Goal: Information Seeking & Learning: Learn about a topic

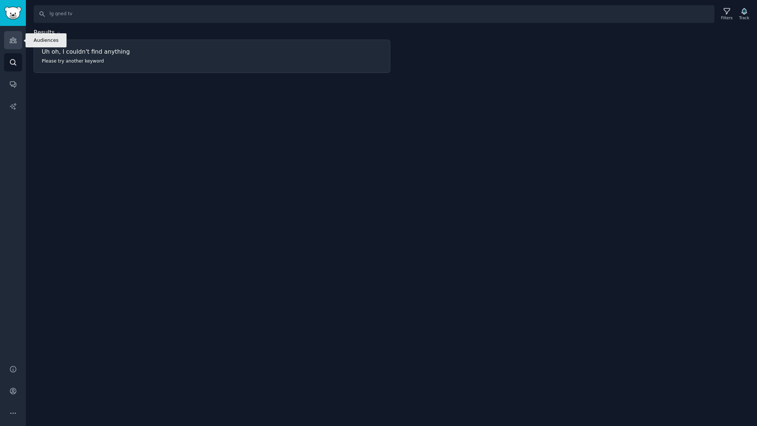
click at [16, 44] on link "Audiences" at bounding box center [13, 40] width 18 height 18
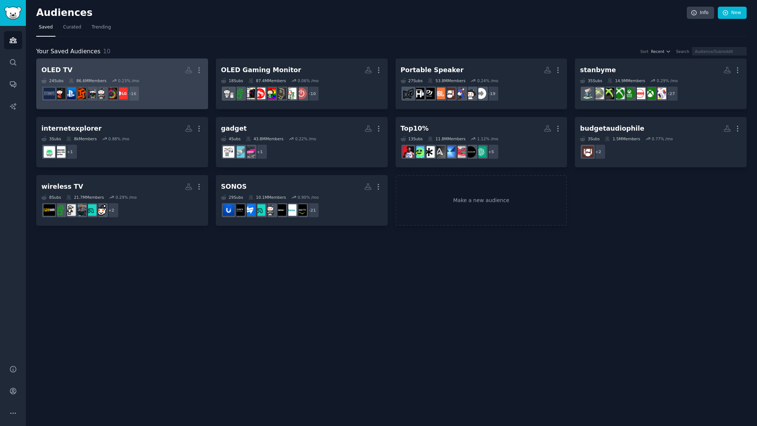
click at [97, 70] on h2 "OLED TV More" at bounding box center [122, 70] width 162 height 13
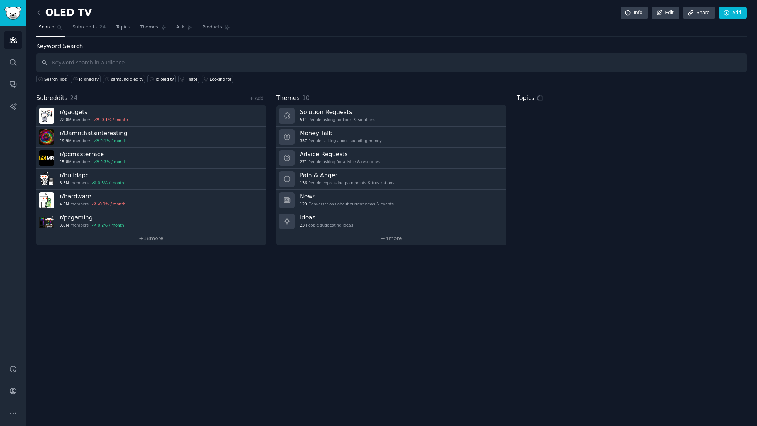
click at [118, 61] on input "text" at bounding box center [391, 62] width 711 height 19
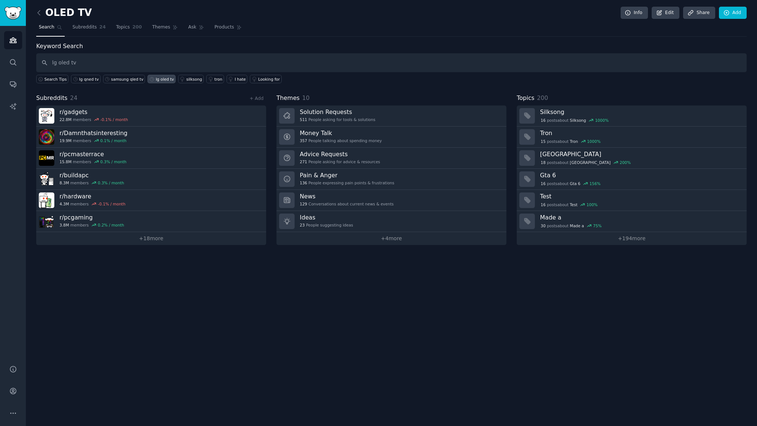
type input "lg oled tv"
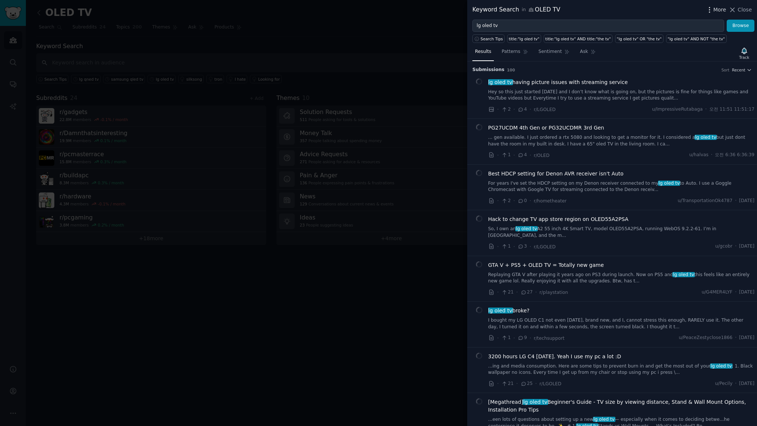
click at [720, 10] on span "More" at bounding box center [720, 10] width 13 height 8
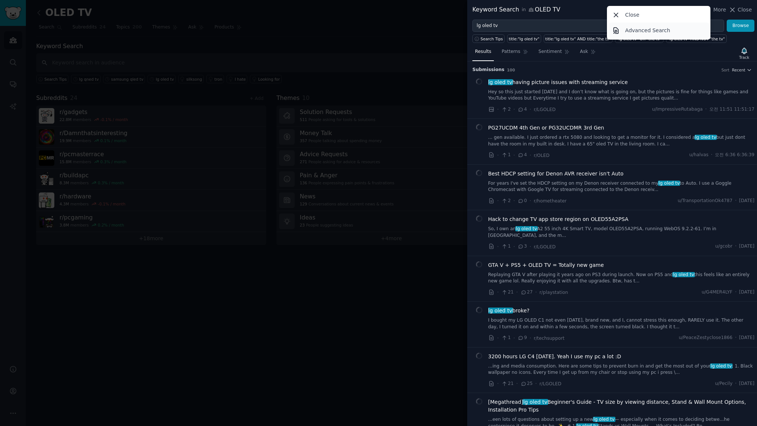
click at [651, 30] on p "Advanced Search" at bounding box center [647, 31] width 45 height 8
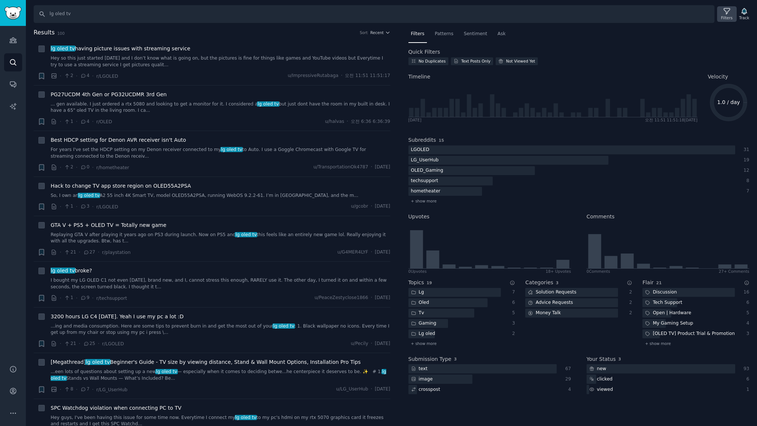
click at [730, 14] on icon at bounding box center [727, 11] width 8 height 8
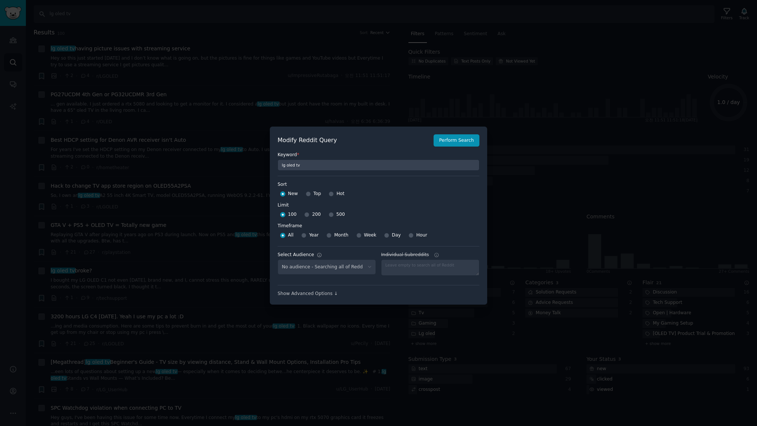
select select "c7830b3eec"
click at [329, 214] on input "500" at bounding box center [331, 214] width 5 height 5
radio input "true"
click at [357, 234] on input "Week" at bounding box center [358, 235] width 5 height 5
radio input "true"
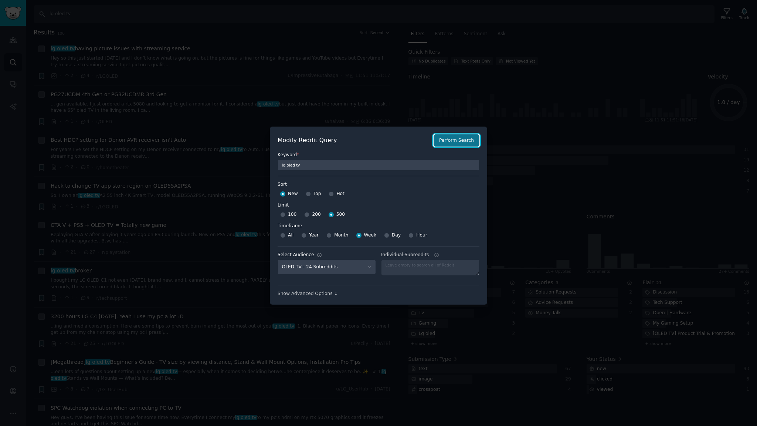
click at [457, 143] on button "Perform Search" at bounding box center [457, 140] width 46 height 13
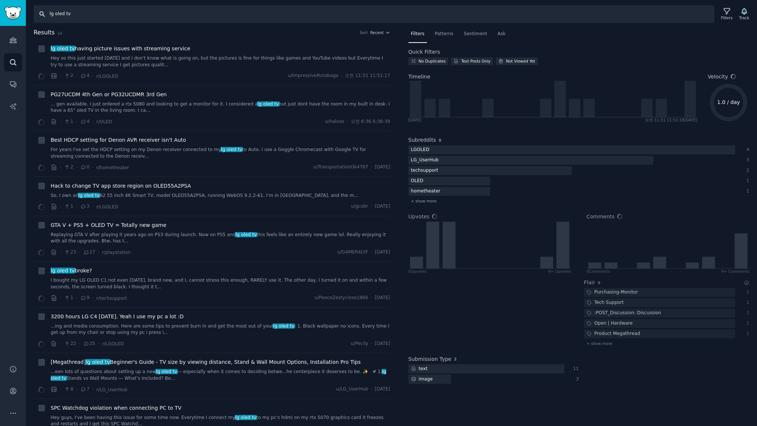
click at [109, 17] on input "lg oled tv" at bounding box center [374, 14] width 681 height 18
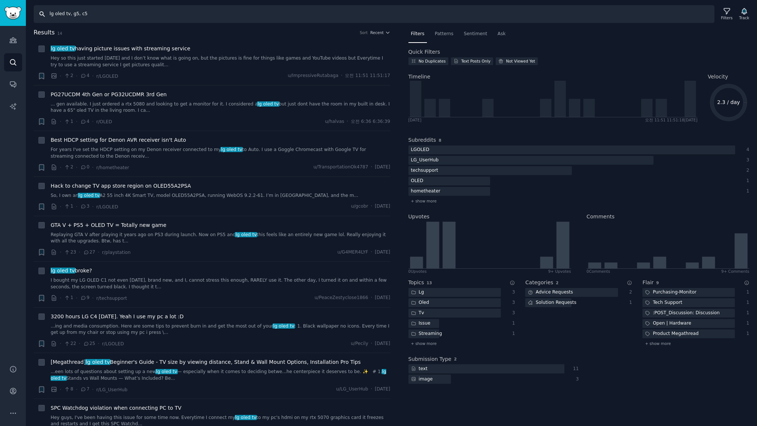
type input "lg oled tv, g5, c5"
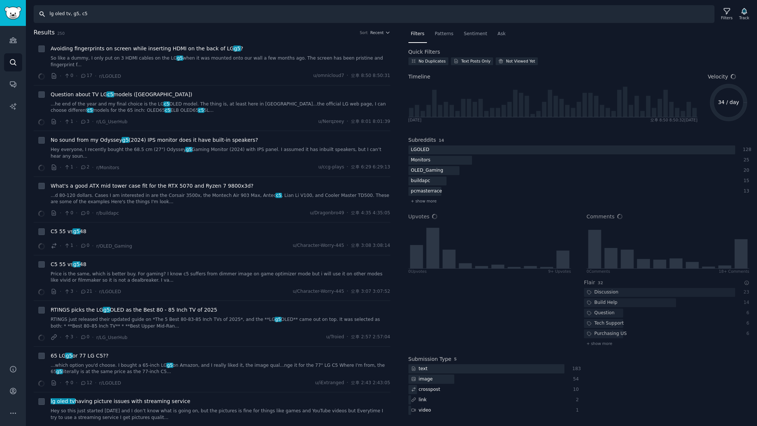
drag, startPoint x: 109, startPoint y: 17, endPoint x: 15, endPoint y: 10, distance: 94.9
click at [15, 10] on div "Audiences Search Conversations AI Reports Help Account More Search lg oled tv, …" at bounding box center [378, 213] width 757 height 426
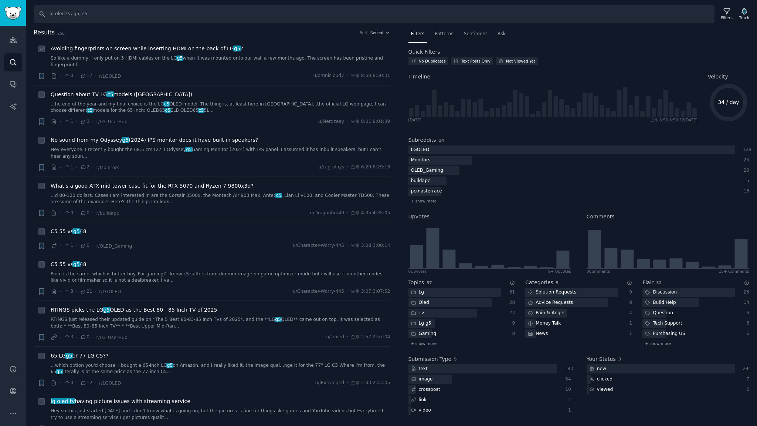
click at [282, 40] on li "+ Avoiding fingerprints on screen while inserting HDMI on the back of LG g5 ? S…" at bounding box center [212, 62] width 357 height 45
click at [726, 14] on icon at bounding box center [727, 11] width 8 height 8
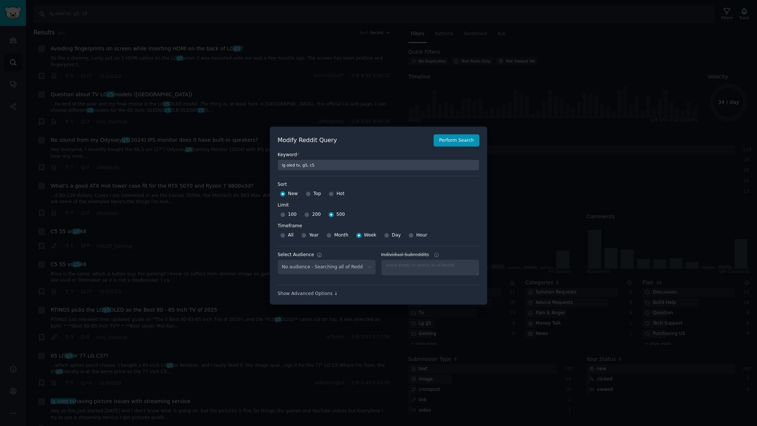
select select "c7830b3eec"
click at [472, 141] on button "Perform Search" at bounding box center [457, 140] width 46 height 13
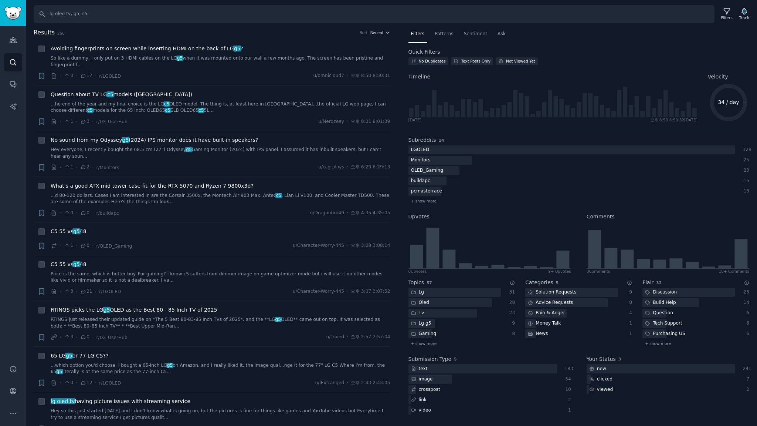
click at [386, 33] on icon "button" at bounding box center [387, 32] width 5 height 5
click at [332, 58] on p "Upvotes" at bounding box center [341, 60] width 18 height 7
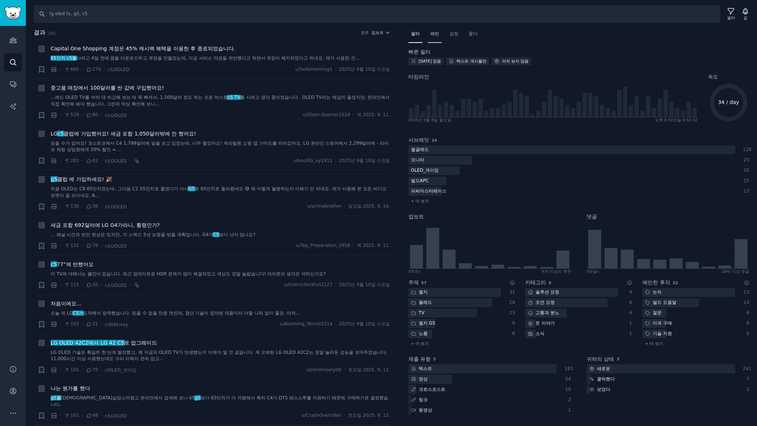
click at [436, 33] on font "패턴" at bounding box center [434, 33] width 9 height 5
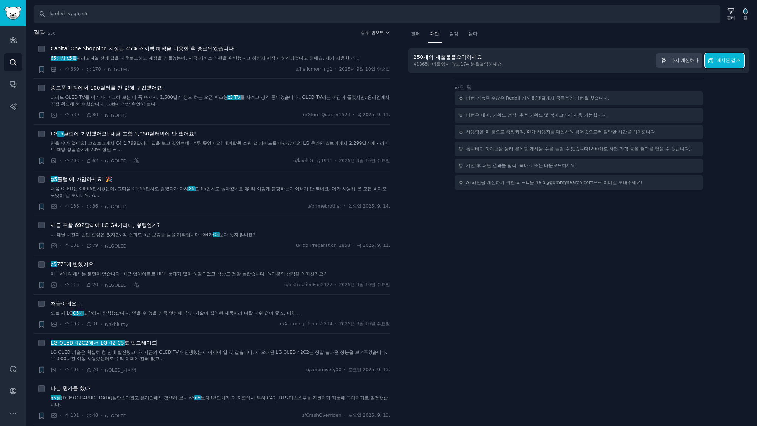
click at [721, 59] on font "캐시된 결과" at bounding box center [729, 60] width 24 height 5
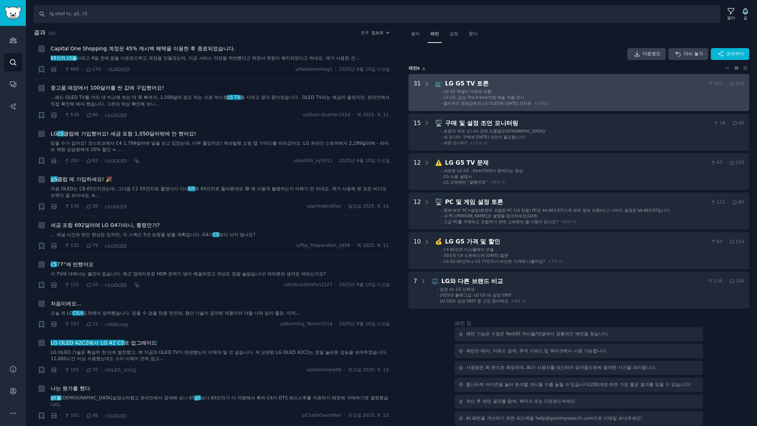
click at [541, 80] on div "LG G5 TV 토론" at bounding box center [575, 83] width 260 height 9
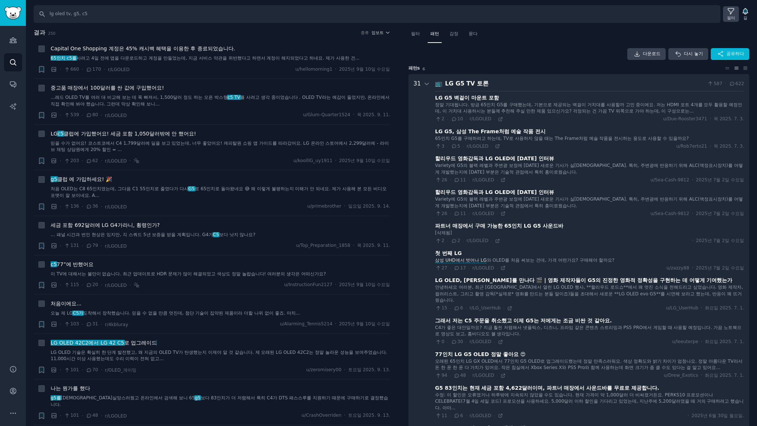
click at [725, 12] on div "필터" at bounding box center [731, 14] width 16 height 16
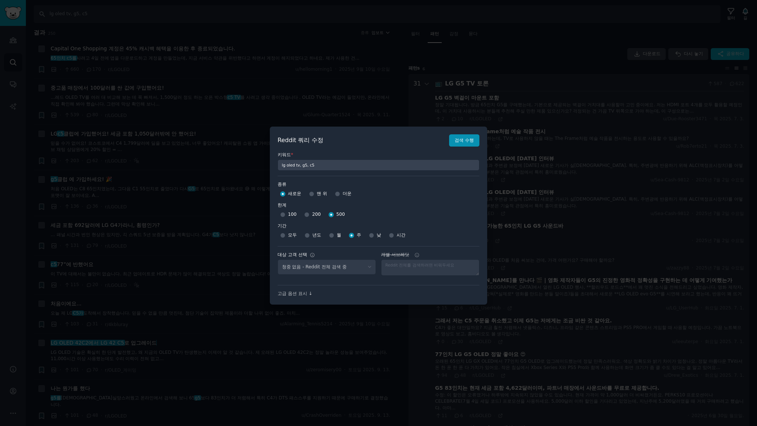
select select "c7830b3eec"
click at [283, 212] on input "100" at bounding box center [282, 214] width 5 height 5
radio input "true"
click at [463, 145] on button "검색 수행" at bounding box center [464, 140] width 30 height 13
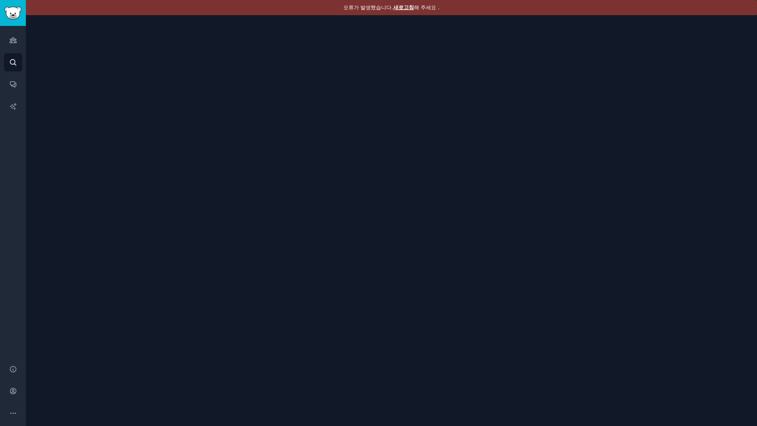
click at [402, 7] on font "새로고침" at bounding box center [403, 7] width 21 height 6
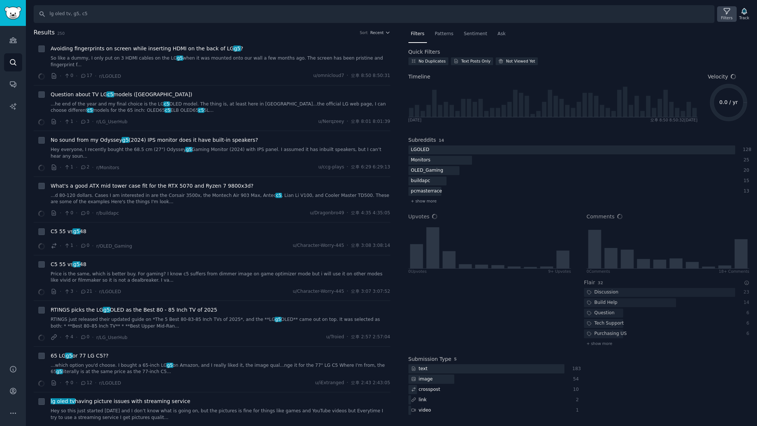
click at [728, 16] on div "Filters" at bounding box center [726, 17] width 11 height 5
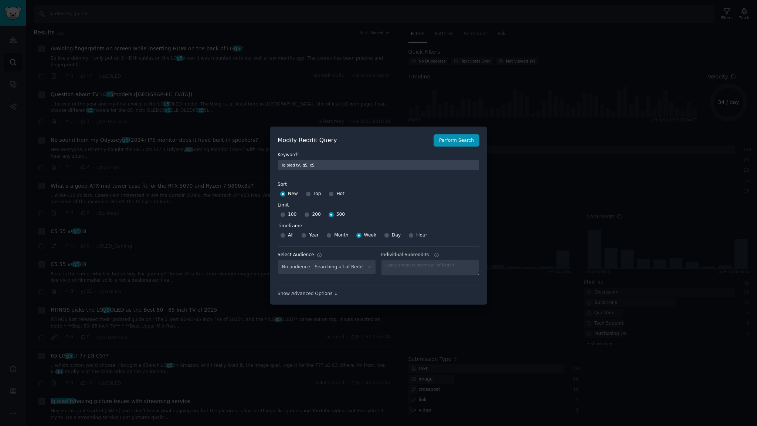
select select "c7830b3eec"
click at [325, 30] on div at bounding box center [378, 213] width 757 height 426
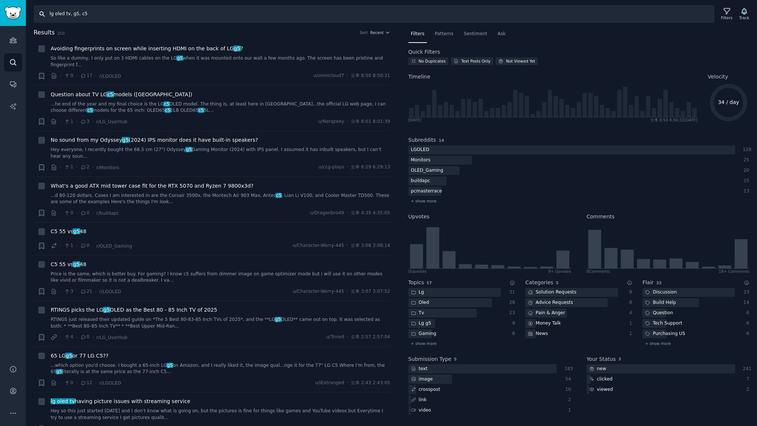
drag, startPoint x: 114, startPoint y: 14, endPoint x: 0, endPoint y: -18, distance: 118.2
click at [0, 0] on html "Audiences Search Conversations AI Reports Help Account More Search lg oled tv, …" at bounding box center [378, 213] width 757 height 426
type input "samsung oled tv, s95f, s90d"
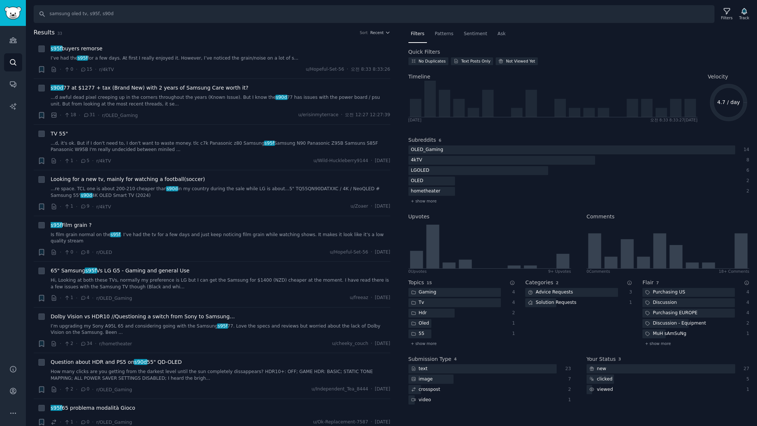
click at [162, 37] on div "Results 33 Sort Recent" at bounding box center [212, 34] width 357 height 12
click at [612, 34] on nav "Filters Patterns Sentiment Ask" at bounding box center [579, 35] width 341 height 15
click at [726, 16] on div "Filters" at bounding box center [726, 17] width 11 height 5
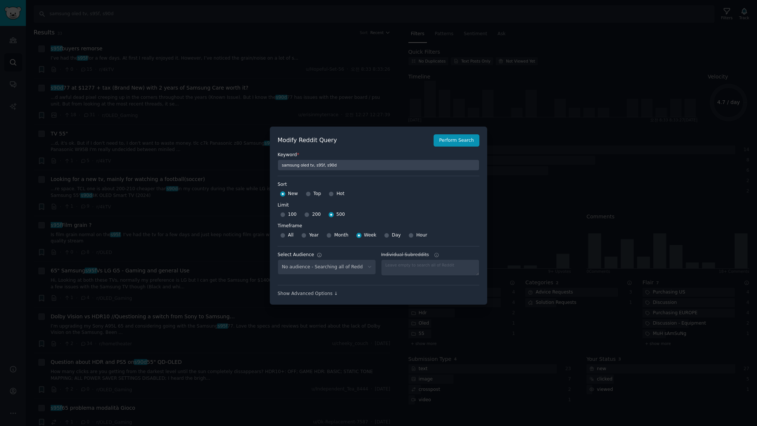
select select "c7830b3eec"
click at [358, 45] on div at bounding box center [378, 213] width 757 height 426
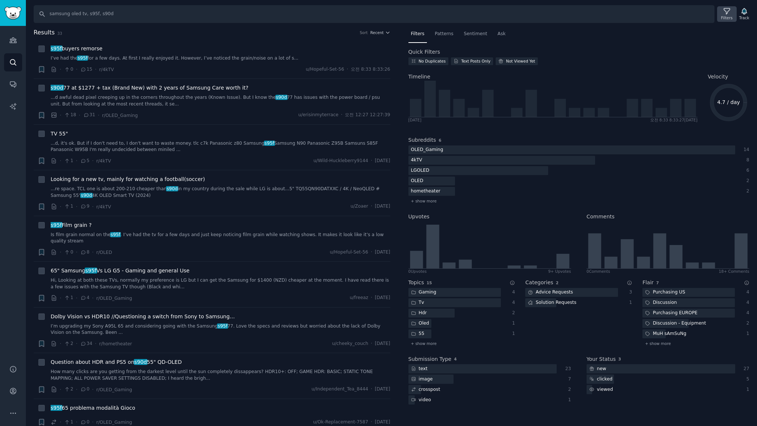
click at [726, 14] on icon at bounding box center [727, 11] width 8 height 8
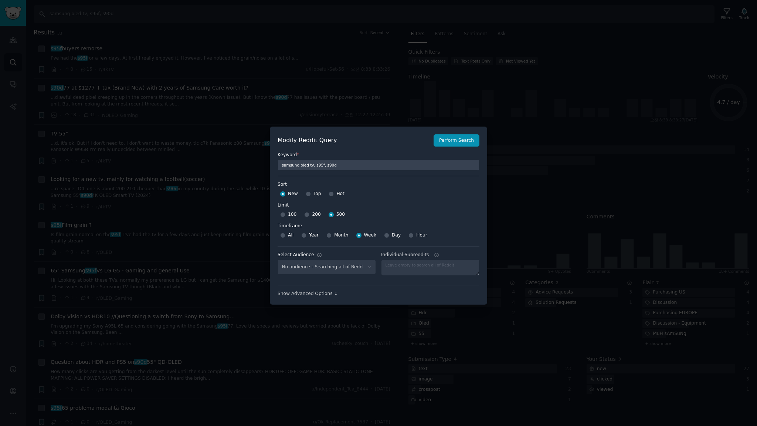
select select "c7830b3eec"
drag, startPoint x: 284, startPoint y: 213, endPoint x: 313, endPoint y: 207, distance: 30.1
click at [287, 213] on div "100" at bounding box center [288, 215] width 16 height 12
click at [449, 142] on button "Perform Search" at bounding box center [457, 140] width 46 height 13
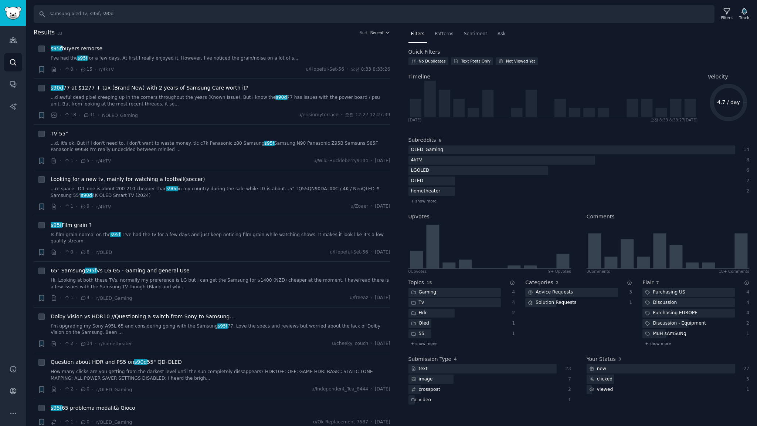
click at [376, 32] on span "Recent" at bounding box center [377, 32] width 13 height 5
click at [339, 61] on p "Upvotes" at bounding box center [341, 60] width 18 height 7
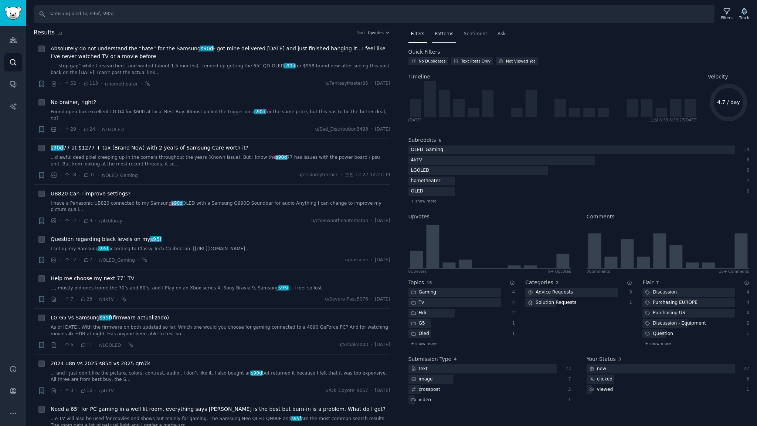
click at [450, 34] on span "Patterns" at bounding box center [444, 34] width 18 height 7
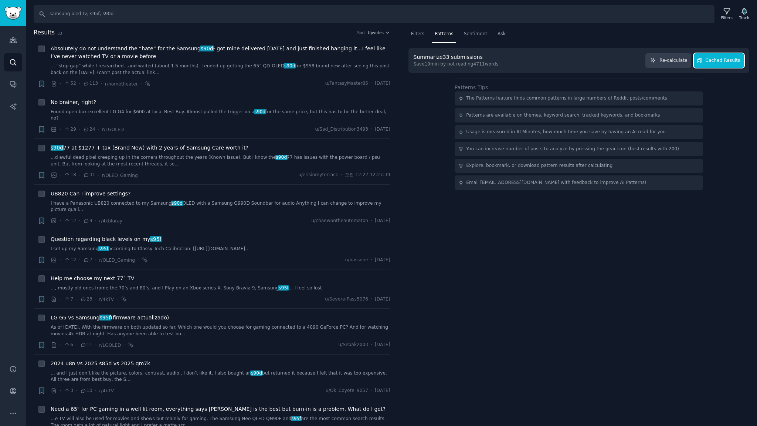
click at [731, 60] on span "Cached Results" at bounding box center [723, 60] width 35 height 7
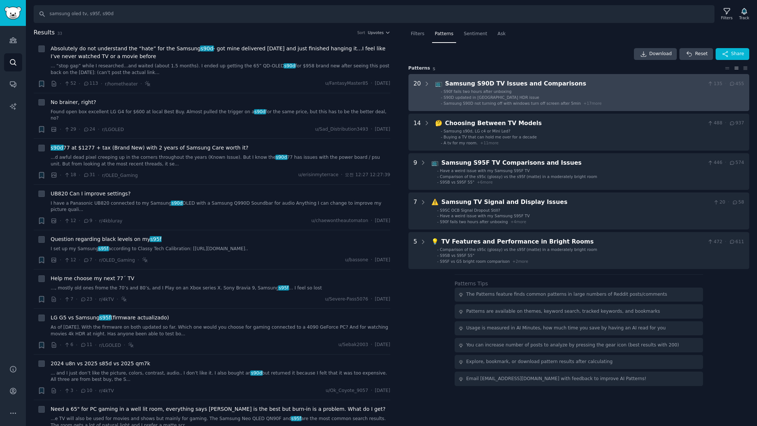
click at [591, 90] on li "- S90f fails two hours after unboxing" at bounding box center [592, 91] width 303 height 5
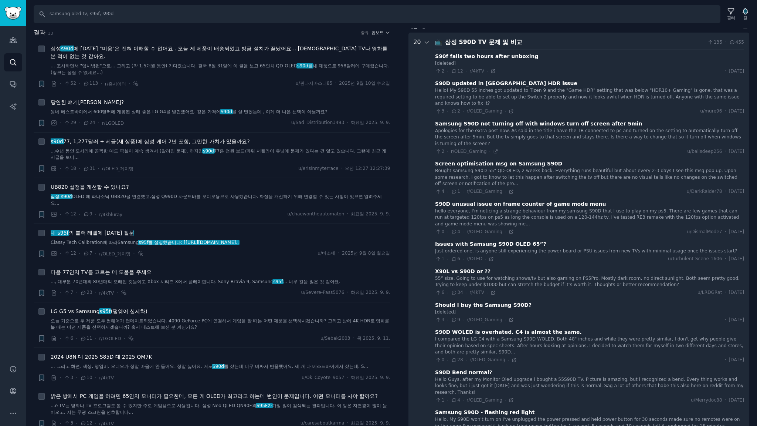
scroll to position [46, 0]
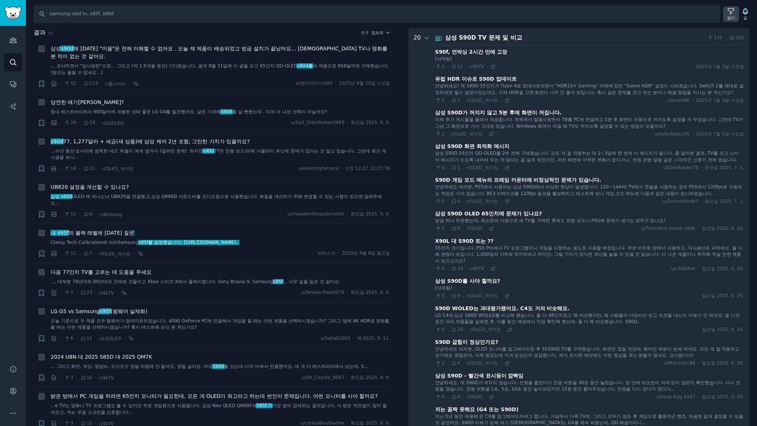
click at [728, 14] on icon at bounding box center [731, 11] width 8 height 8
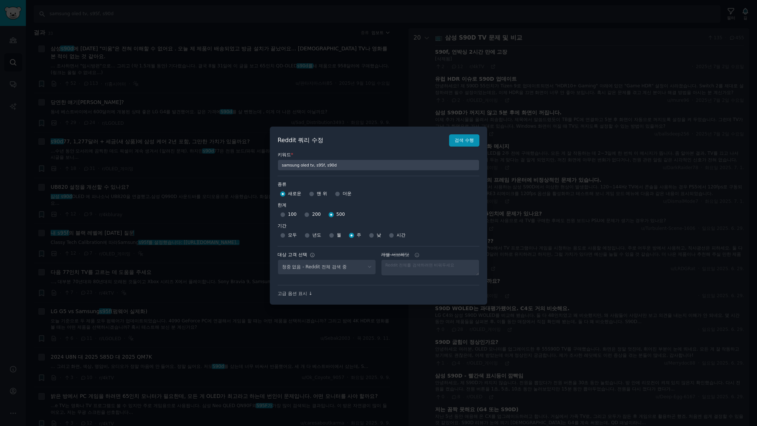
select select "c7830b3eec"
click at [282, 213] on input "100" at bounding box center [282, 214] width 5 height 5
radio input "true"
click at [462, 141] on font "검색 수행" at bounding box center [464, 140] width 19 height 5
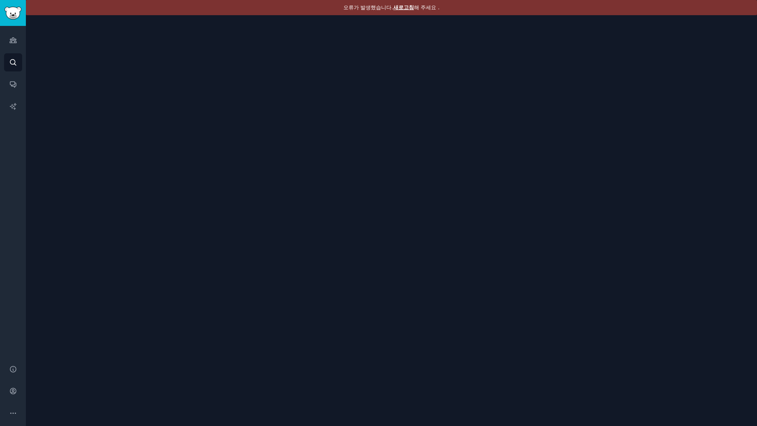
click at [407, 7] on font "새로고침" at bounding box center [403, 7] width 21 height 6
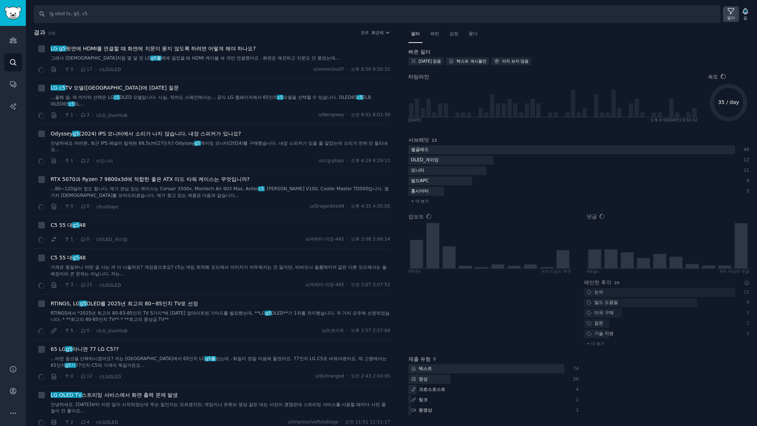
click at [734, 17] on font "필터" at bounding box center [731, 18] width 8 height 4
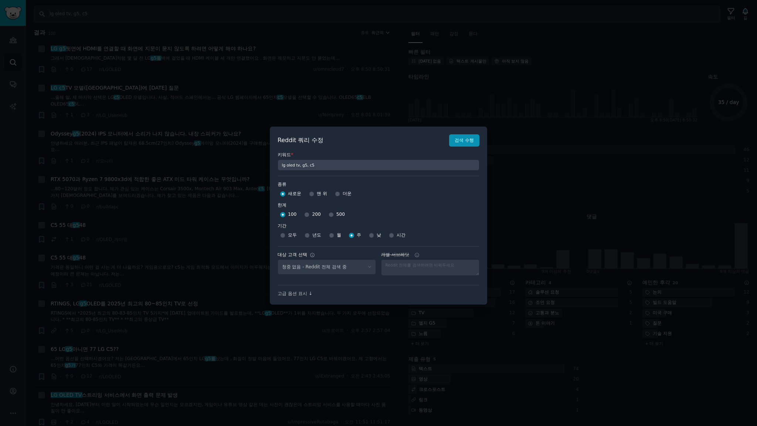
select select "c7830b3eec"
click at [521, 93] on div at bounding box center [378, 213] width 757 height 426
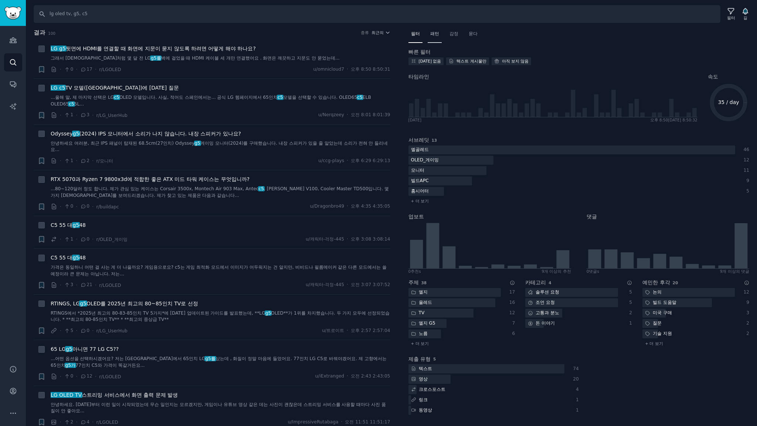
click at [441, 34] on div "패턴" at bounding box center [435, 35] width 14 height 15
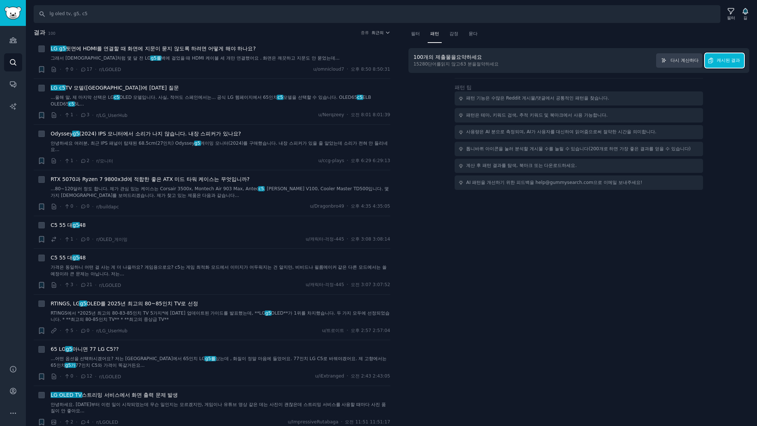
click at [731, 60] on font "캐시된 결과" at bounding box center [729, 60] width 24 height 5
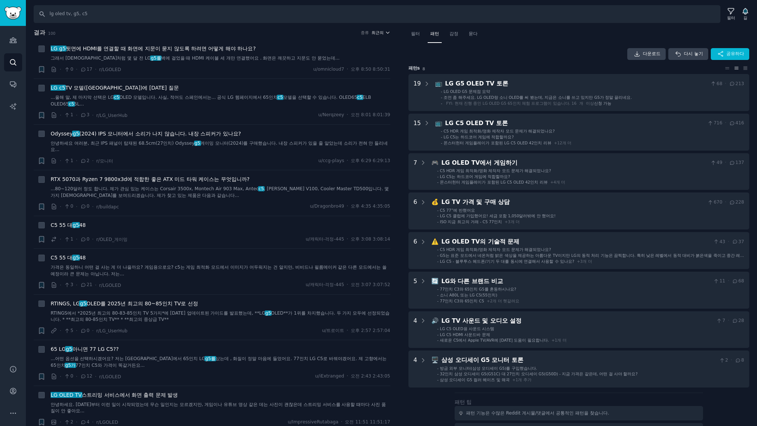
click at [377, 32] on font "최근의" at bounding box center [378, 32] width 12 height 4
click at [339, 58] on p "Upvotes" at bounding box center [341, 60] width 18 height 7
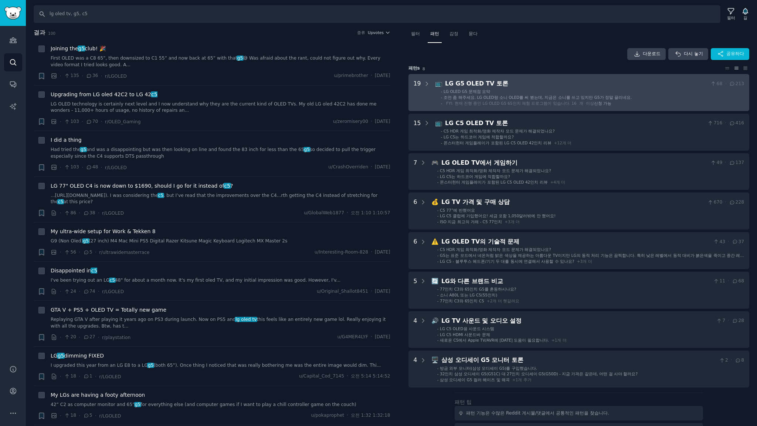
click at [572, 89] on li "- LG OLED G5 문제점 요약" at bounding box center [592, 91] width 303 height 5
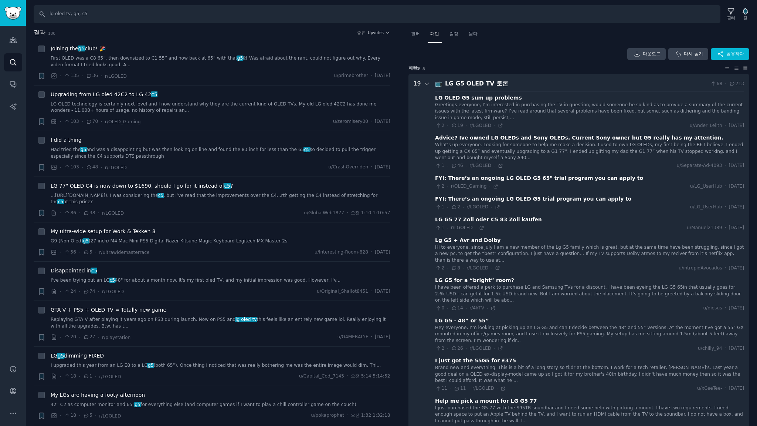
scroll to position [46, 0]
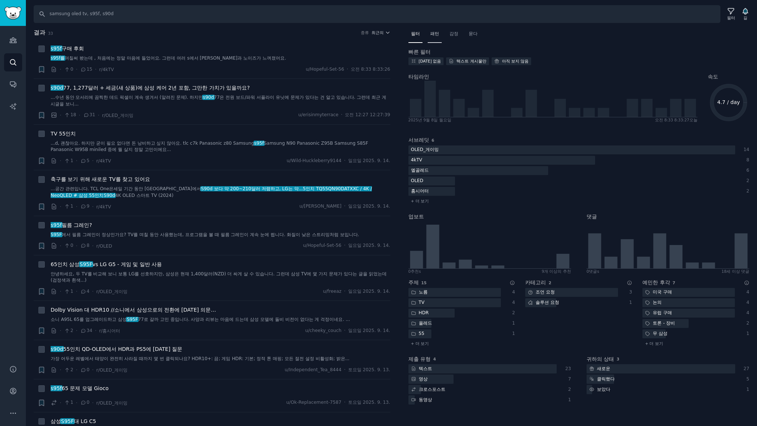
click at [432, 34] on font "패턴" at bounding box center [434, 33] width 9 height 5
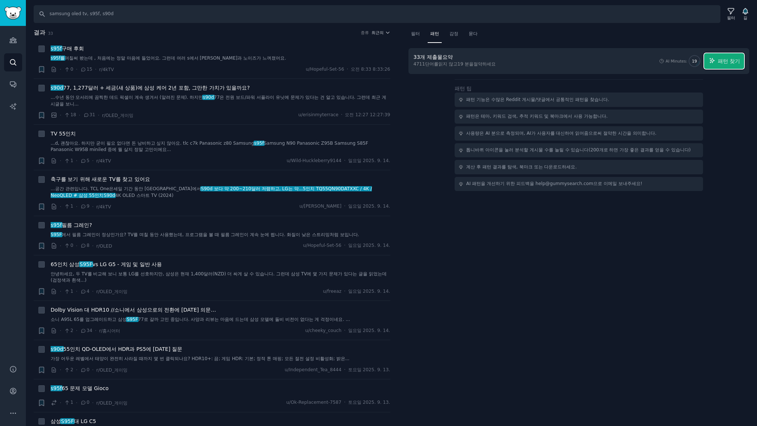
click at [736, 61] on font "패턴 찾기" at bounding box center [729, 61] width 22 height 6
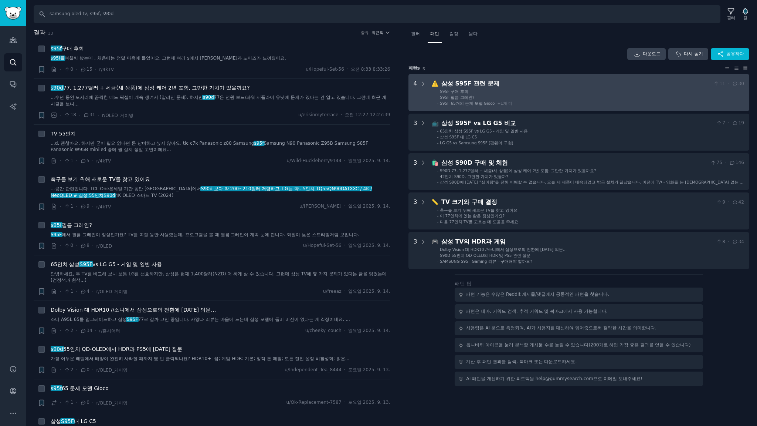
click at [560, 95] on li "- S95F 필름 그레인?" at bounding box center [590, 97] width 307 height 5
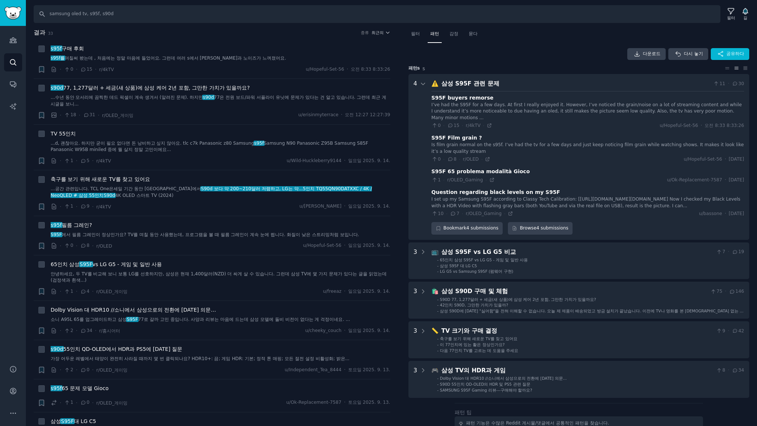
scroll to position [46, 0]
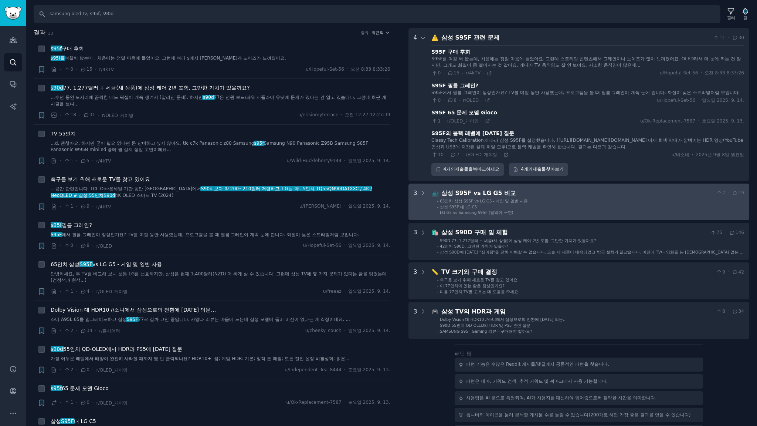
click at [590, 198] on div "삼성 S95F vs LG G5 비교" at bounding box center [578, 193] width 272 height 9
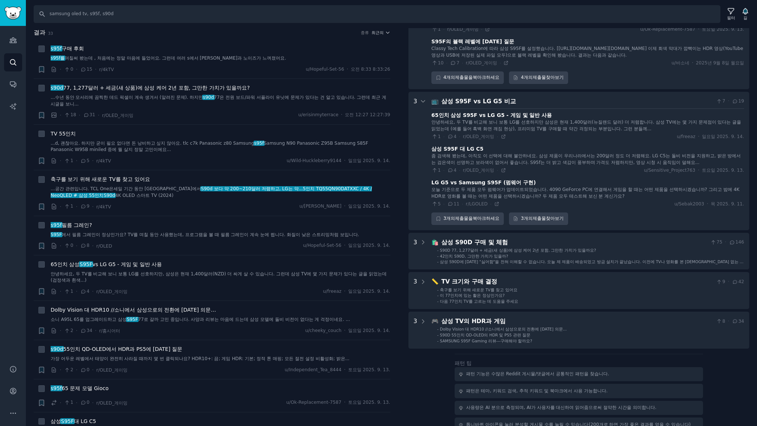
scroll to position [192, 0]
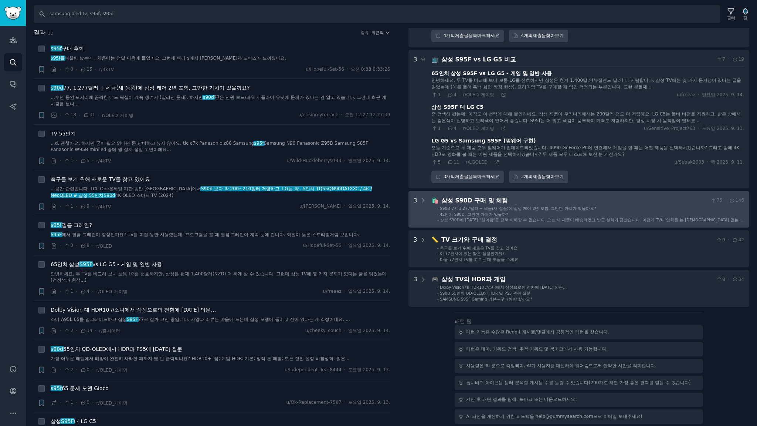
click at [605, 219] on font "삼성 S90D에 대한 "싫어함"을 전혀 이해할 수 없습니다. 오늘 제 제품이 배송되었고 방금 설치가 끝났습니다. 이전에 TV나 영화를 본 적이…" at bounding box center [592, 222] width 304 height 10
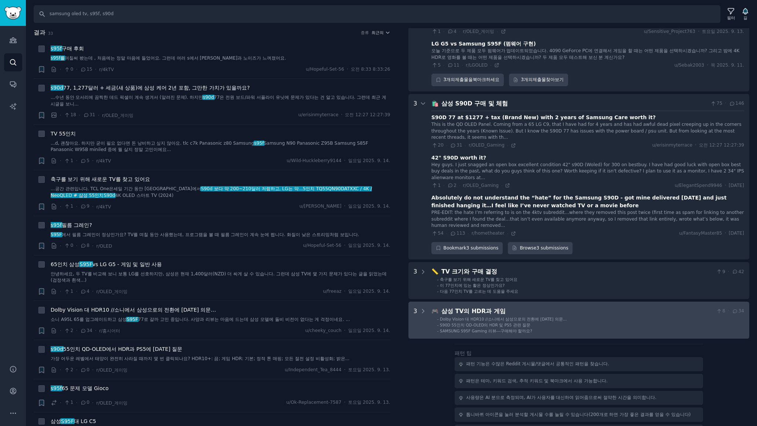
scroll to position [314, 0]
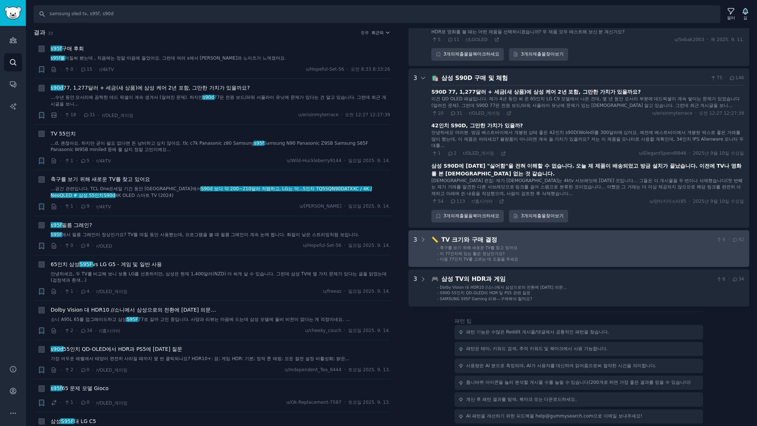
click at [580, 243] on div "TV 크기와 구매 결정" at bounding box center [578, 239] width 272 height 9
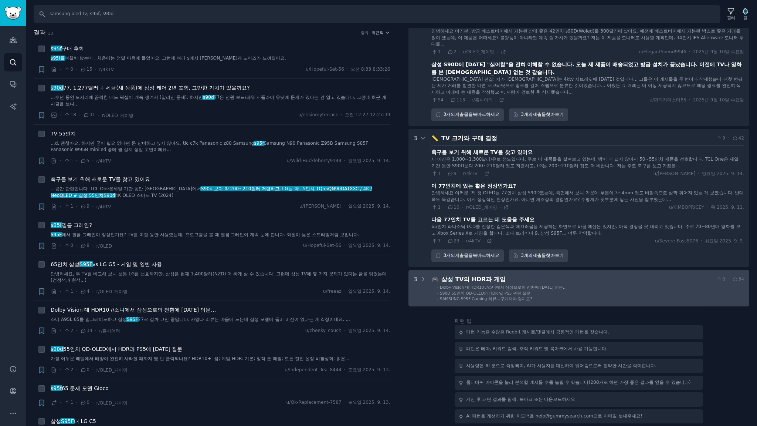
click at [580, 294] on li "- S90D 55인치 QD-OLED의 HDR 및 PS5 관련 질문" at bounding box center [590, 292] width 307 height 5
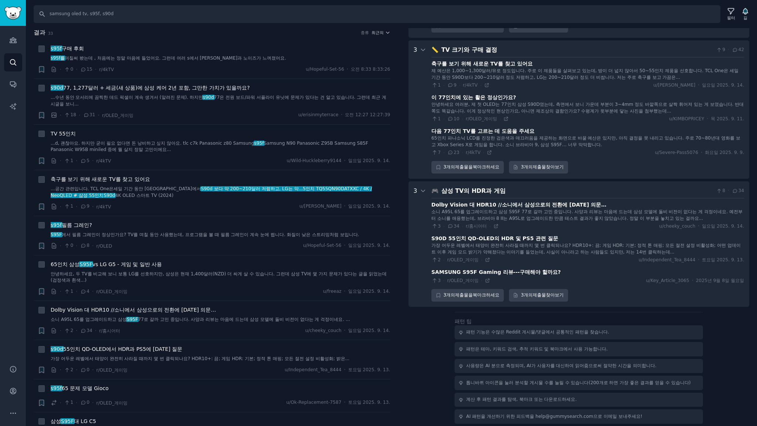
scroll to position [108, 0]
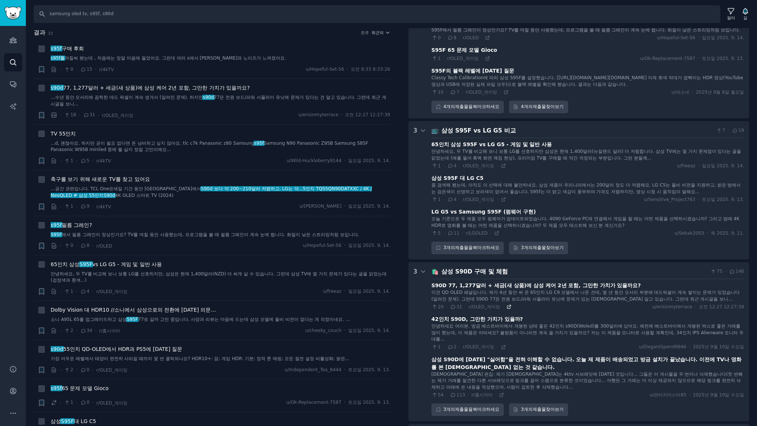
click at [507, 309] on icon at bounding box center [509, 306] width 5 height 5
click at [494, 236] on icon at bounding box center [496, 232] width 5 height 5
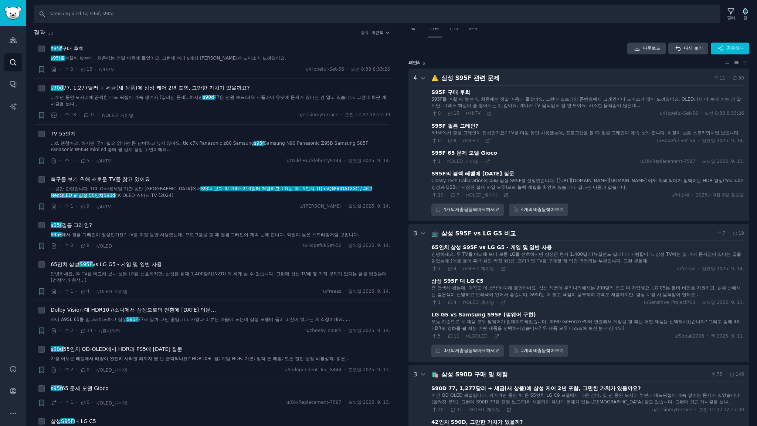
scroll to position [0, 0]
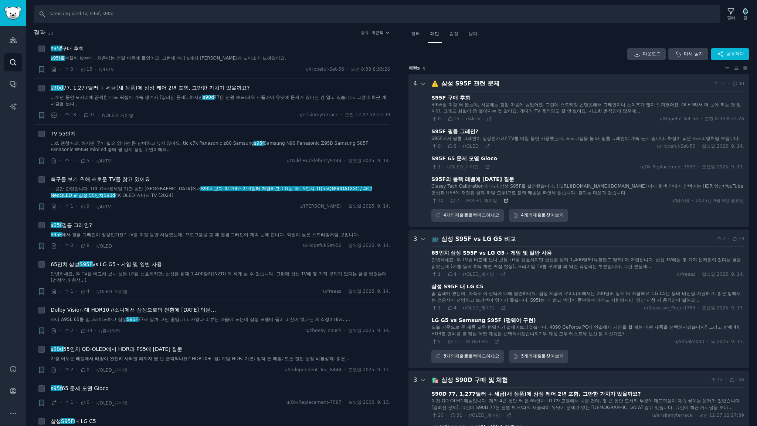
click at [505, 202] on icon at bounding box center [506, 200] width 3 height 3
click at [488, 119] on icon at bounding box center [489, 118] width 3 height 3
click at [141, 35] on h2 "결과 33 종류 최근의" at bounding box center [212, 32] width 357 height 9
click at [375, 33] on font "최근의" at bounding box center [378, 32] width 12 height 4
click at [344, 61] on p "Upvotes" at bounding box center [341, 60] width 18 height 7
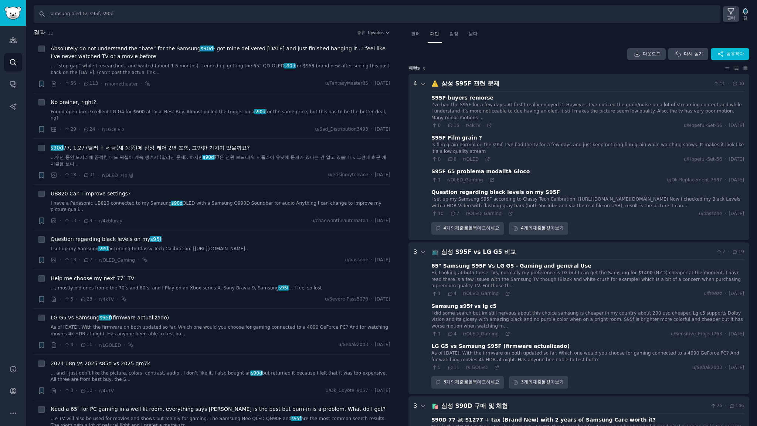
click at [731, 12] on icon at bounding box center [731, 11] width 8 height 8
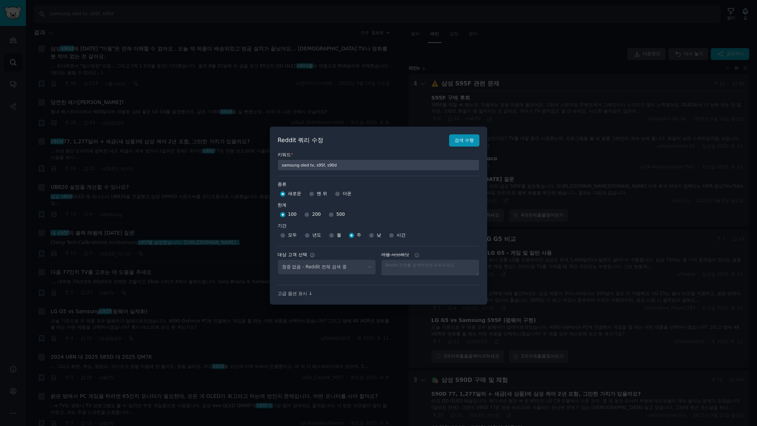
select select "c7830b3eec"
click at [304, 27] on div at bounding box center [378, 213] width 757 height 426
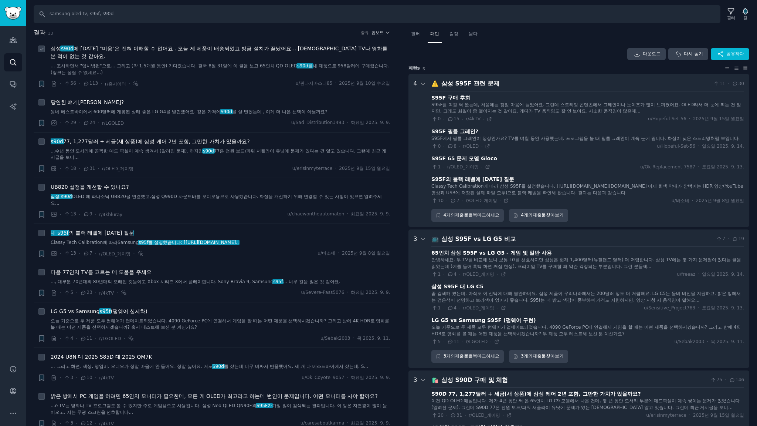
click at [217, 50] on font "에 대한 "미움"은 전혀 이해할 수 없어요 . 오늘 제 제품이 배송되었고 방금 설치가 끝났어요... 전에 TV나 영화를 본 적이 없는 것 같아…" at bounding box center [219, 52] width 337 height 14
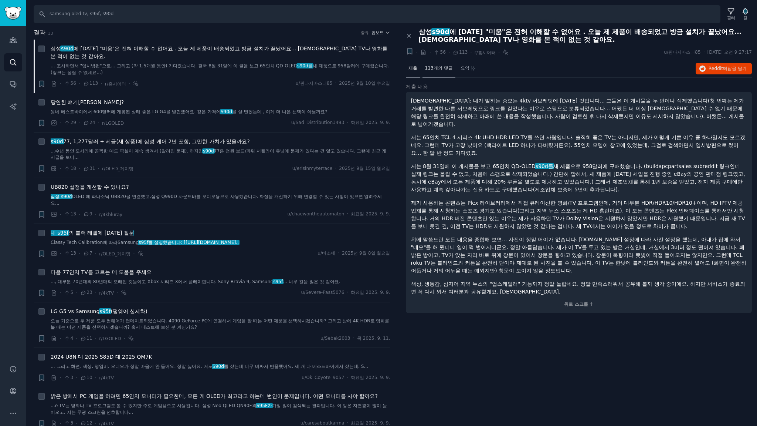
click at [441, 68] on font "113개의 댓글" at bounding box center [439, 67] width 28 height 5
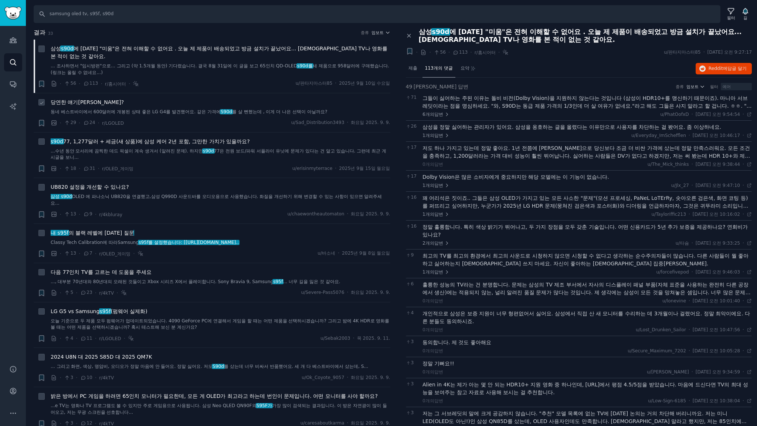
click at [72, 102] on font "당연한 얘기죠?" at bounding box center [87, 102] width 73 height 6
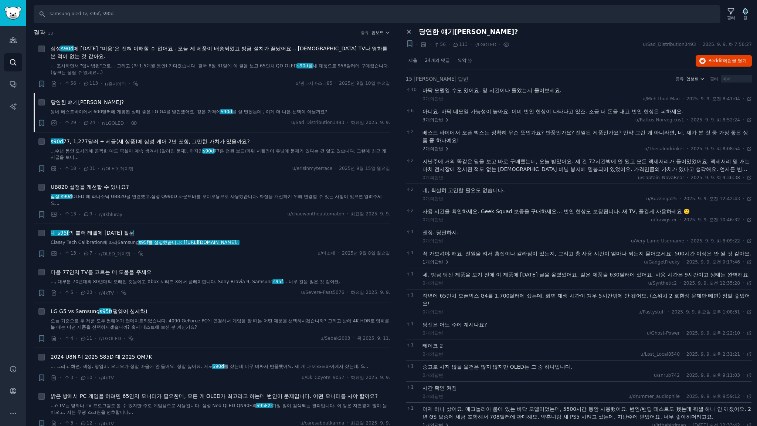
click at [409, 31] on icon at bounding box center [409, 31] width 7 height 7
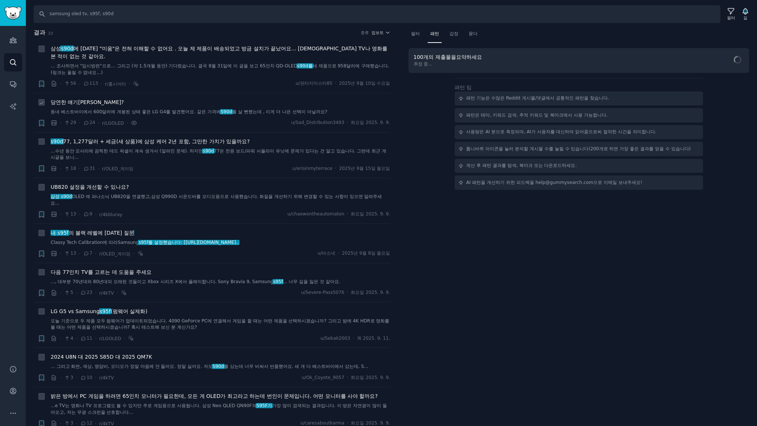
click at [72, 102] on font "당연한 얘기죠?" at bounding box center [87, 102] width 73 height 6
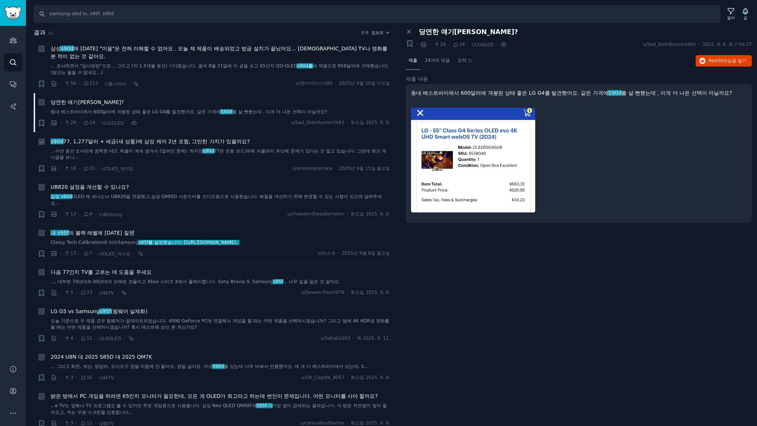
click at [216, 139] on font "77, 1,277달러 + 세금(새 상품)에 삼성 케어 2년 포함, 그만한 가치가 있을까요?" at bounding box center [156, 141] width 187 height 6
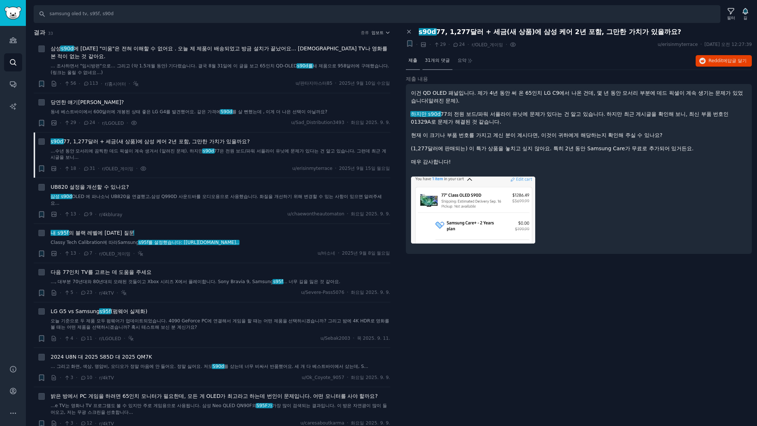
click at [433, 61] on font "31개의 댓글" at bounding box center [437, 60] width 25 height 5
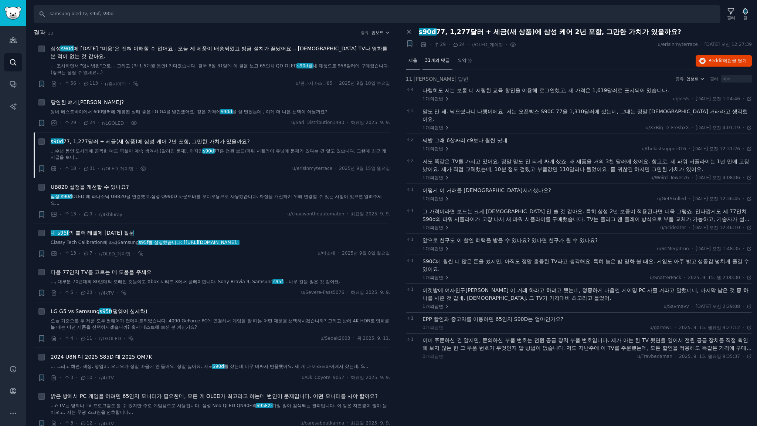
click at [415, 61] on font "제출" at bounding box center [413, 60] width 9 height 5
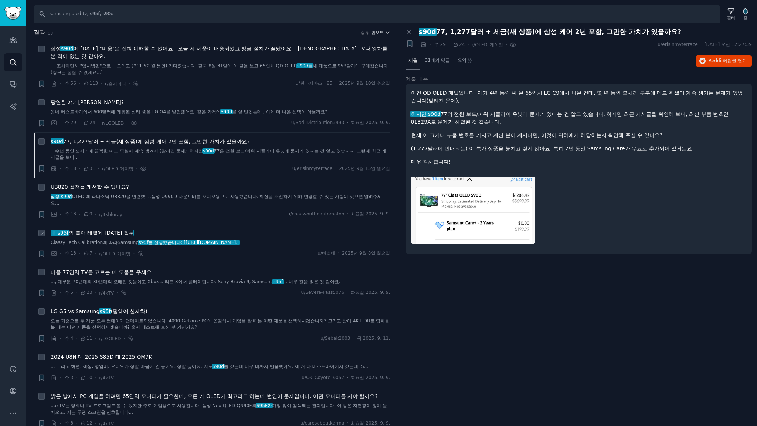
click at [100, 234] on font "의 블랙 레벨에 대한 질문" at bounding box center [101, 233] width 65 height 6
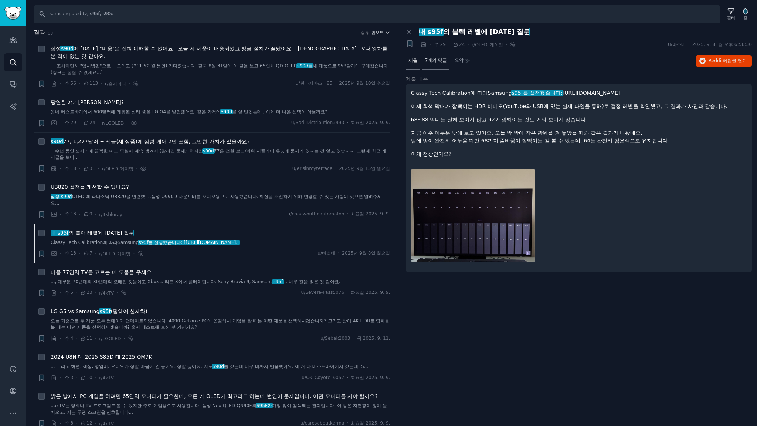
click at [439, 62] on font "7개의 댓글" at bounding box center [436, 60] width 22 height 5
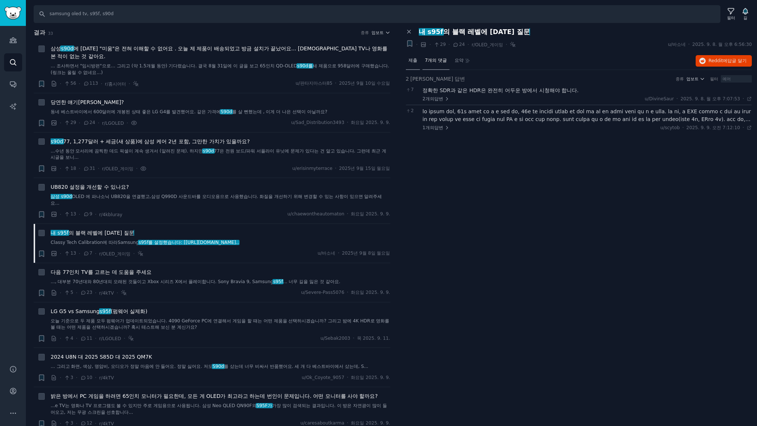
click at [414, 61] on font "제출" at bounding box center [413, 60] width 9 height 5
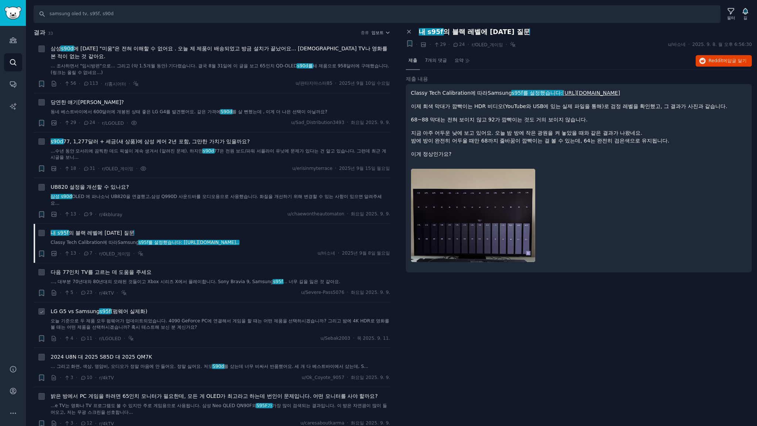
drag, startPoint x: 119, startPoint y: 311, endPoint x: 129, endPoint y: 307, distance: 11.0
click at [119, 311] on font "(펌웨어 실제화)" at bounding box center [129, 311] width 37 height 6
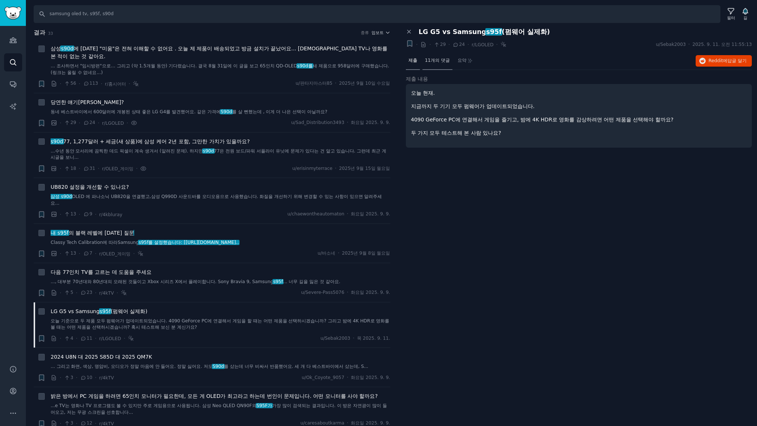
click at [431, 60] on font "11개의 댓글" at bounding box center [437, 60] width 25 height 5
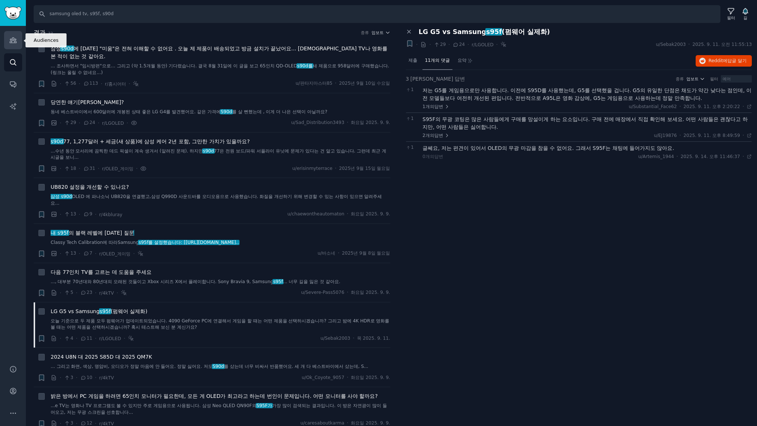
click at [17, 41] on link "청중" at bounding box center [13, 40] width 18 height 18
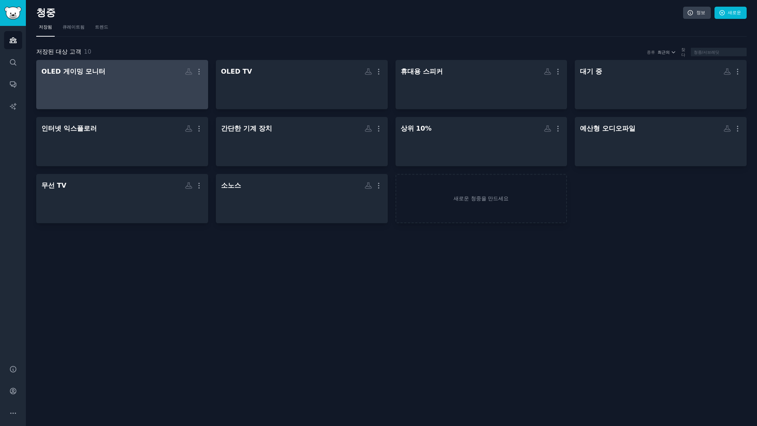
click at [125, 80] on div at bounding box center [122, 91] width 162 height 26
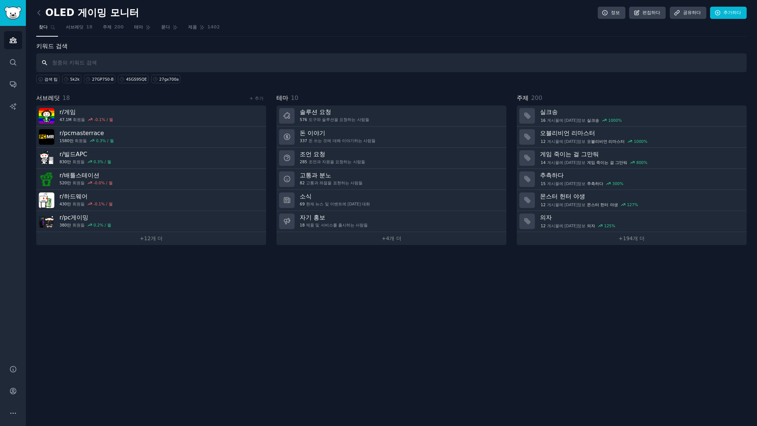
click at [121, 60] on input "text" at bounding box center [391, 62] width 711 height 19
type input "samsung odyssey, samsung g9, odyssey g9"
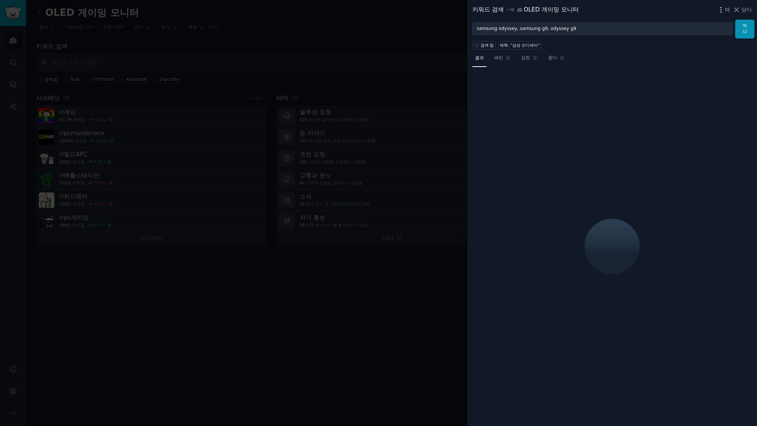
click at [725, 10] on font "더" at bounding box center [727, 10] width 5 height 6
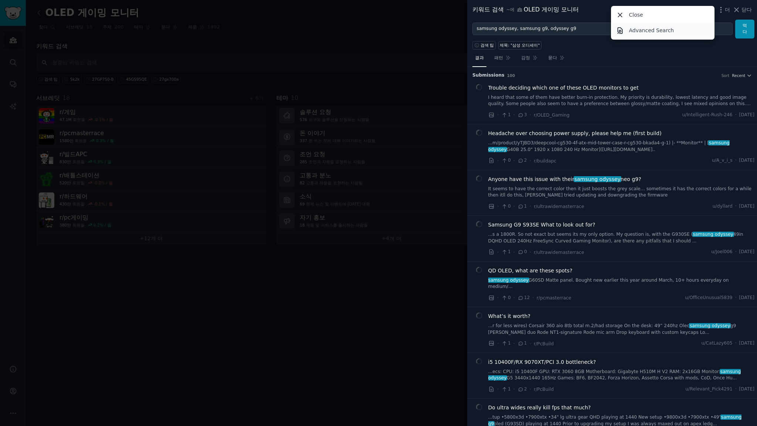
click at [643, 32] on p "Advanced Search" at bounding box center [651, 31] width 45 height 8
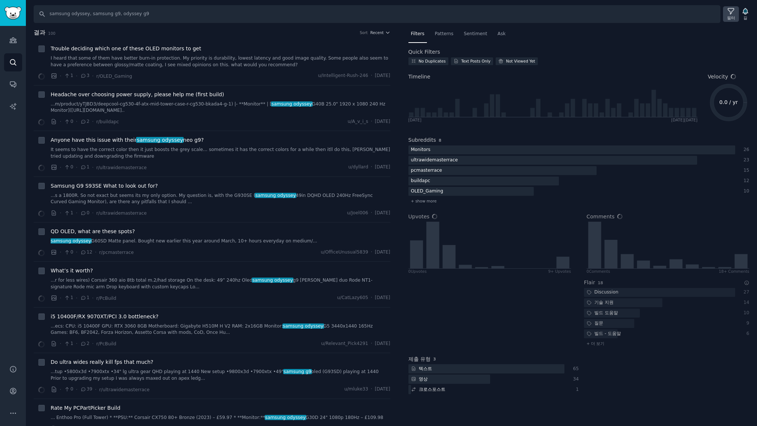
click at [726, 15] on div "필터" at bounding box center [731, 14] width 16 height 16
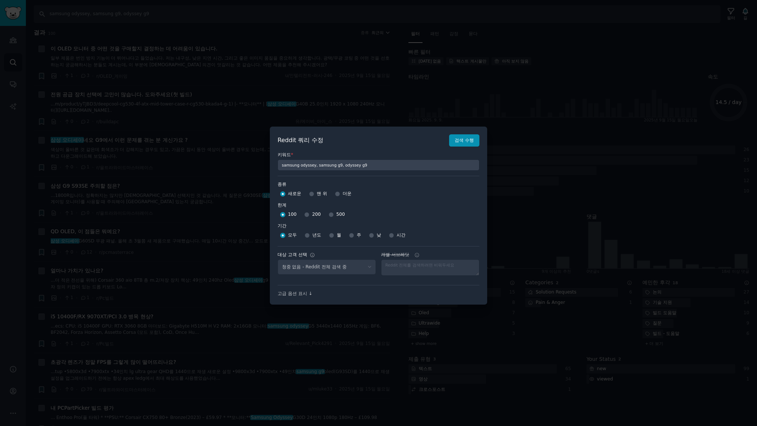
select select "a094687530"
click at [352, 235] on input "주" at bounding box center [351, 235] width 5 height 5
radio input "true"
click at [466, 141] on font "검색 수행" at bounding box center [464, 140] width 19 height 5
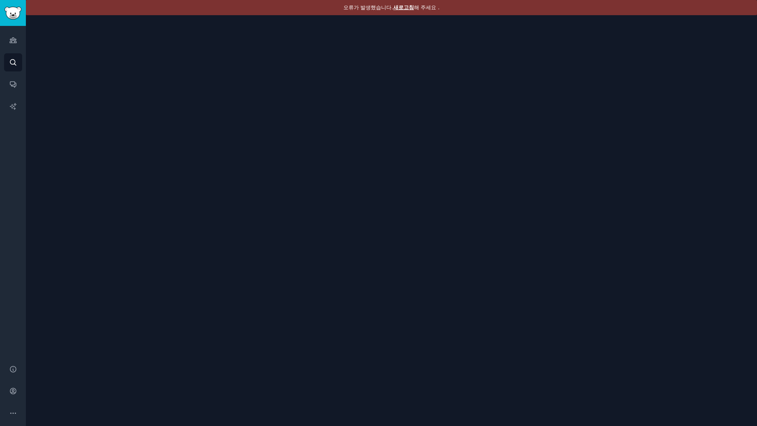
click at [409, 6] on font "새로고침" at bounding box center [403, 7] width 21 height 6
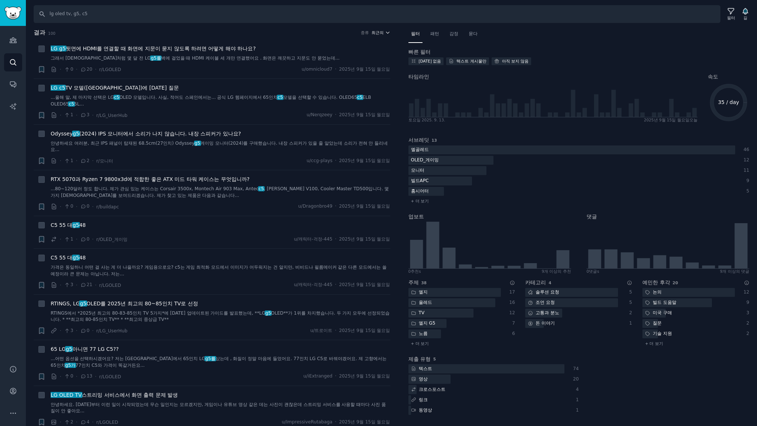
click at [382, 33] on button "최근의" at bounding box center [381, 32] width 19 height 5
click at [338, 60] on p "Upvotes" at bounding box center [341, 60] width 18 height 7
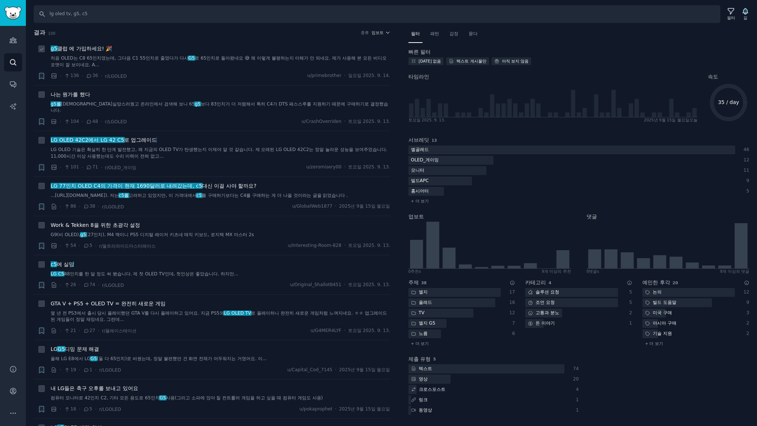
click at [266, 48] on div "g5 클럽 에 가입하세요 ! 🎉" at bounding box center [221, 49] width 340 height 8
click at [148, 96] on div "나는 뭔가를 했다" at bounding box center [221, 95] width 340 height 8
click at [146, 98] on div "나는 뭔가를 했다" at bounding box center [221, 95] width 340 height 8
click at [85, 94] on font "나는 뭔가를 했다" at bounding box center [71, 94] width 40 height 6
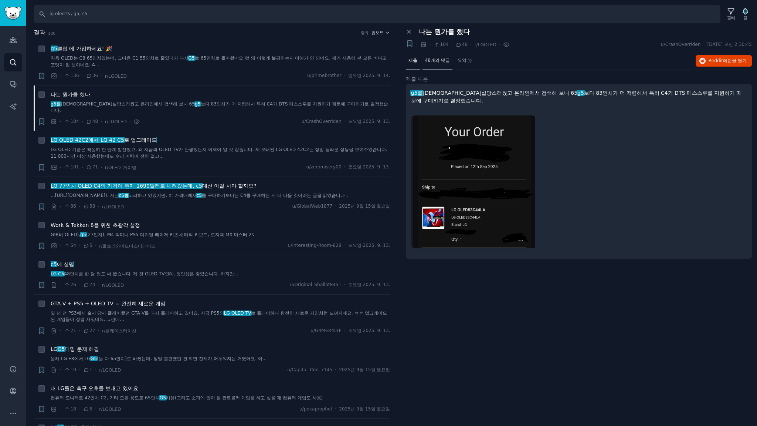
click at [436, 60] on font "48개의 댓글" at bounding box center [437, 60] width 25 height 5
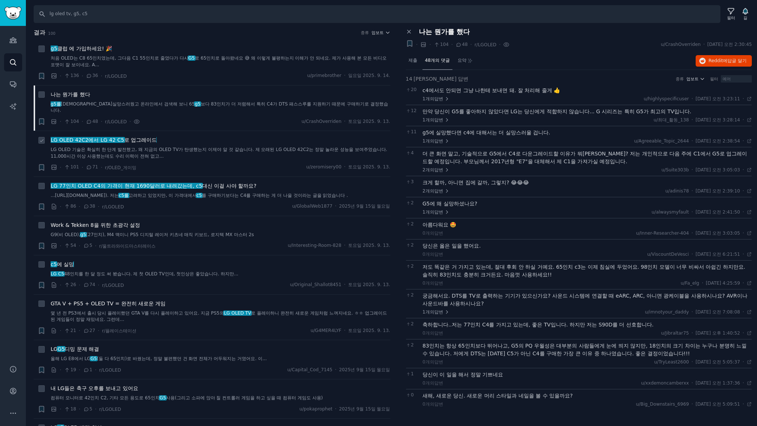
click at [197, 144] on div "LG OLED 42C2에서 LG 42 C5 로 업그레이드 LG OLED 기술은 확실히 한 단계 발전했고, 왜 지금의 OLED TV가 탄생했는지…" at bounding box center [221, 147] width 340 height 23
click at [409, 30] on icon at bounding box center [409, 31] width 7 height 7
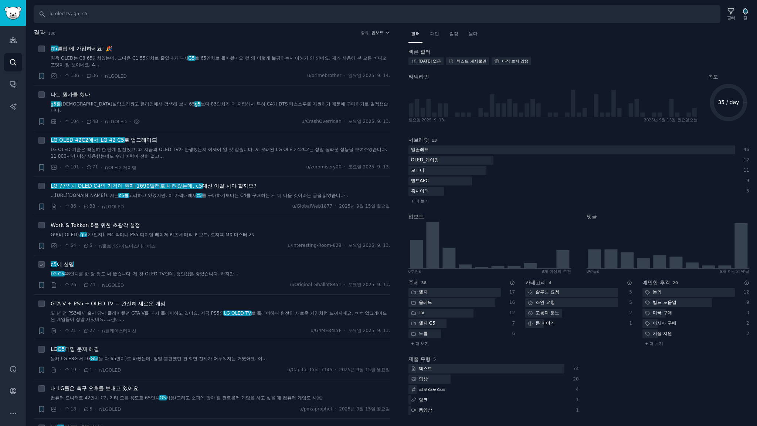
click at [156, 260] on div "c5 에 실망" at bounding box center [221, 264] width 340 height 8
click at [145, 303] on font "GTA V + PS5 + OLED TV = 완전히 새로운 게임" at bounding box center [108, 303] width 115 height 6
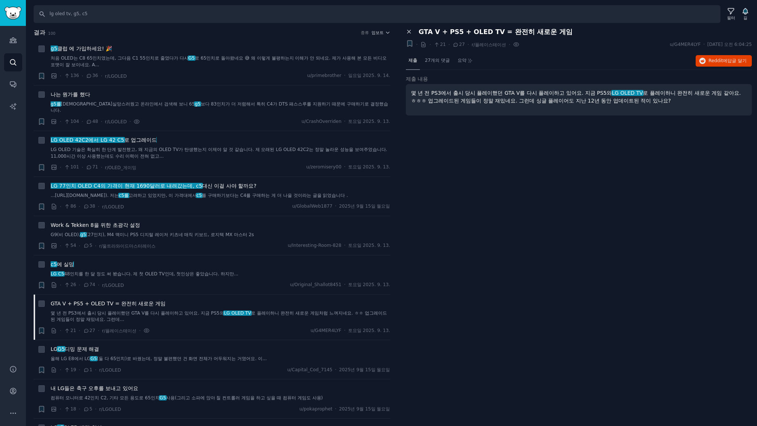
click at [409, 31] on icon at bounding box center [409, 31] width 3 height 3
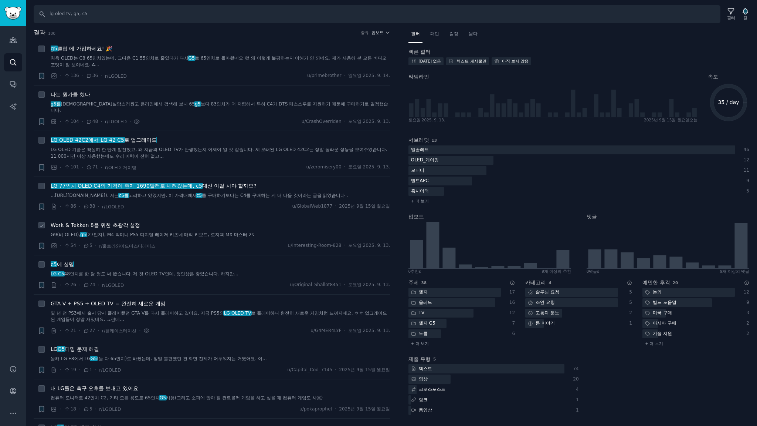
scroll to position [98, 0]
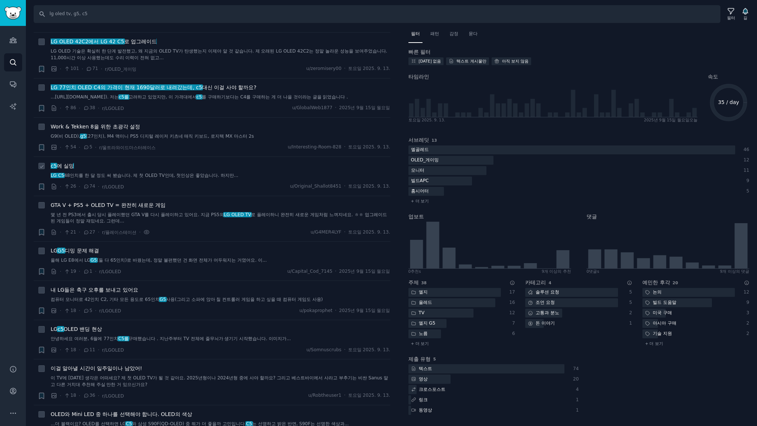
click at [242, 166] on div "c5 에 실망" at bounding box center [221, 166] width 340 height 8
click at [138, 175] on font ". 제 첫 OLED TV인데, 첫인상은 좋았습니다. 하지만..." at bounding box center [185, 175] width 108 height 5
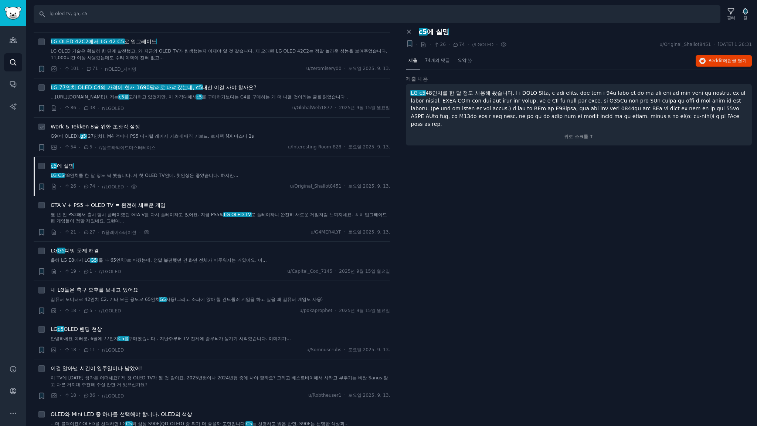
click at [115, 127] on font "Work & Tekken 8을 위한 초광각 설정" at bounding box center [95, 127] width 89 height 6
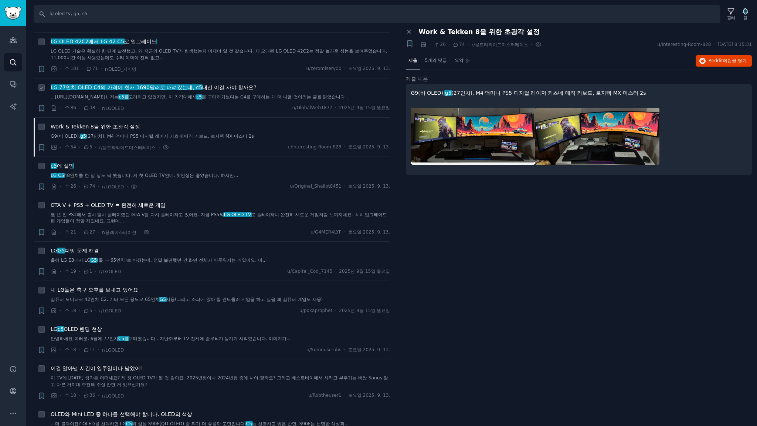
click at [139, 88] on font "LG 77인치 OLED C4의 가격이 현재 1690달러로 내려갔는데, c5" at bounding box center [127, 87] width 152 height 6
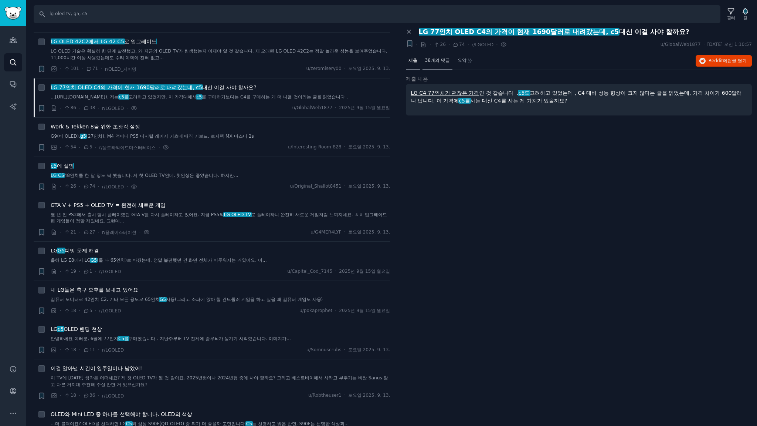
click at [434, 60] on font "38개의 댓글" at bounding box center [437, 60] width 25 height 5
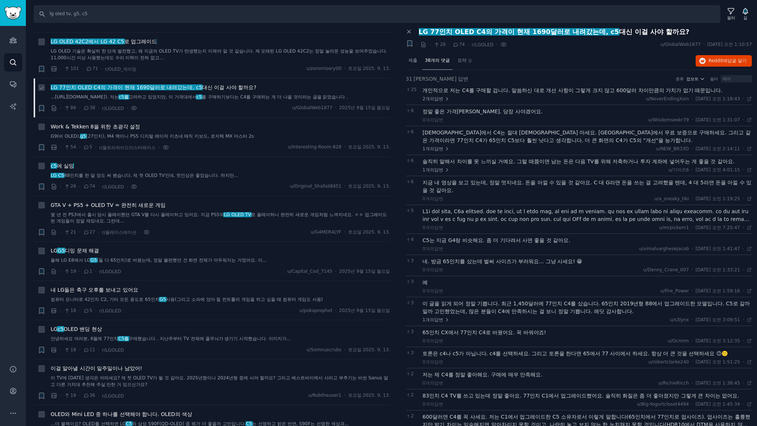
click at [179, 89] on font "LG 77인치 OLED C4의 가격이 현재 1690달러로 내려갔는데, c5" at bounding box center [127, 87] width 152 height 6
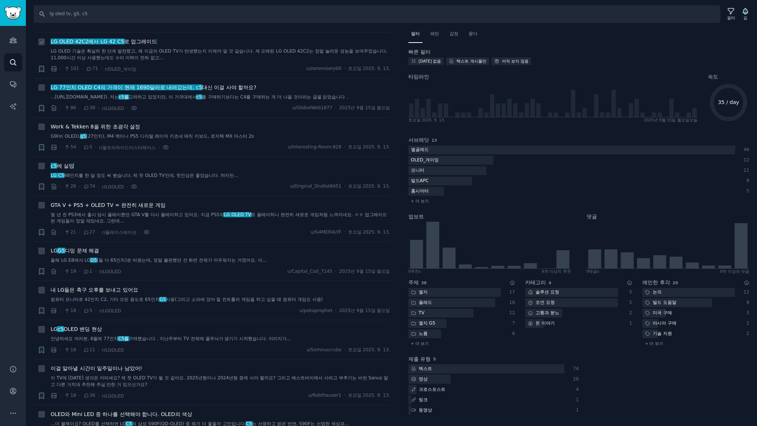
click at [133, 44] on font "로 업그레이드" at bounding box center [140, 41] width 33 height 6
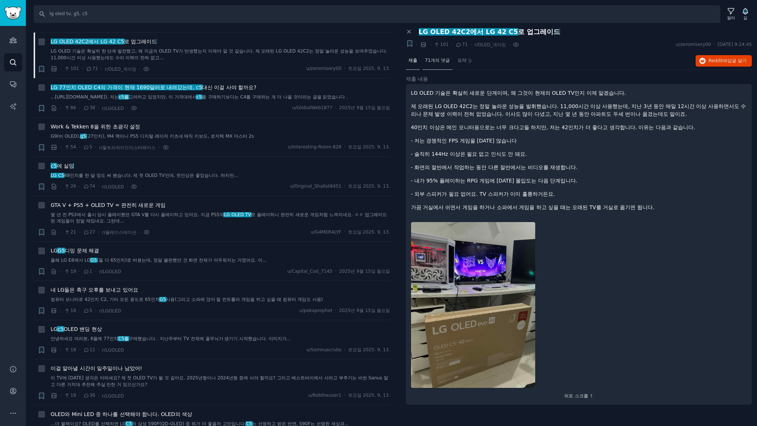
click at [441, 61] on font "71개의 댓글" at bounding box center [437, 60] width 25 height 5
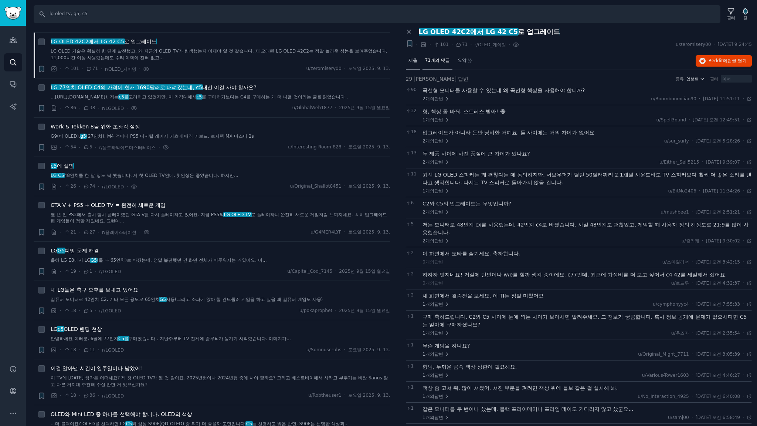
click at [416, 64] on div "제출" at bounding box center [413, 61] width 14 height 18
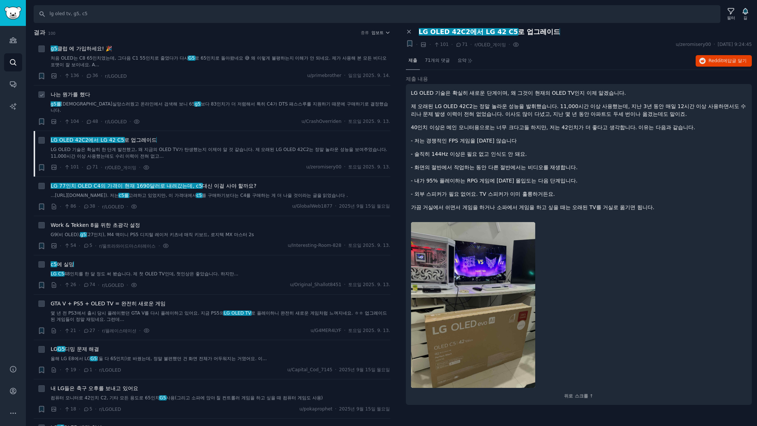
click at [245, 103] on font "보다 83인치가 더 저렴해서 특히 C4가 DTS 패스스루를 지원하기 때문에 구매하기로 결정했습니다." at bounding box center [220, 107] width 338 height 12
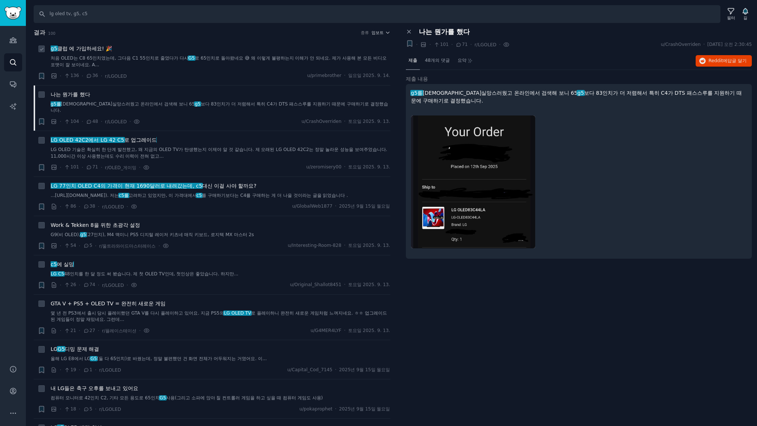
click at [93, 49] on font "클럽 에 가입하세요" at bounding box center [79, 48] width 45 height 6
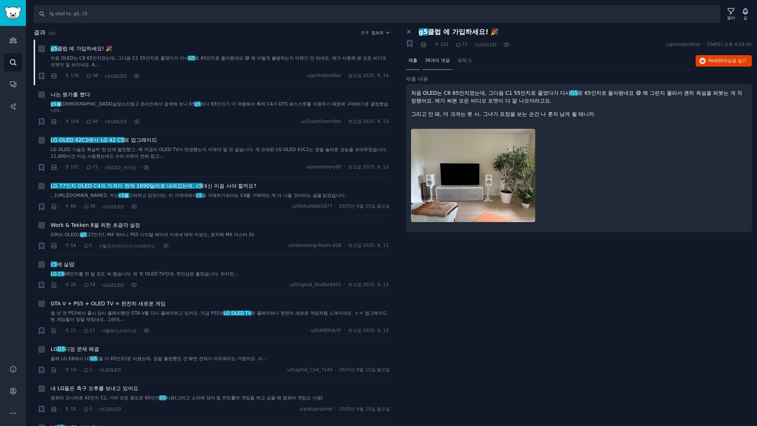
click at [439, 61] on font "36개의 댓글" at bounding box center [437, 60] width 25 height 5
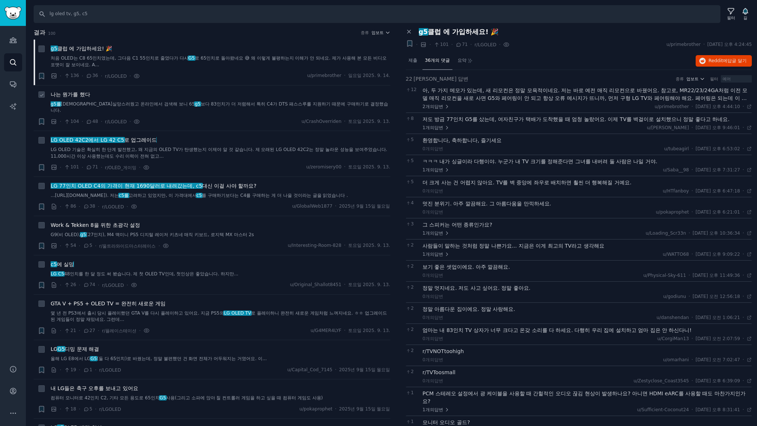
click at [214, 114] on div "나는 뭔가를 했다 g5를 시도해 보았지만 실망스러웠고 온라인에서 검색해 보니 65 g5 보다 83인치가 더 저렴해서 특히 C4가 DTS 패스스…" at bounding box center [221, 108] width 340 height 35
click at [112, 139] on font "LG OLED 42C2에서 LG 42 C5" at bounding box center [88, 140] width 74 height 6
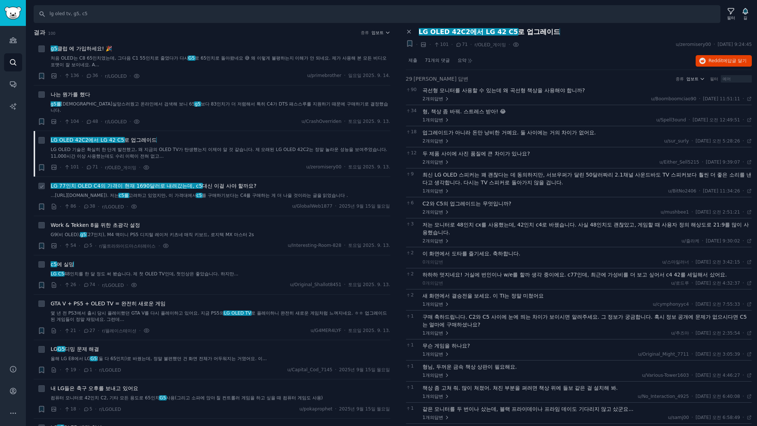
click at [184, 187] on font "LG 77인치 OLED C4의 가격이 현재 1690달러로 내려갔는데, c5" at bounding box center [127, 186] width 152 height 6
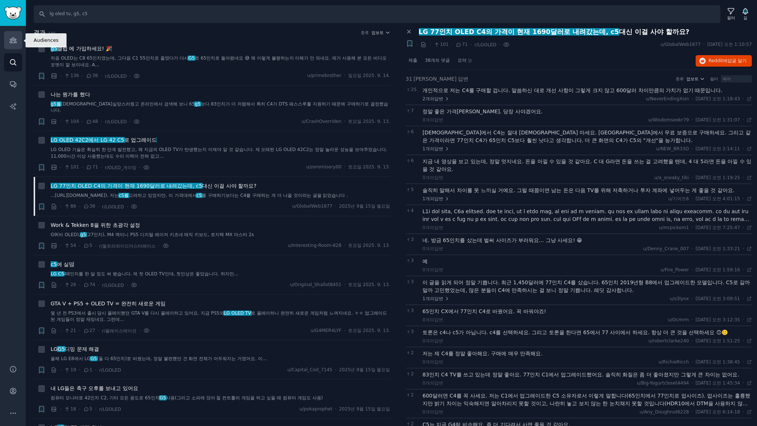
click at [16, 40] on icon "사이드바" at bounding box center [13, 40] width 7 height 5
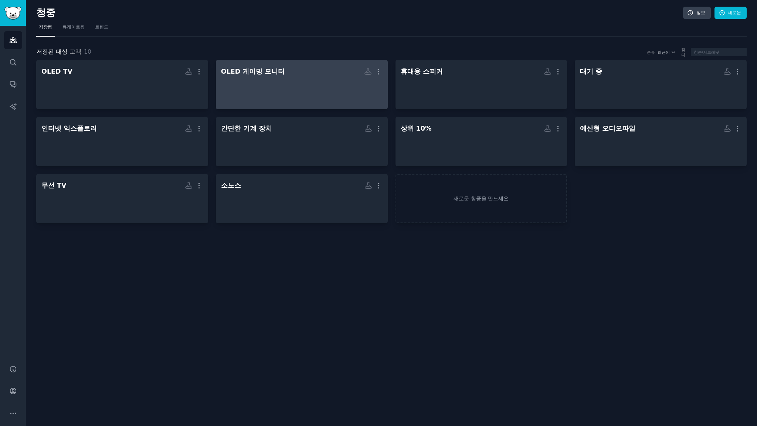
click at [295, 91] on div at bounding box center [302, 91] width 162 height 26
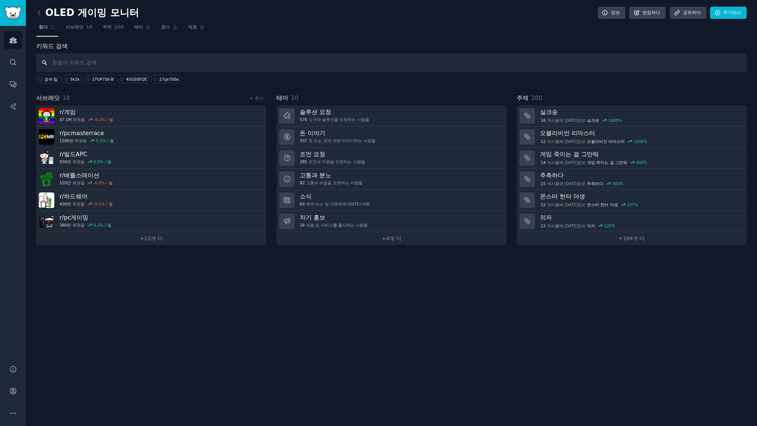
click at [98, 60] on input "text" at bounding box center [391, 62] width 711 height 19
type input "ㅣ"
type input "lg ultragear"
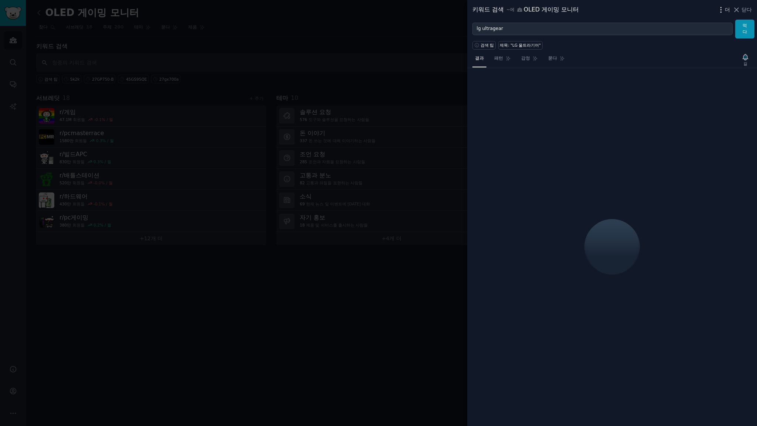
click at [729, 9] on font "더" at bounding box center [727, 10] width 5 height 6
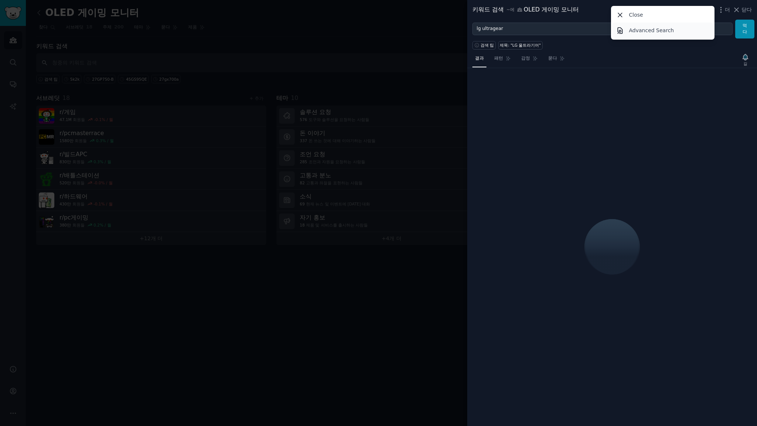
click at [651, 33] on p "Advanced Search" at bounding box center [651, 31] width 45 height 8
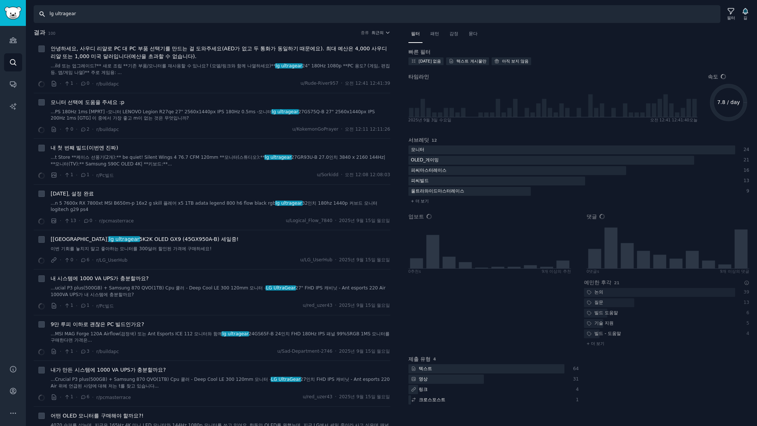
click at [319, 20] on input "lg ultragear" at bounding box center [377, 14] width 687 height 18
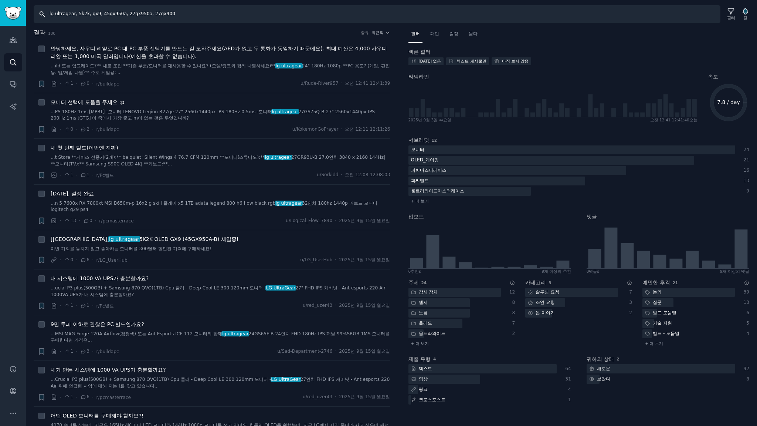
type input "lg ultragear, 5k2k, gx9, 45gx950a, 27gx950a, 27gx900a"
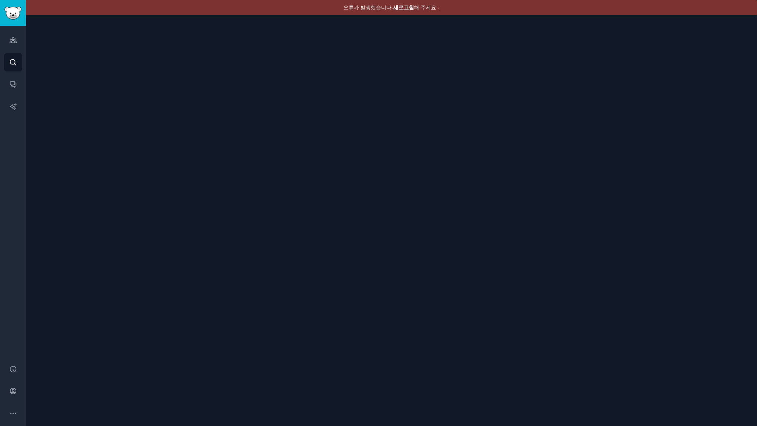
click at [404, 8] on font "새로고침" at bounding box center [403, 7] width 21 height 6
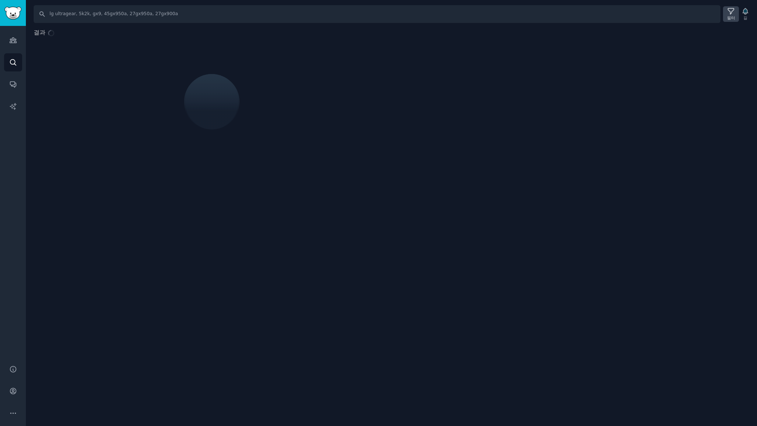
click at [729, 13] on icon at bounding box center [731, 11] width 8 height 8
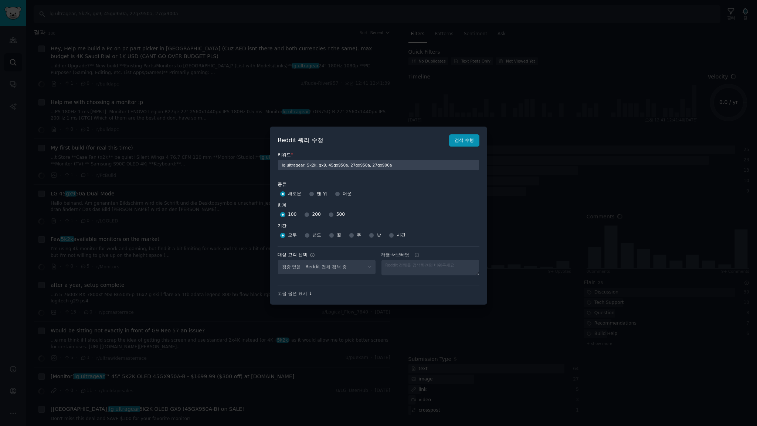
select select "a094687530"
click at [352, 236] on input "주" at bounding box center [351, 235] width 5 height 5
radio input "true"
click at [464, 141] on font "검색 수행" at bounding box center [464, 140] width 19 height 5
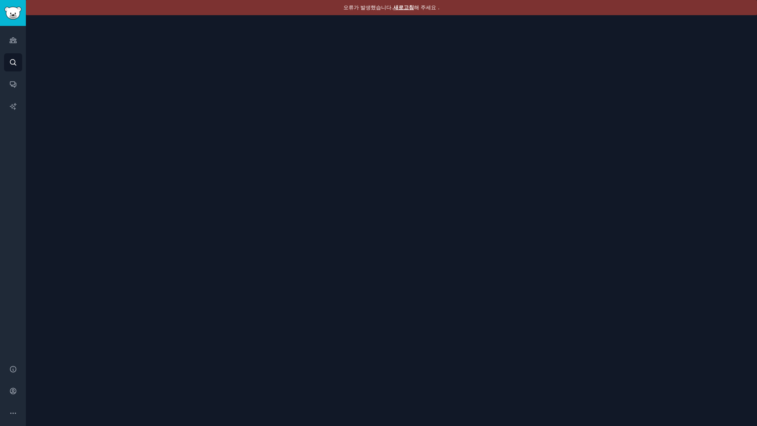
click at [404, 6] on font "새로고침" at bounding box center [403, 7] width 21 height 6
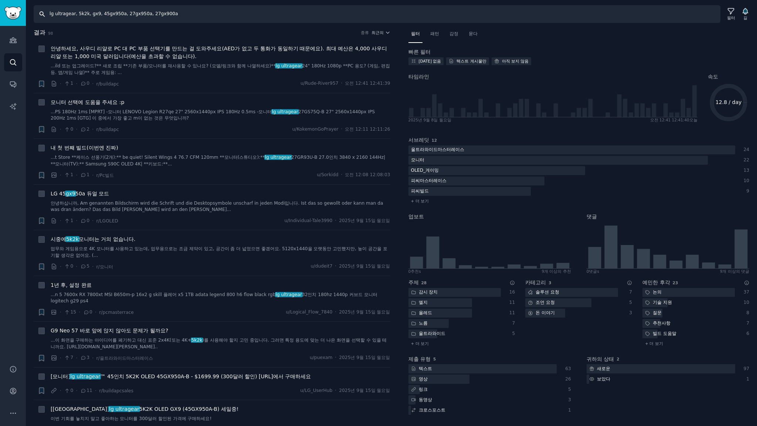
click at [225, 15] on input "lg ultragear, 5k2k, gx9, 45gx950a, 27gx950a, 27gx900a" at bounding box center [377, 14] width 687 height 18
type input "lg ultragear, 5k2k, gx9, 45gx950a, 27gx950a, 27gx900a, 34gs95ue"
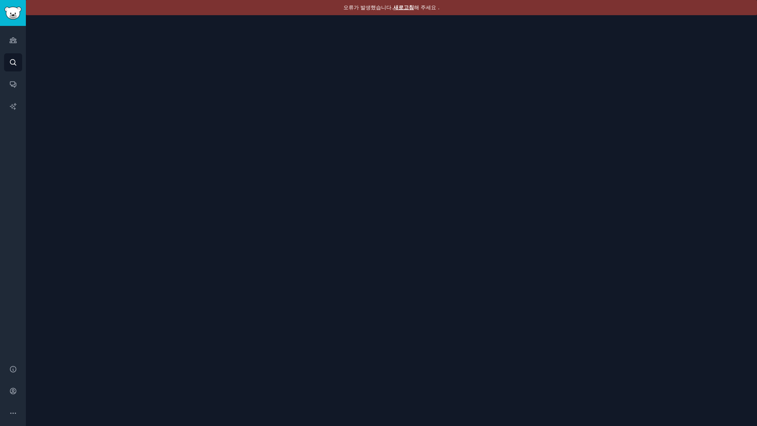
click at [402, 7] on font "새로고침" at bounding box center [403, 7] width 21 height 6
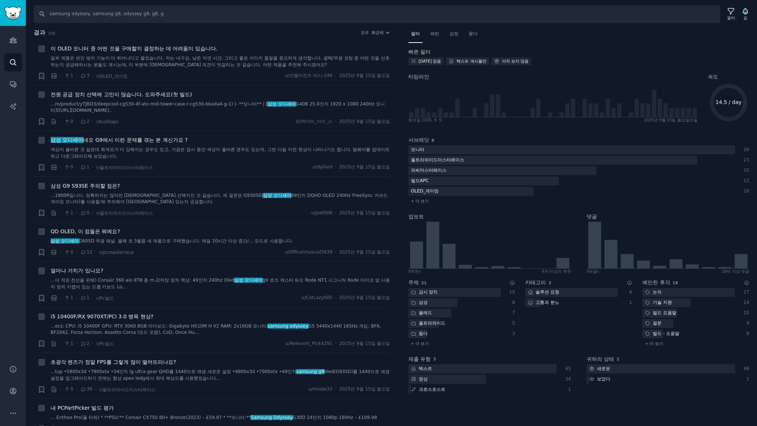
type input "samsung odyssey, samsung g9, odyssey g9, g8, g7"
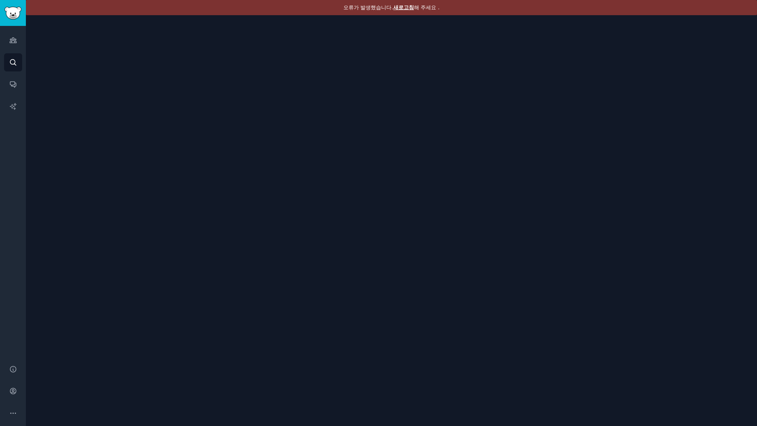
click at [401, 7] on font "새로고침" at bounding box center [403, 7] width 21 height 6
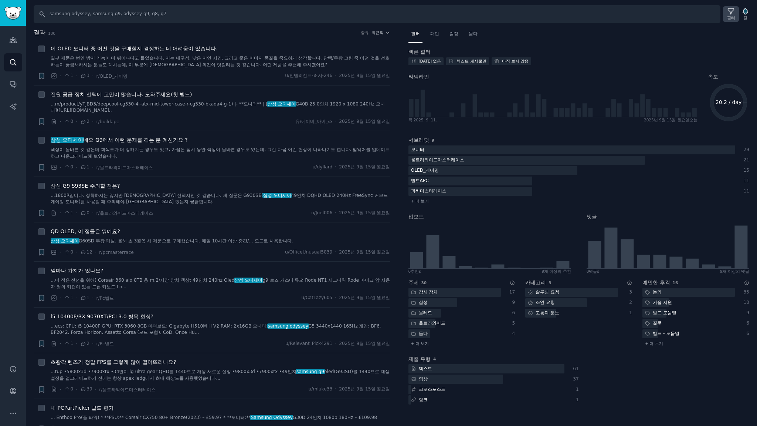
click at [728, 15] on icon at bounding box center [731, 11] width 8 height 8
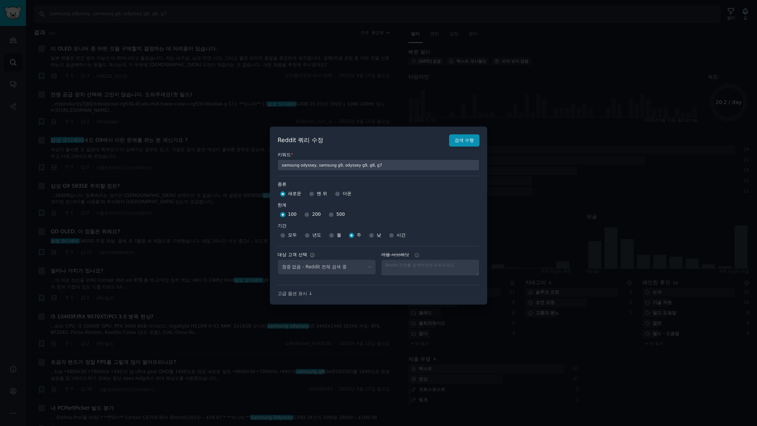
select select "a094687530"
click at [331, 214] on div "500" at bounding box center [337, 215] width 16 height 12
drag, startPoint x: 328, startPoint y: 214, endPoint x: 491, endPoint y: 156, distance: 172.9
click at [329, 214] on input "500" at bounding box center [331, 214] width 5 height 5
radio input "true"
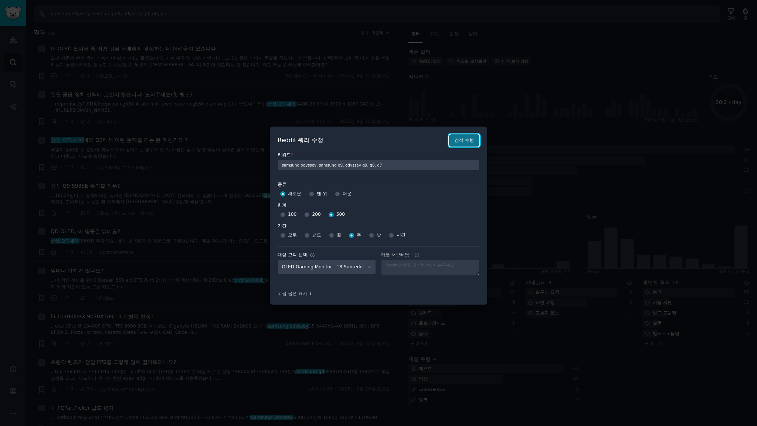
click at [467, 142] on font "검색 수행" at bounding box center [464, 140] width 19 height 5
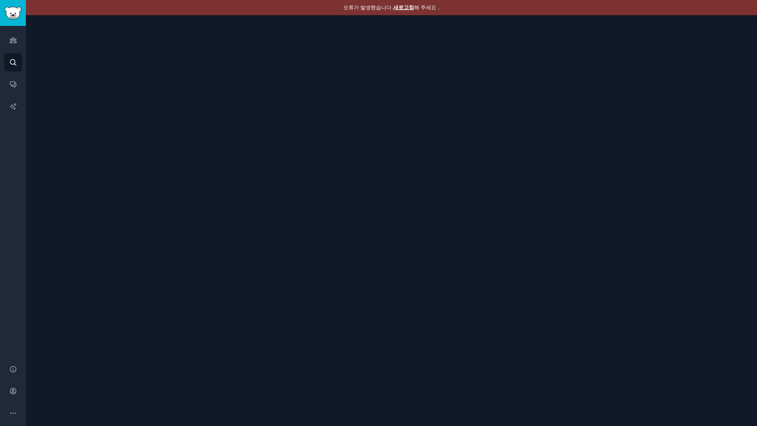
click at [405, 8] on font "새로고침" at bounding box center [403, 7] width 21 height 6
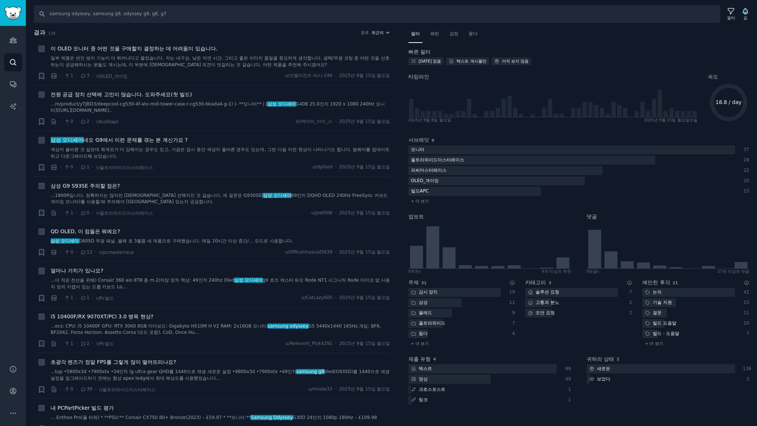
click at [385, 33] on icon "button" at bounding box center [387, 32] width 5 height 5
click at [346, 60] on p "Upvotes" at bounding box center [341, 60] width 18 height 7
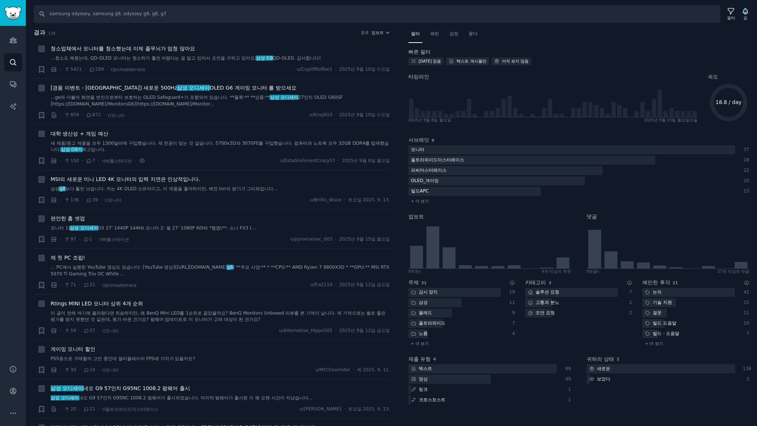
click at [217, 34] on h2 "결과 139 종류 업보트" at bounding box center [212, 32] width 357 height 9
click at [183, 47] on font "청소업체에서 모니터를 청소했는데 이제 줄무늬가 엄청 많아요" at bounding box center [123, 48] width 145 height 6
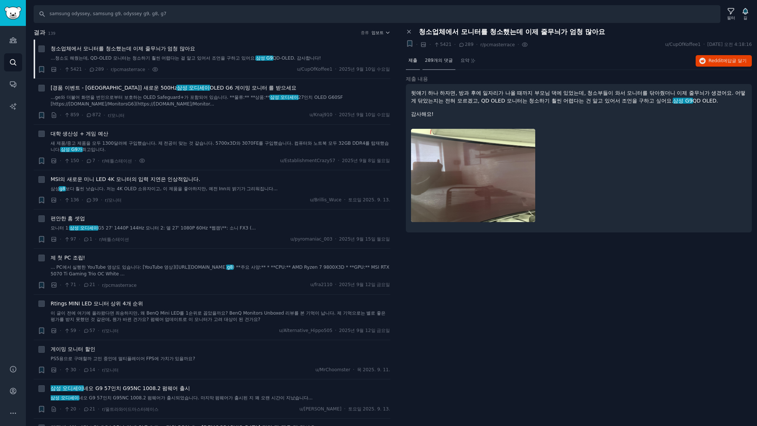
click at [448, 63] on div "289개의 댓글" at bounding box center [439, 61] width 33 height 18
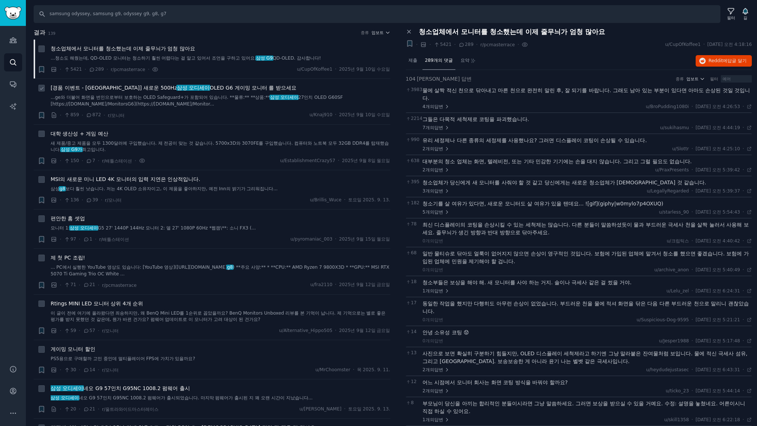
click at [217, 89] on font "OLED G6 게이밍 모니터 를 받으세요" at bounding box center [253, 88] width 87 height 6
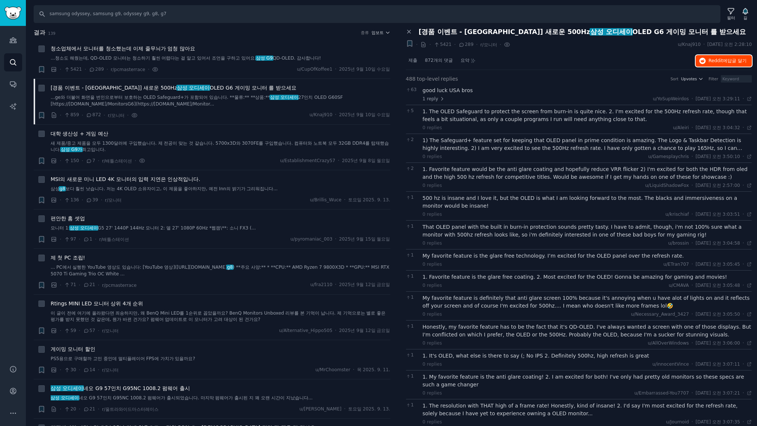
click at [720, 61] on font "Reddit에" at bounding box center [718, 60] width 19 height 5
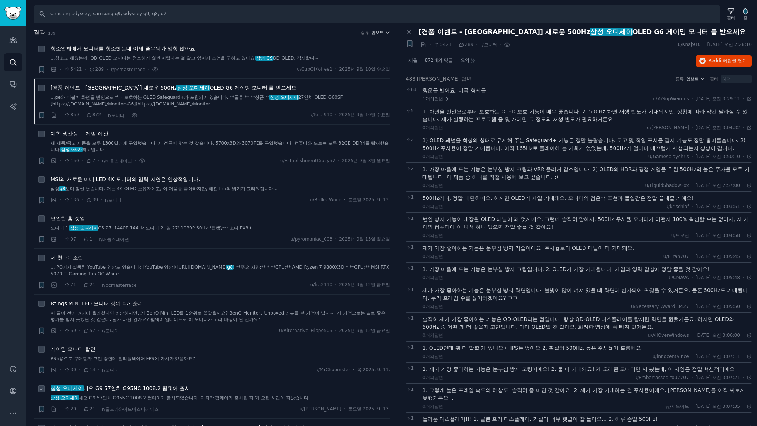
scroll to position [197, 0]
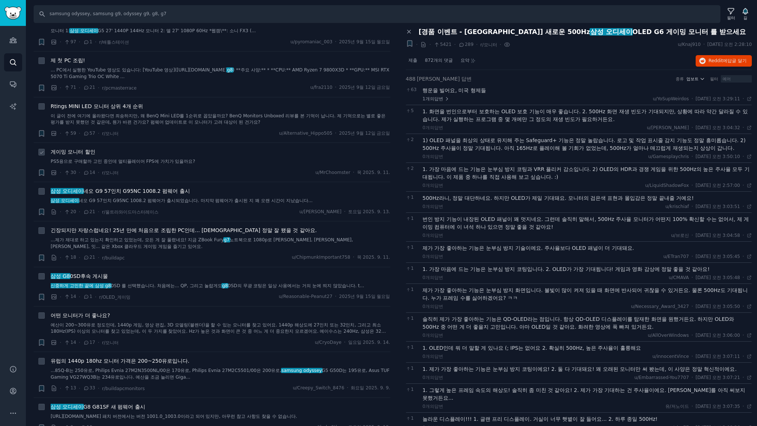
click at [86, 152] on font "게이밍 모니터 할인" at bounding box center [73, 152] width 45 height 6
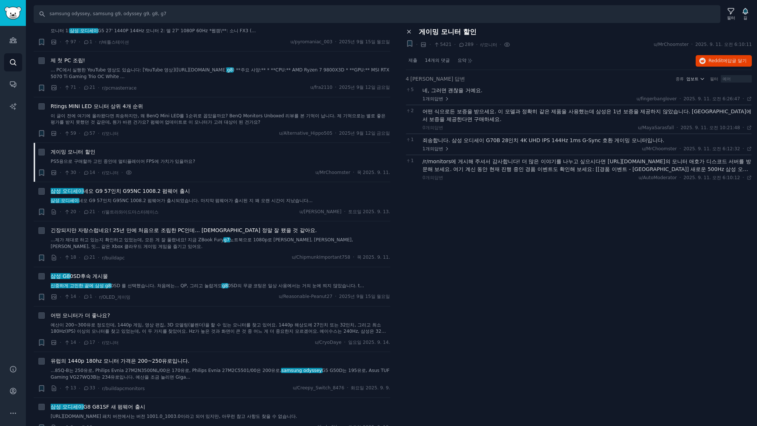
click at [410, 33] on icon at bounding box center [409, 31] width 7 height 7
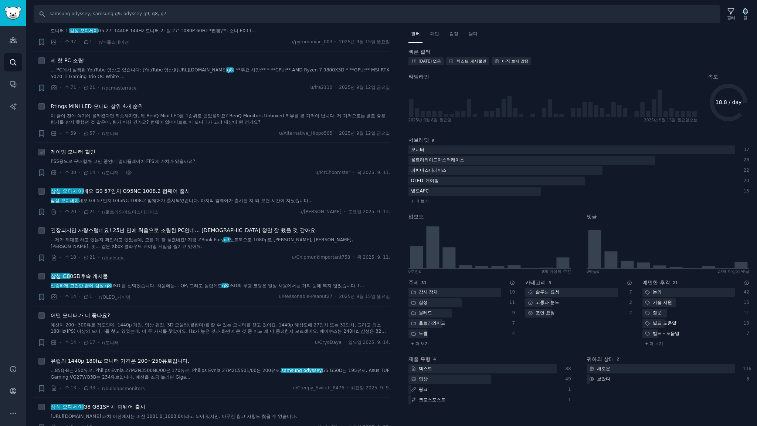
click at [83, 149] on font "게이밍 모니터 할인" at bounding box center [73, 152] width 45 height 6
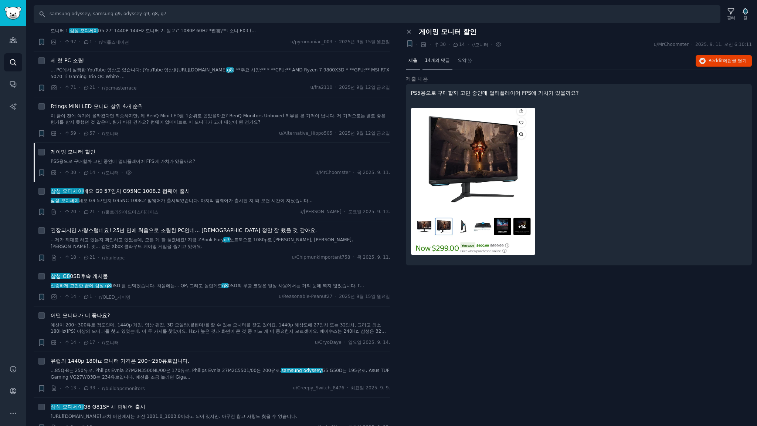
click at [431, 58] on font "14개의 댓글" at bounding box center [437, 60] width 25 height 5
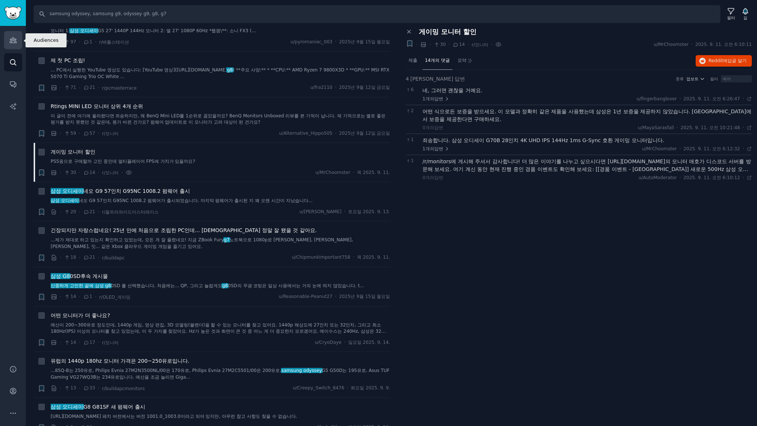
click at [13, 42] on icon "사이드바" at bounding box center [13, 40] width 8 height 8
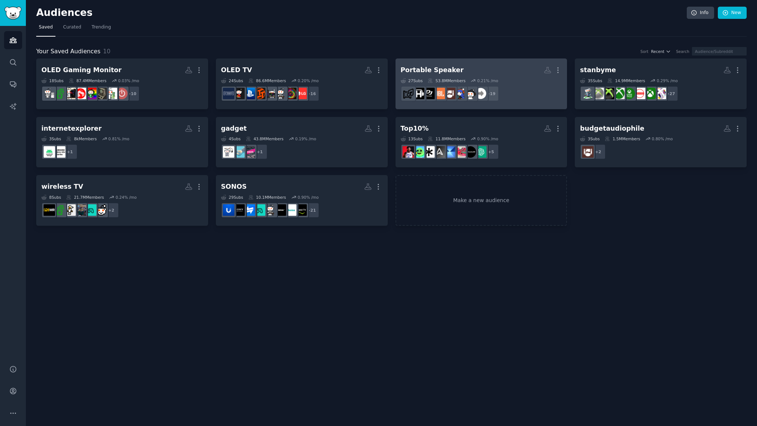
click at [473, 74] on h2 "Portable Speaker More" at bounding box center [482, 70] width 162 height 13
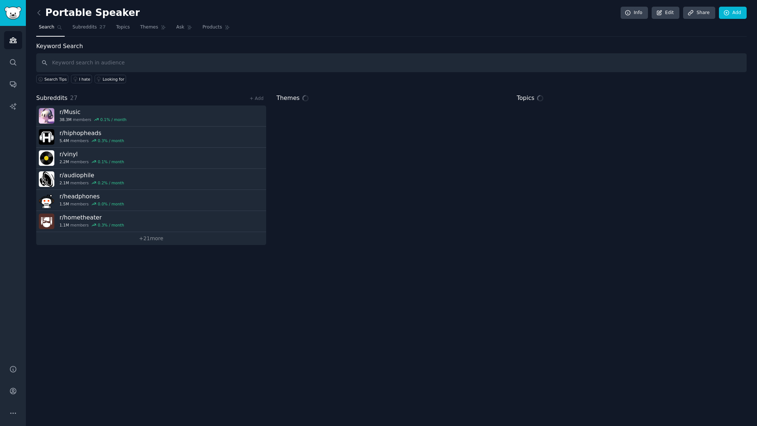
click at [166, 61] on input "text" at bounding box center [391, 62] width 711 height 19
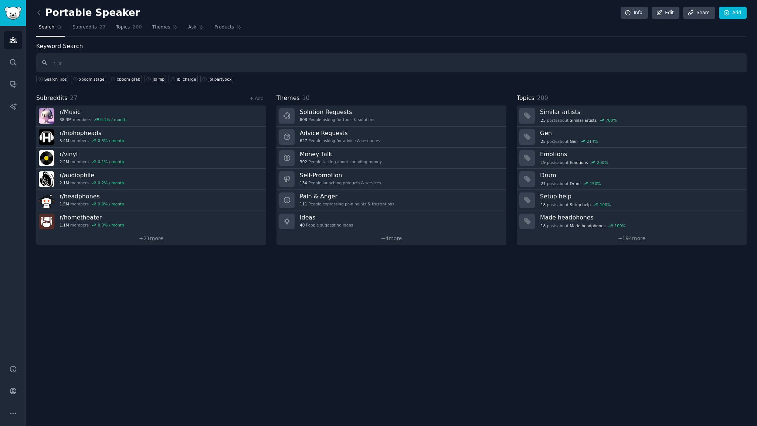
type input "ㅓ"
type input "jbl flip, jbl charge, jbl partybox"
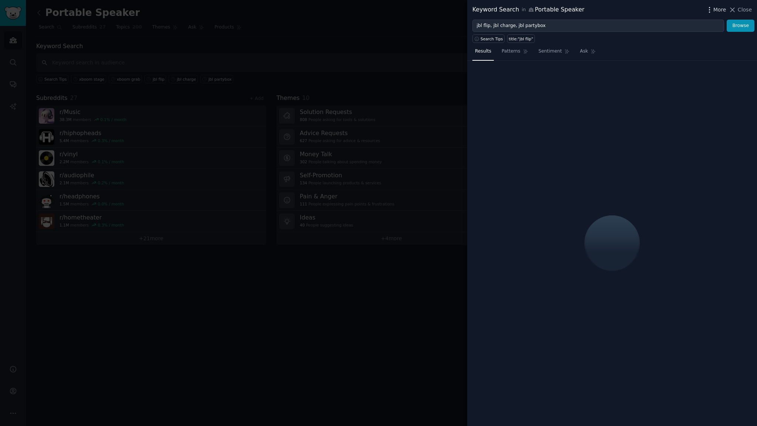
click at [717, 10] on span "More" at bounding box center [720, 10] width 13 height 8
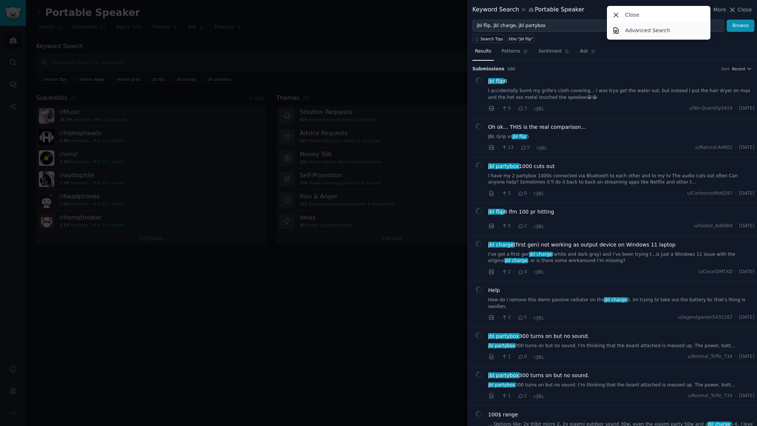
click at [650, 33] on p "Advanced Search" at bounding box center [647, 31] width 45 height 8
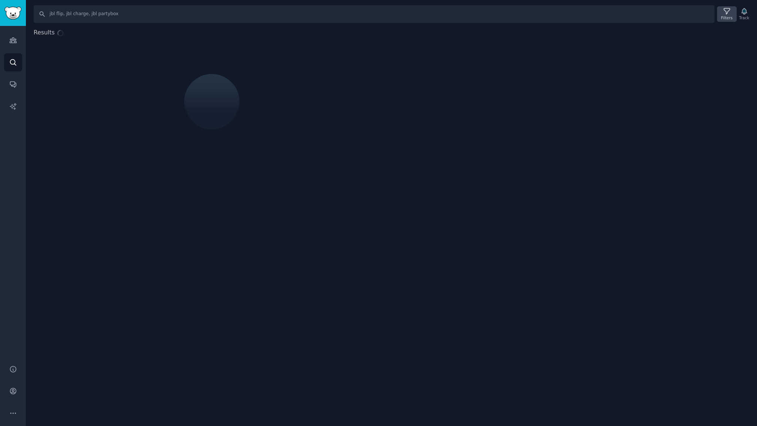
click at [727, 13] on icon at bounding box center [727, 11] width 8 height 8
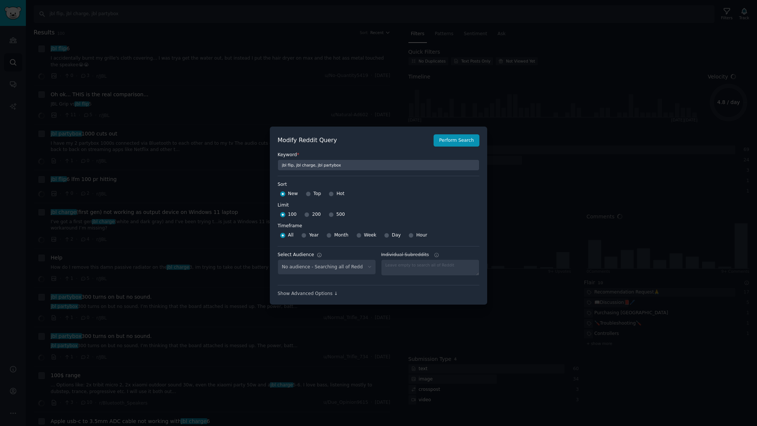
select select "d5641c5a1a"
click at [356, 234] on input "Week" at bounding box center [358, 235] width 5 height 5
radio input "true"
click at [456, 140] on button "Perform Search" at bounding box center [457, 140] width 46 height 13
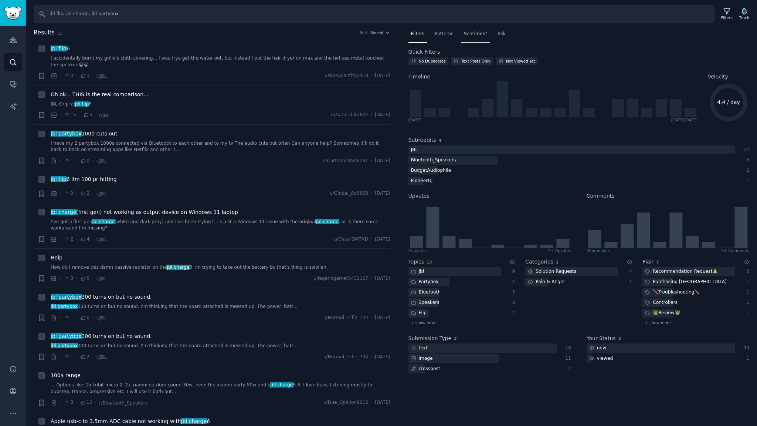
click at [465, 34] on span "Sentiment" at bounding box center [475, 34] width 23 height 7
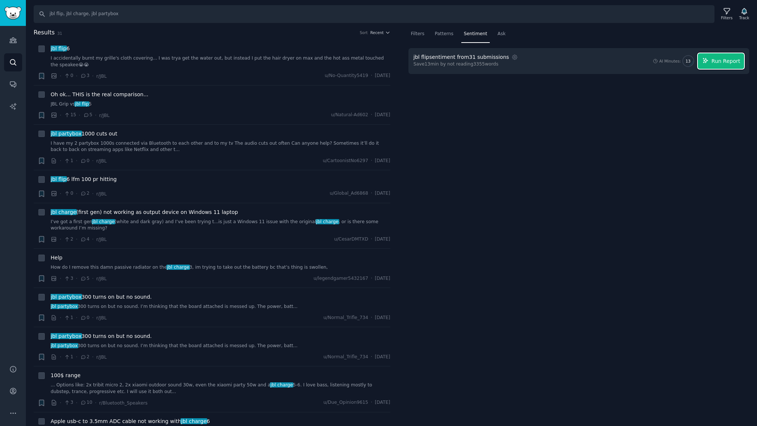
click at [733, 64] on span "Run Report" at bounding box center [726, 61] width 29 height 8
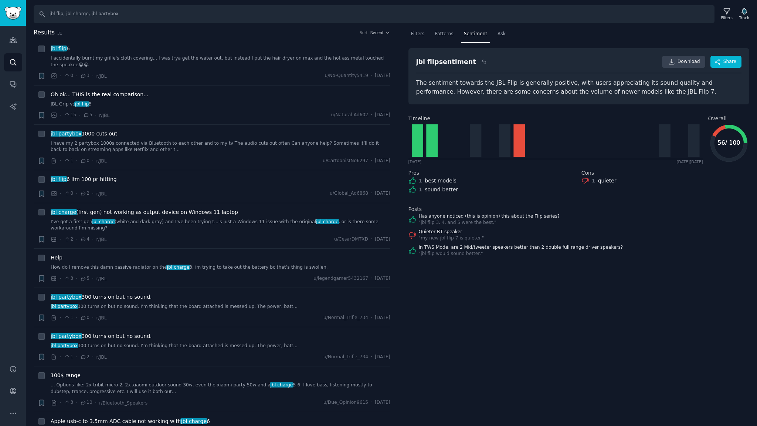
drag, startPoint x: 700, startPoint y: 260, endPoint x: 696, endPoint y: 246, distance: 15.2
click at [700, 259] on div "Filters Patterns Sentiment Ask jbl flip sentiment Reset Download Share The sent…" at bounding box center [579, 227] width 357 height 398
drag, startPoint x: 87, startPoint y: 14, endPoint x: 13, endPoint y: 12, distance: 74.0
click at [12, 12] on div "Audiences Search Conversations AI Reports Help Account More Search jbl flip, jb…" at bounding box center [378, 213] width 757 height 426
click at [105, 14] on input "jbl partybox" at bounding box center [374, 14] width 681 height 18
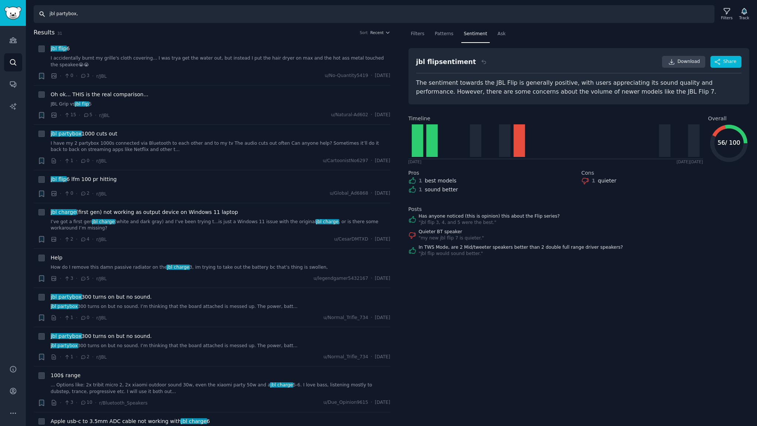
paste input "jbl flip, jbl charge,"
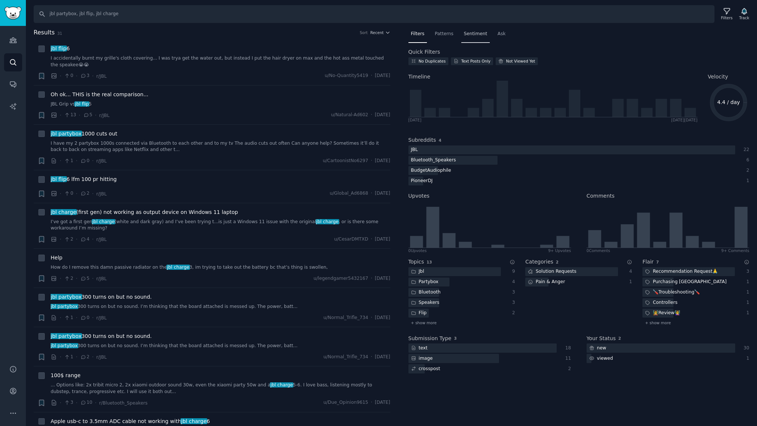
click at [477, 34] on span "Sentiment" at bounding box center [475, 34] width 23 height 7
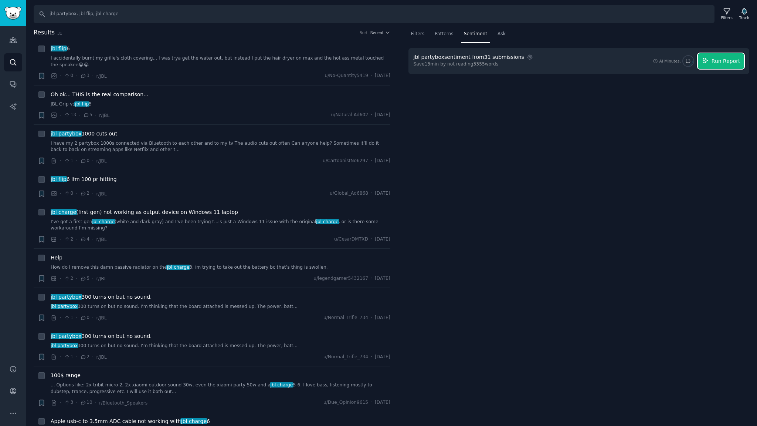
click at [726, 62] on span "Run Report" at bounding box center [726, 61] width 29 height 8
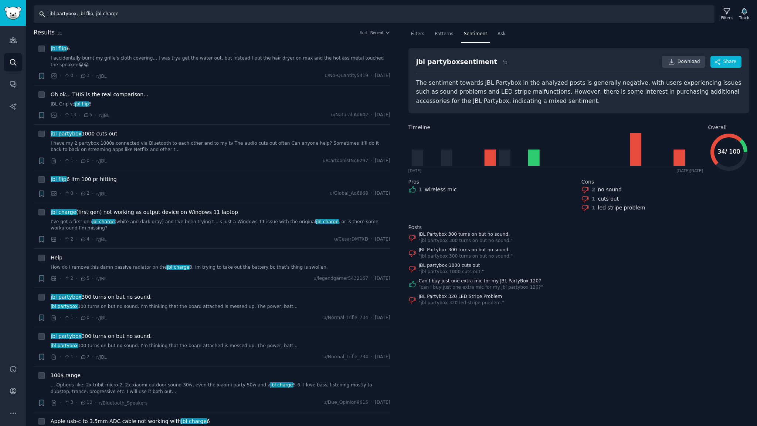
drag, startPoint x: 75, startPoint y: 14, endPoint x: 0, endPoint y: 10, distance: 75.1
click at [0, 10] on div "Audiences Search Conversations AI Reports Help Account More Search jbl partybox…" at bounding box center [378, 213] width 757 height 426
click at [101, 14] on input "jbl flip, jbl charge" at bounding box center [374, 14] width 681 height 18
paste input "jbl partybox,"
drag, startPoint x: 66, startPoint y: 14, endPoint x: 9, endPoint y: 13, distance: 57.0
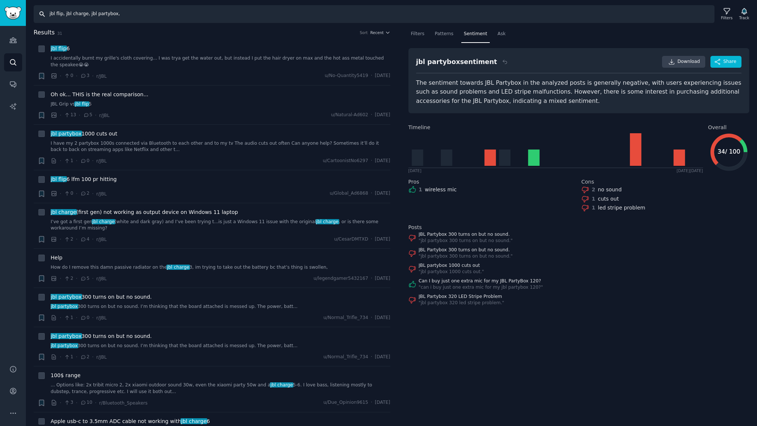
click at [9, 13] on div "Audiences Search Conversations AI Reports Help Account More Search jbl flip, jb…" at bounding box center [378, 213] width 757 height 426
click at [121, 16] on input "jbl charge, jbl partybox," at bounding box center [374, 14] width 681 height 18
paste input "jbl flip,"
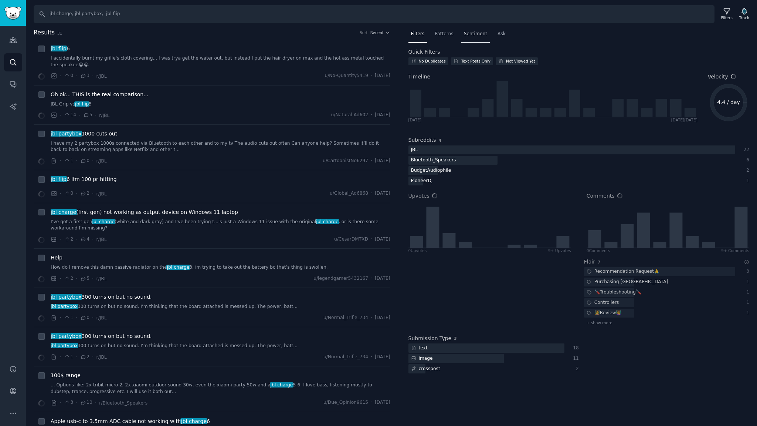
click at [470, 33] on span "Sentiment" at bounding box center [475, 34] width 23 height 7
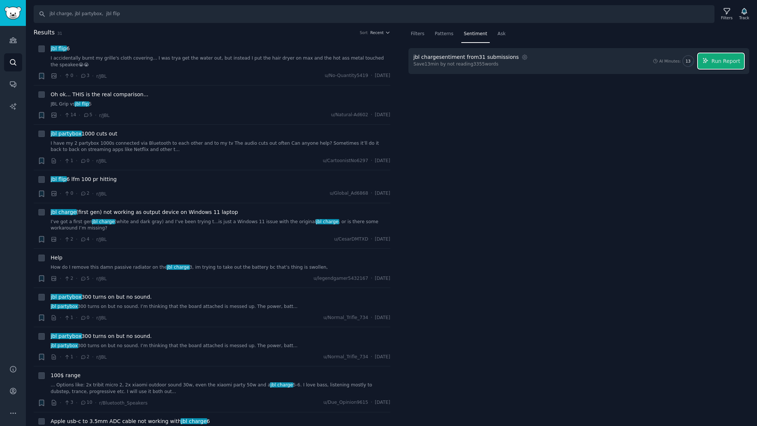
click at [730, 61] on span "Run Report" at bounding box center [726, 61] width 29 height 8
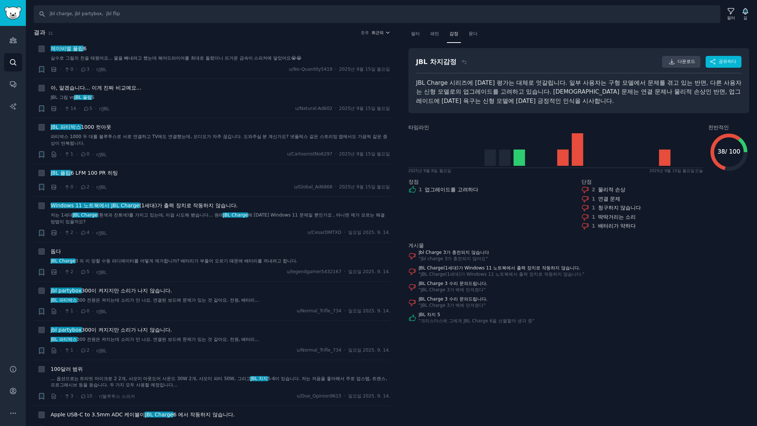
click at [373, 33] on font "최근의" at bounding box center [378, 32] width 12 height 4
drag, startPoint x: 348, startPoint y: 60, endPoint x: 351, endPoint y: 56, distance: 4.7
click at [349, 59] on div "Upvotes" at bounding box center [353, 59] width 69 height 13
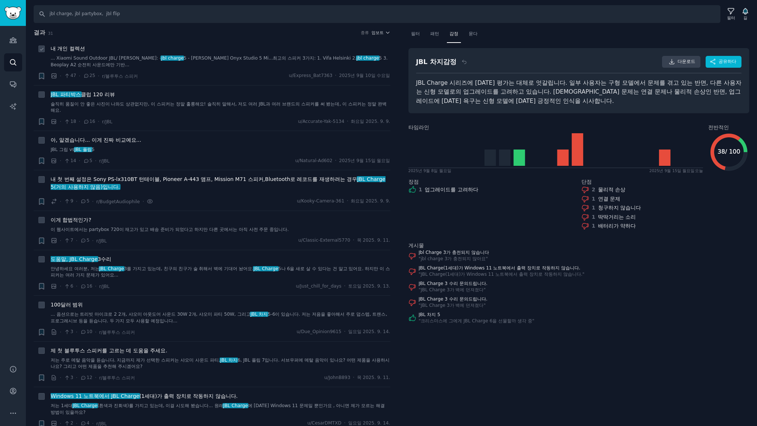
click at [201, 73] on div "· 47 · 25 · r/블루투스 스피커 u/Express_Bat7363 · 2025년 9월 10일 수요일" at bounding box center [221, 76] width 340 height 8
click at [210, 59] on font "5 - Harman Kardon Onyx Studio 5 Mi...최고의 스피커 3가지: 1. Vifa Helsinki 2." at bounding box center [270, 57] width 173 height 5
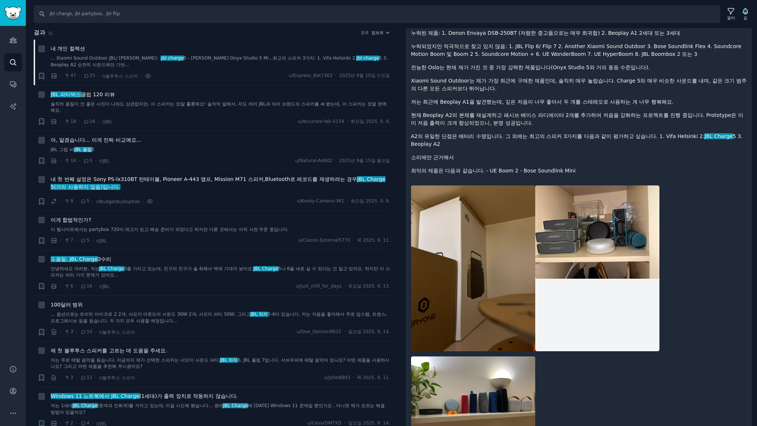
scroll to position [248, 0]
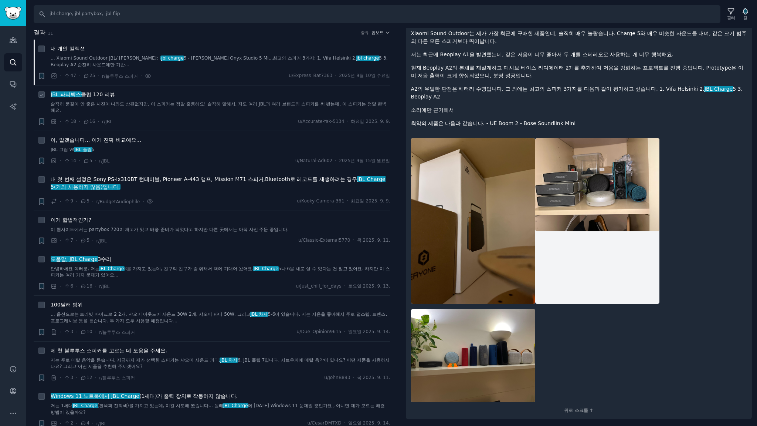
click at [145, 96] on div "JBL 파티박스 클럽 120 리뷰" at bounding box center [221, 95] width 340 height 8
click at [113, 97] on font "클럽 120 리뷰" at bounding box center [98, 94] width 34 height 6
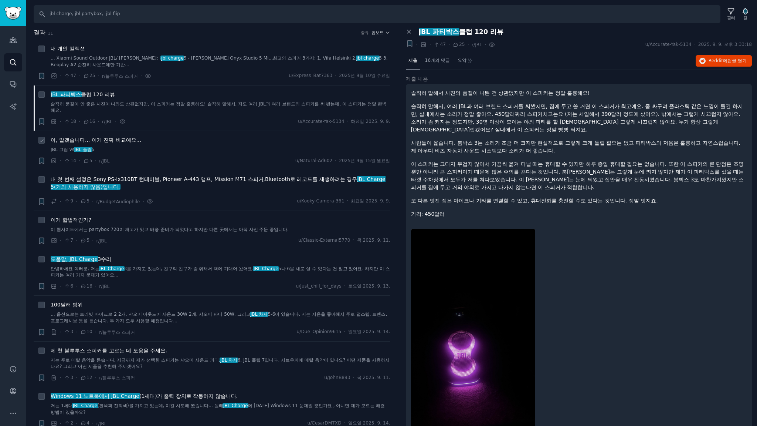
click at [130, 139] on font "아, 알겠습니다... 이게 진짜 비교예요..." at bounding box center [96, 140] width 91 height 6
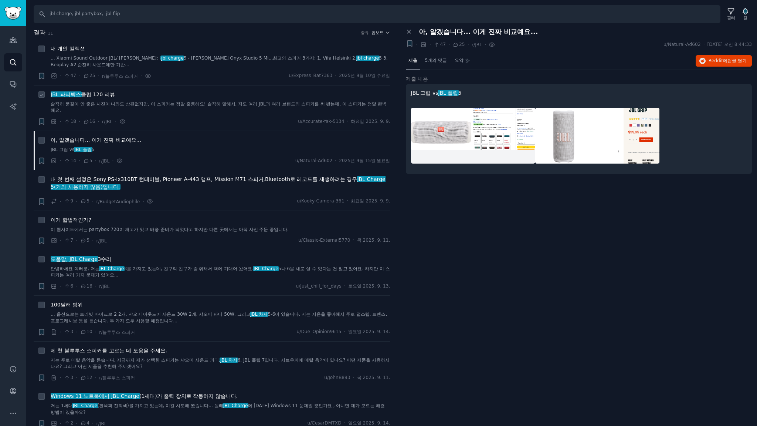
click at [105, 94] on font "클럽 120 리뷰" at bounding box center [98, 94] width 34 height 6
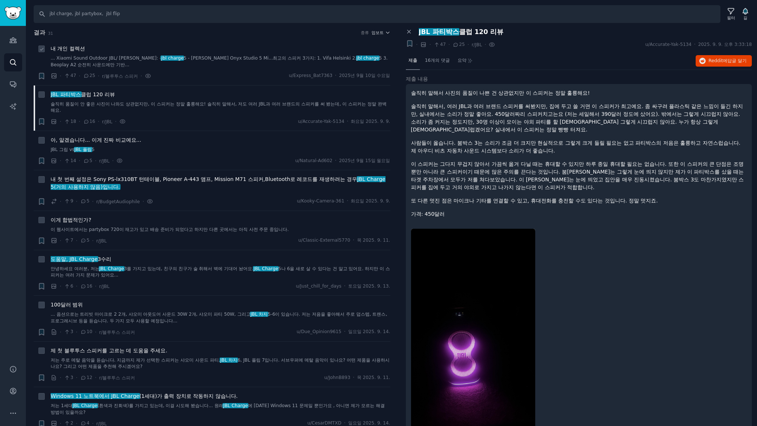
click at [209, 58] on font "5 - Harman Kardon Onyx Studio 5 Mi...최고의 스피커 3가지: 1. Vifa Helsinki 2." at bounding box center [270, 57] width 173 height 5
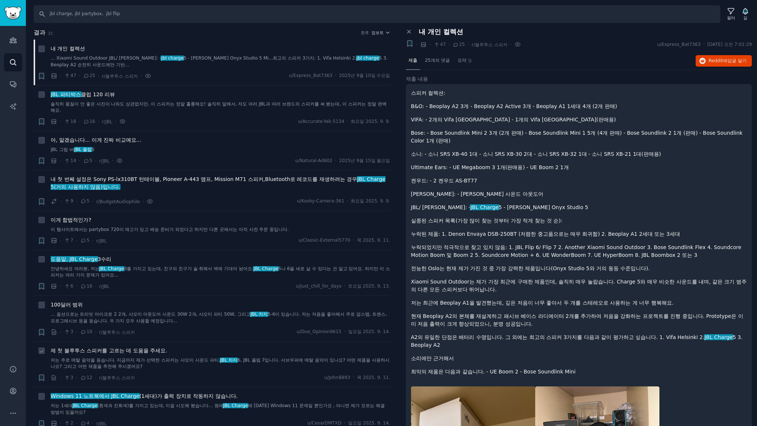
click at [169, 355] on div "제 첫 블루투스 스피커를 고르는 데 도움을 주세요. 저는 주로 메탈 음악을 듣습니다. 지금까지 제가 선택한 스피커는 샤오미 사운드 파티, JB…" at bounding box center [221, 357] width 340 height 23
click at [158, 348] on font "제 첫 블루투스 스피커를 고르는 데 도움을 주세요." at bounding box center [109, 350] width 117 height 6
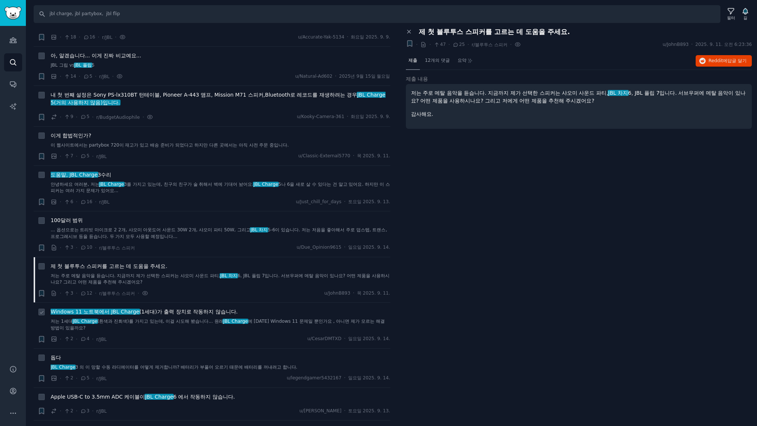
scroll to position [98, 0]
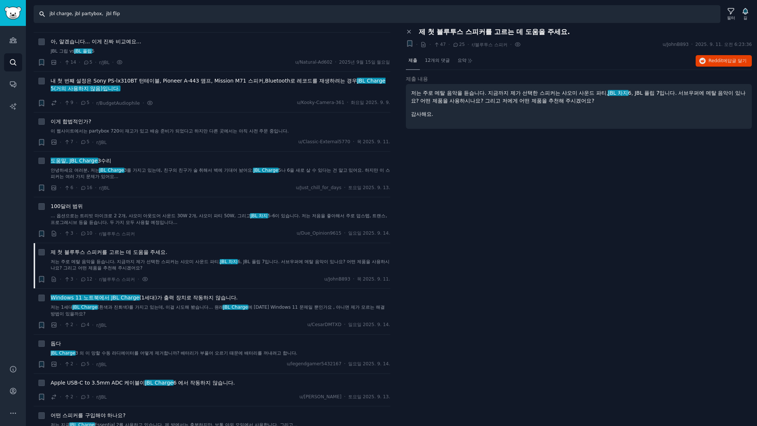
drag, startPoint x: 145, startPoint y: 15, endPoint x: 0, endPoint y: -27, distance: 150.6
click at [0, 0] on html "청중 찾다 대화 AI 보고서 돕다 계정 더 찾다 jbl charge, jbl partybox, jbl flip 필터 길 결과 31 종류 업보트…" at bounding box center [378, 213] width 757 height 426
type input "samsung the frame, is03d, is03fa, is03fw, the frame tv"
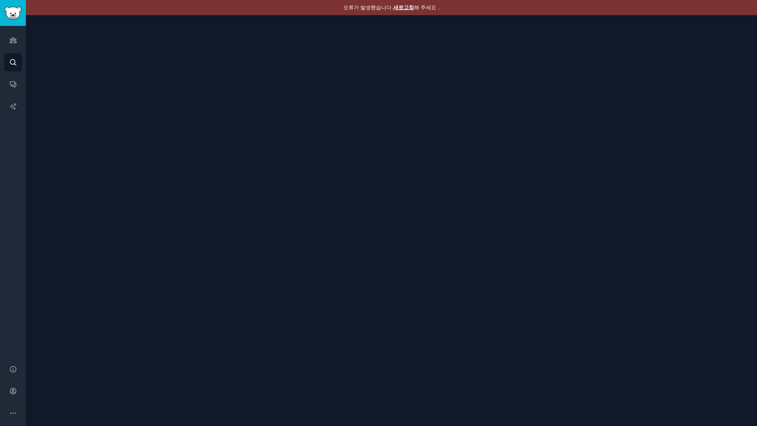
click at [408, 7] on font "새로고침" at bounding box center [403, 7] width 21 height 6
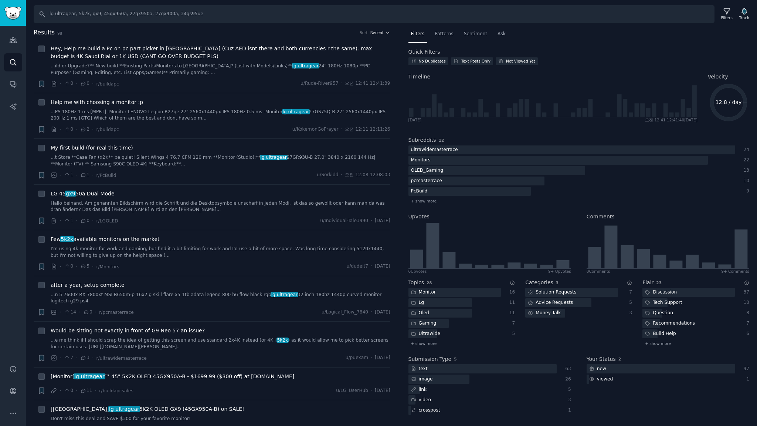
click at [373, 31] on span "Recent" at bounding box center [377, 32] width 13 height 5
click at [338, 60] on p "Upvotes" at bounding box center [341, 60] width 18 height 7
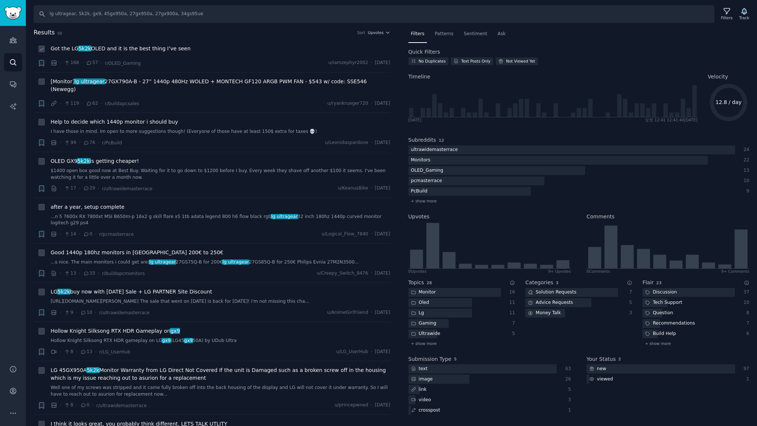
click at [240, 51] on div "Got the LG 5k2k OLED and it is the best thing I’ve seen" at bounding box center [221, 49] width 340 height 8
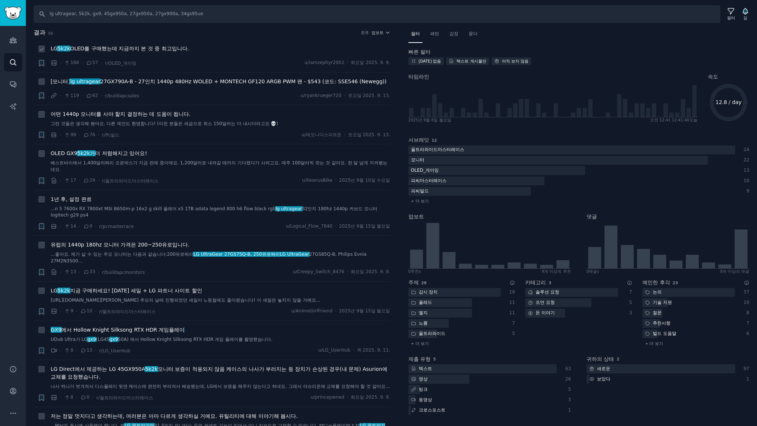
click at [249, 44] on li "+ LG 5k2k OLED를 구매했는데 지금까지 본 것 중 최고입니다. · 168 · 57 · r/OLED_게이밍 u/iamzephyr2002…" at bounding box center [212, 56] width 357 height 33
click at [170, 48] on font "OLED를 구매했는데 지금까지 본 것 중 최고입니다." at bounding box center [129, 48] width 119 height 6
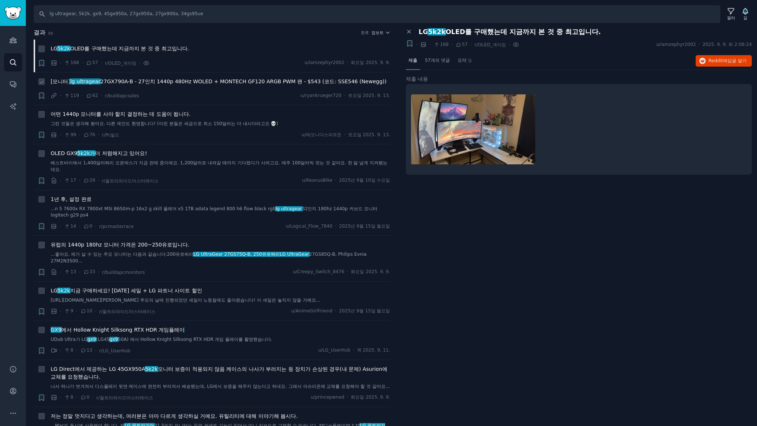
click at [220, 89] on div "[모니터] lg ultragear 27GX790A-B - 27인치 1440p 480Hz WOLED + MONTECH GF120 ARGB PWM…" at bounding box center [221, 89] width 340 height 22
click at [234, 83] on font "27GX790A-B - 27인치 1440p 480Hz WOLED + MONTECH GF120 ARGB PWM 팬 - $543 (코드: SSE5…" at bounding box center [244, 81] width 286 height 6
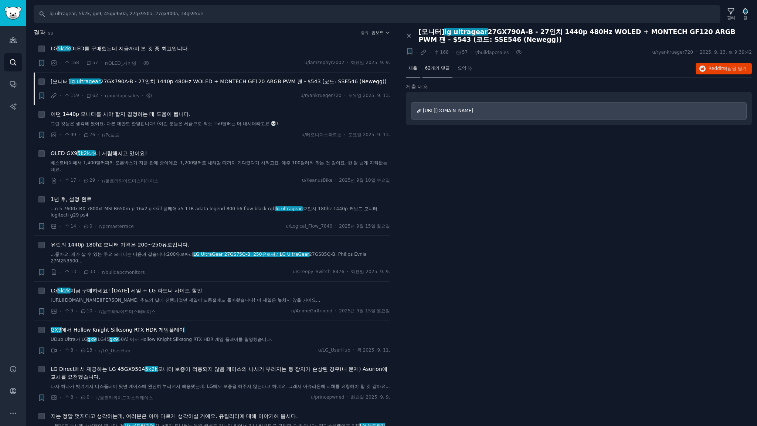
click at [446, 69] on font "62개의 댓글" at bounding box center [437, 67] width 25 height 5
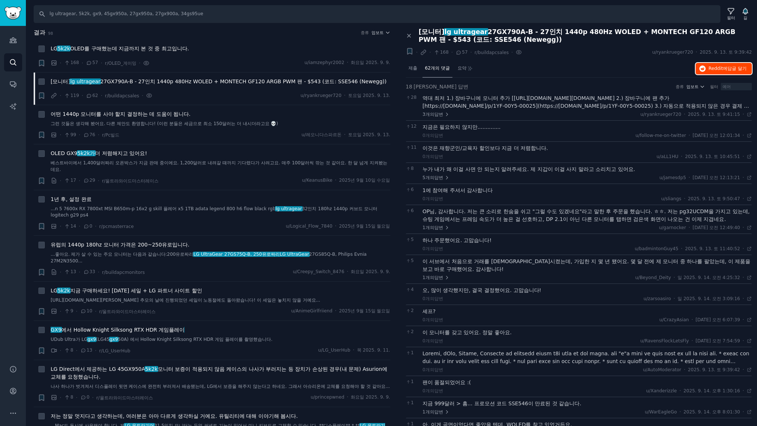
click at [709, 67] on font "Reddit에" at bounding box center [718, 68] width 19 height 5
click at [169, 287] on font "지금 구매하세요! 노동절 세일 + LG 파트너 사이트 할인" at bounding box center [136, 290] width 132 height 6
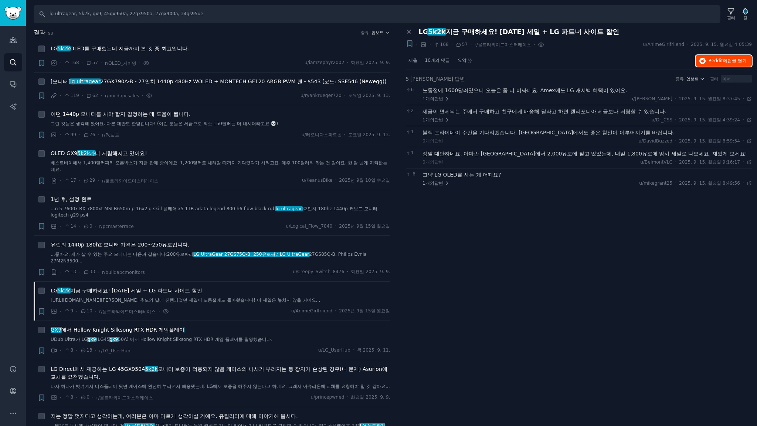
click at [723, 61] on font "Reddit에" at bounding box center [718, 60] width 19 height 5
click at [382, 33] on button "업보트" at bounding box center [381, 32] width 19 height 5
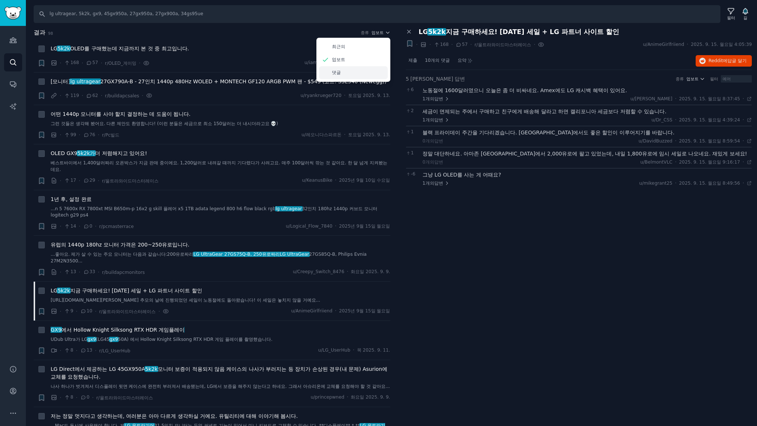
click at [335, 72] on font "댓글" at bounding box center [336, 72] width 9 height 5
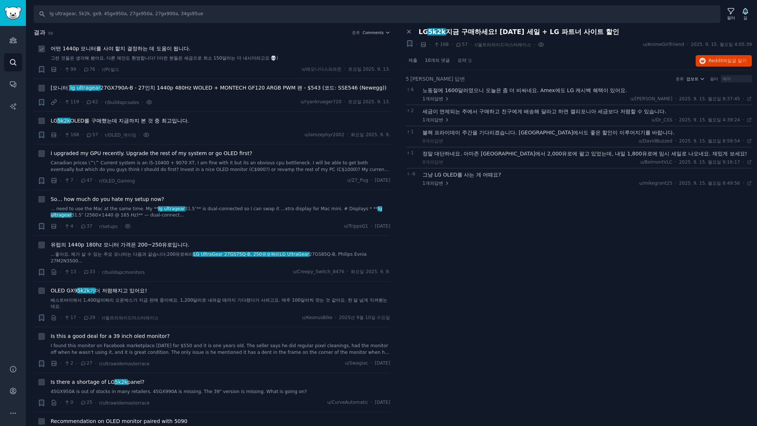
click at [157, 49] on font "어떤 1440p 모니터를 사야 할지 결정하는 데 도움이 됩니다." at bounding box center [121, 48] width 140 height 6
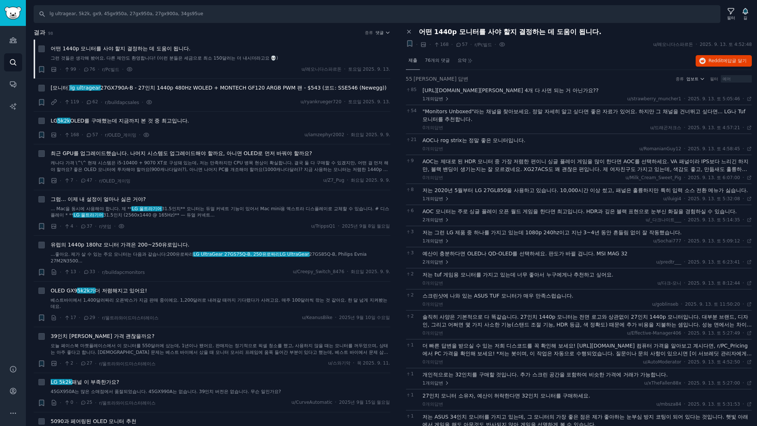
click at [412, 60] on font "제출" at bounding box center [413, 60] width 9 height 5
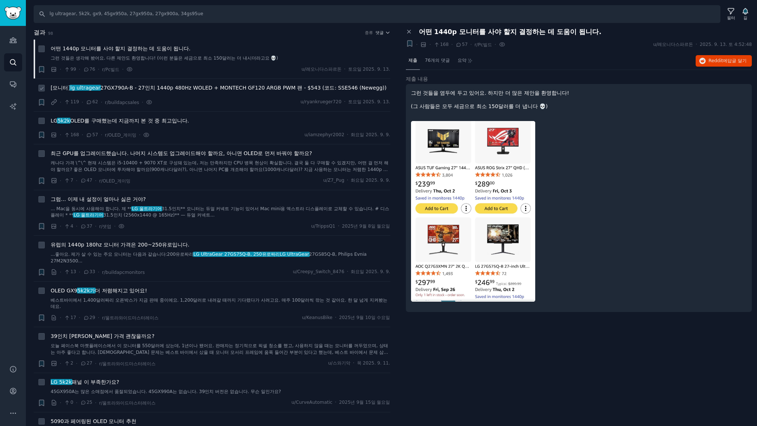
click at [215, 90] on font "27GX790A-B - 27인치 1440p 480Hz WOLED + MONTECH GF120 ARGB PWM 팬 - $543 (코드: SSE5…" at bounding box center [244, 88] width 286 height 6
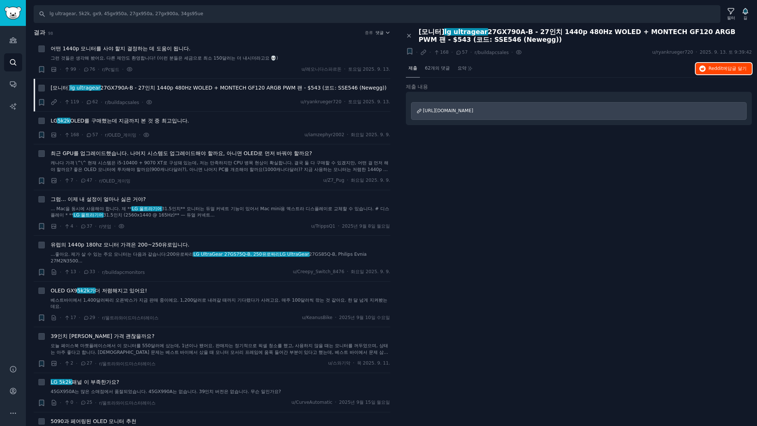
click at [714, 68] on font "Reddit에" at bounding box center [718, 68] width 19 height 5
click at [213, 152] on font "최근 GPU를 업그레이드했습니다. 나머지 시스템도 업그레이드해야 할까요, 아니면 OLED로 먼저 바꿔야 할까요?" at bounding box center [181, 153] width 261 height 6
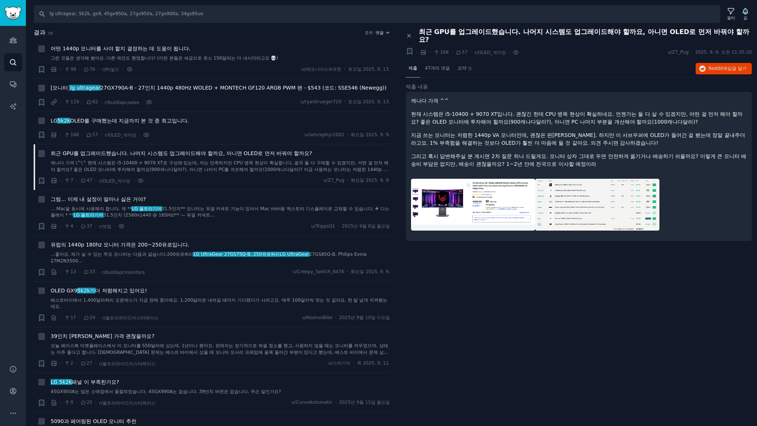
click at [382, 32] on font "댓글" at bounding box center [380, 32] width 8 height 4
click at [339, 60] on font "업보트" at bounding box center [338, 59] width 13 height 5
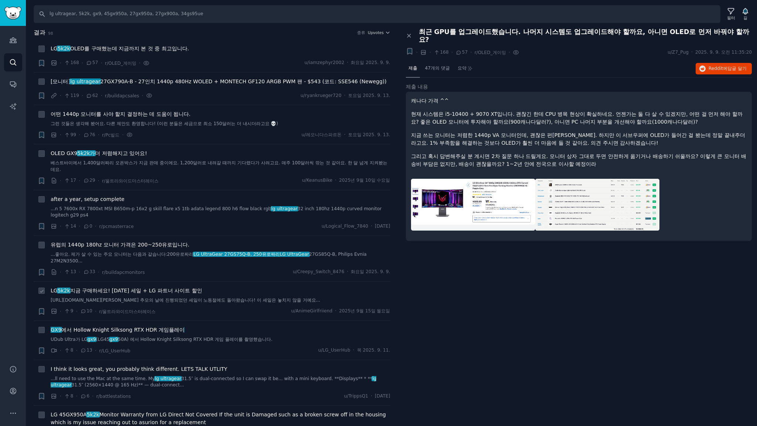
click at [163, 287] on font "지금 구매하세요! 노동절 세일 + LG 파트너 사이트 할인" at bounding box center [136, 290] width 132 height 6
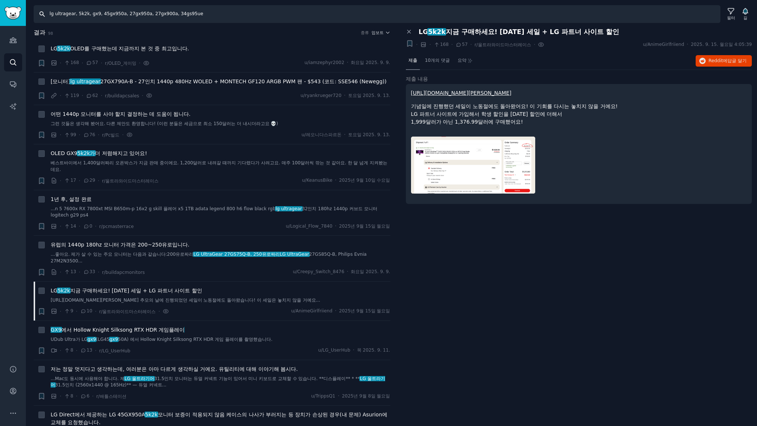
drag, startPoint x: 203, startPoint y: 20, endPoint x: 199, endPoint y: 19, distance: 3.7
click at [199, 19] on input "lg ultragear, 5k2k, gx9, 45gx950a, 27gx950a, 27gx900a, 34gs95ue" at bounding box center [377, 14] width 687 height 18
click at [10, 38] on icon "사이드바" at bounding box center [13, 40] width 8 height 8
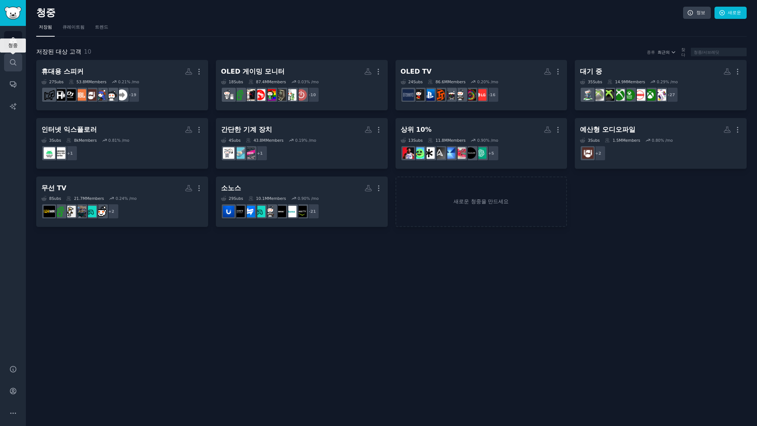
click at [14, 63] on icon "사이드바" at bounding box center [13, 62] width 8 height 8
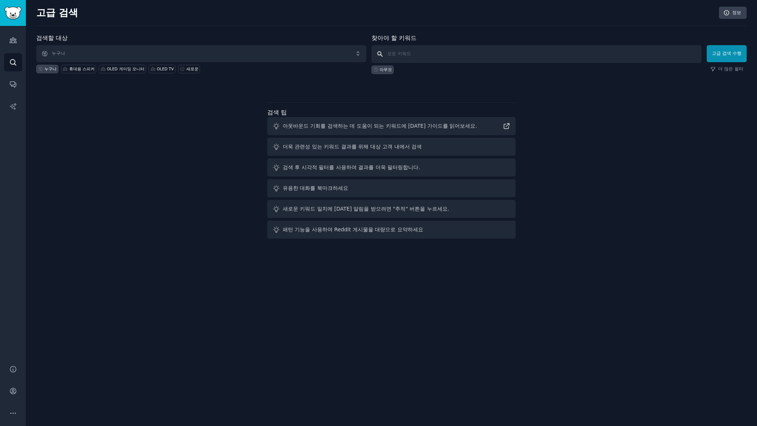
click at [442, 55] on input "text" at bounding box center [537, 54] width 330 height 18
type input "xboom, xboom grab, xboom stage, xboom bounce, xboom buds"
click button "고급 검색 수행" at bounding box center [727, 53] width 40 height 17
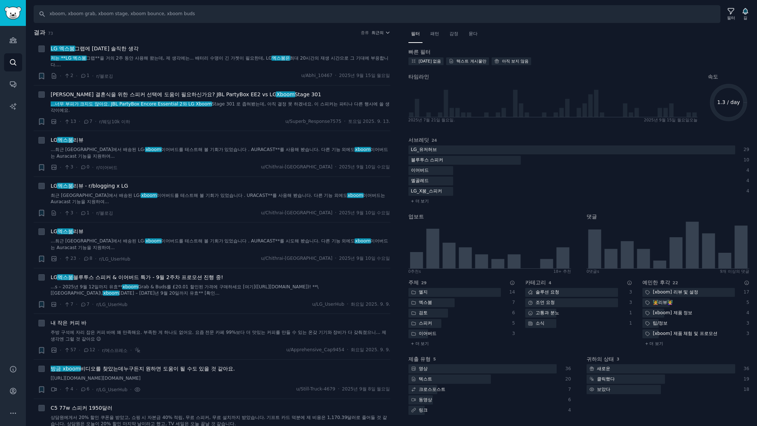
click at [606, 38] on nav "필터 패턴 감정 묻다" at bounding box center [579, 35] width 341 height 15
click at [730, 13] on icon at bounding box center [731, 11] width 8 height 8
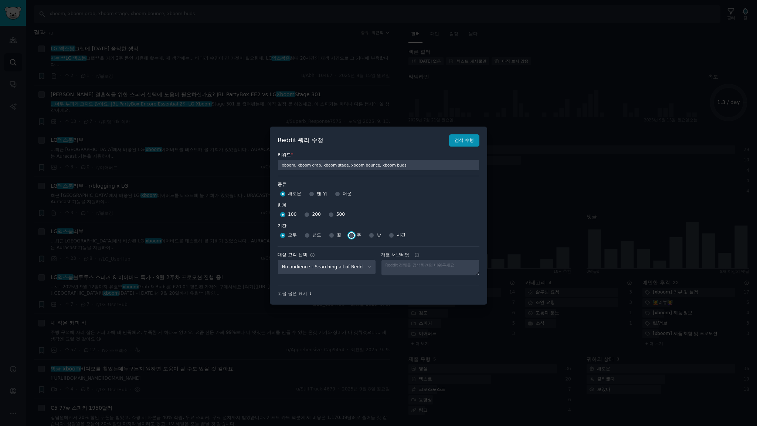
click at [354, 234] on input "주" at bounding box center [351, 235] width 5 height 5
radio input "true"
click at [463, 139] on font "검색 수행" at bounding box center [464, 140] width 19 height 5
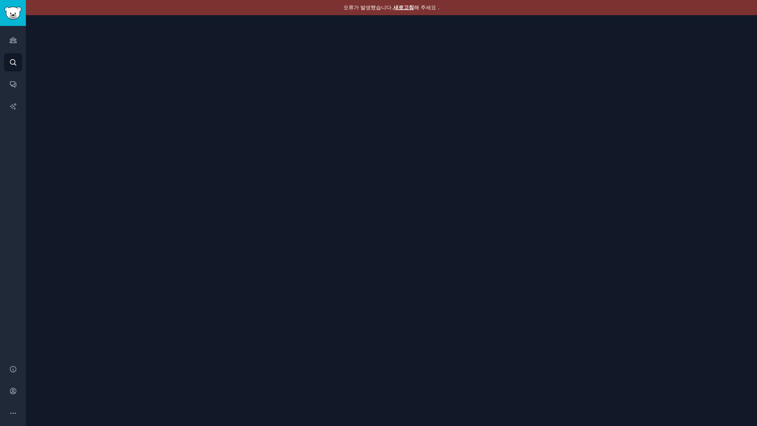
click at [404, 7] on font "새로고침" at bounding box center [403, 7] width 21 height 6
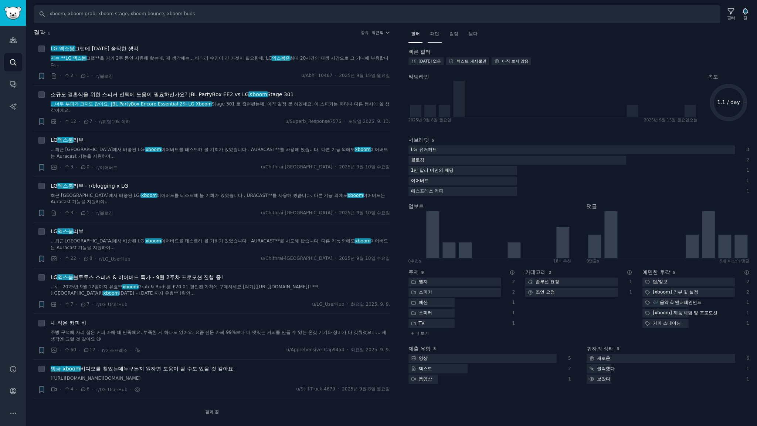
click at [440, 35] on div "패턴" at bounding box center [435, 35] width 14 height 15
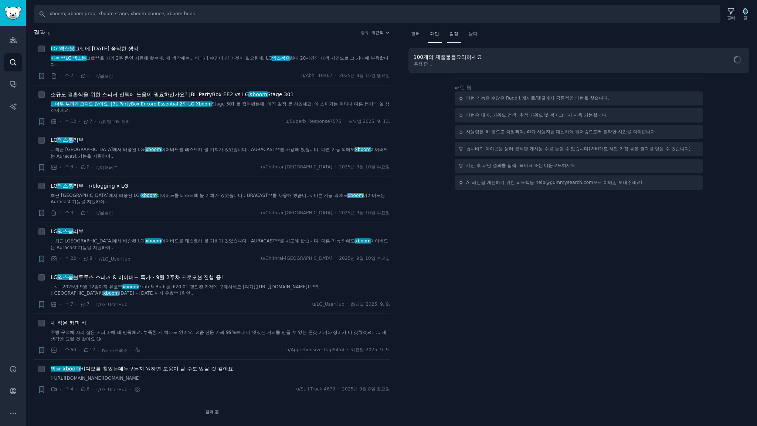
click at [455, 35] on font "감정" at bounding box center [454, 33] width 9 height 5
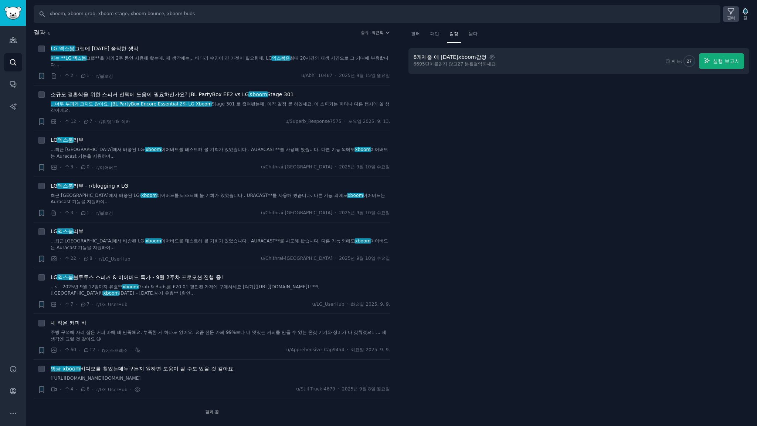
click at [732, 13] on icon at bounding box center [731, 11] width 8 height 8
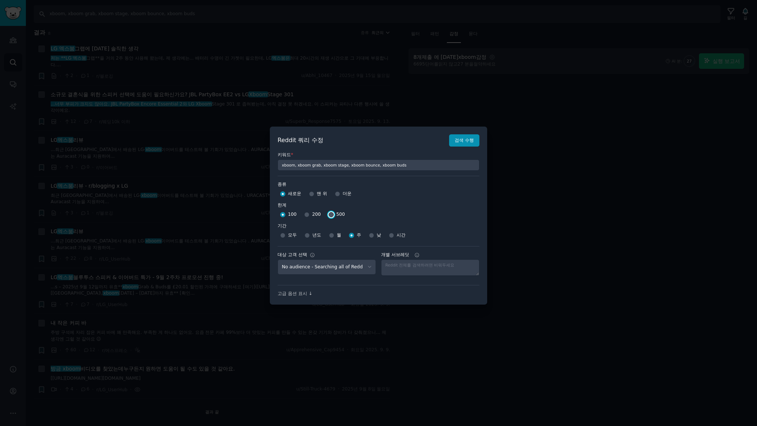
click at [330, 214] on input "500" at bounding box center [331, 214] width 5 height 5
radio input "true"
click at [307, 214] on input "200" at bounding box center [306, 214] width 5 height 5
radio input "true"
click at [468, 143] on font "검색 수행" at bounding box center [464, 140] width 19 height 5
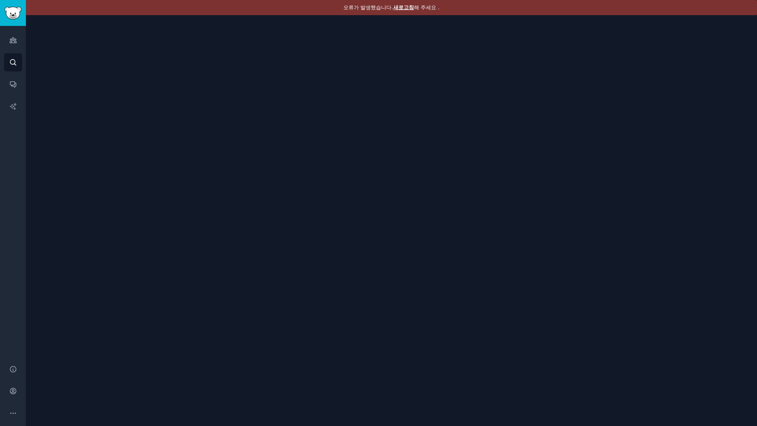
click at [402, 7] on font "새로고침" at bounding box center [403, 7] width 21 height 6
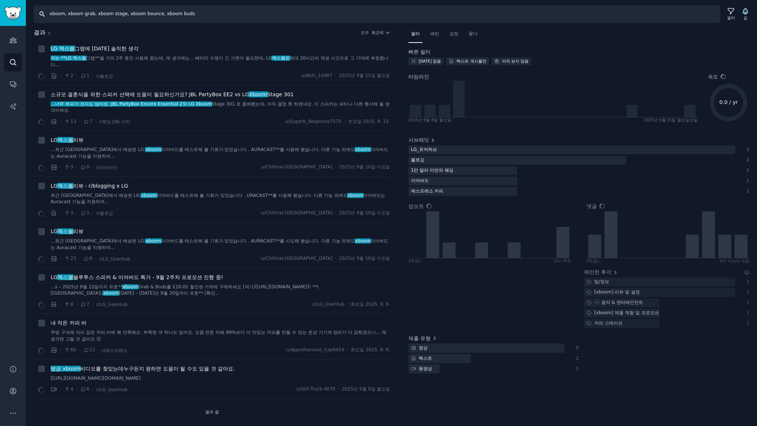
click at [216, 14] on input "xboom, xboom grab, xboom stage, xboom bounce, xboom buds" at bounding box center [377, 14] width 687 height 18
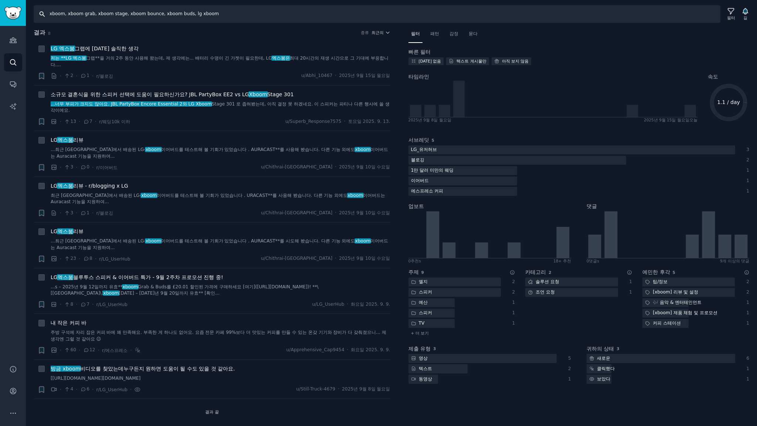
drag, startPoint x: 196, startPoint y: 13, endPoint x: 272, endPoint y: 17, distance: 76.3
click at [272, 17] on input "xboom, xboom grab, xboom stage, xboom bounce, xboom buds, lg xboom" at bounding box center [377, 14] width 687 height 18
click at [46, 13] on input "xboom, xboom grab, xboom stage, xboom bounce, xboom buds," at bounding box center [377, 14] width 687 height 18
paste input "lg xboom"
click at [246, 15] on input "lg xboom, xboom, xboom grab, xboom stage, xboom bounce, xboom buds," at bounding box center [377, 14] width 687 height 18
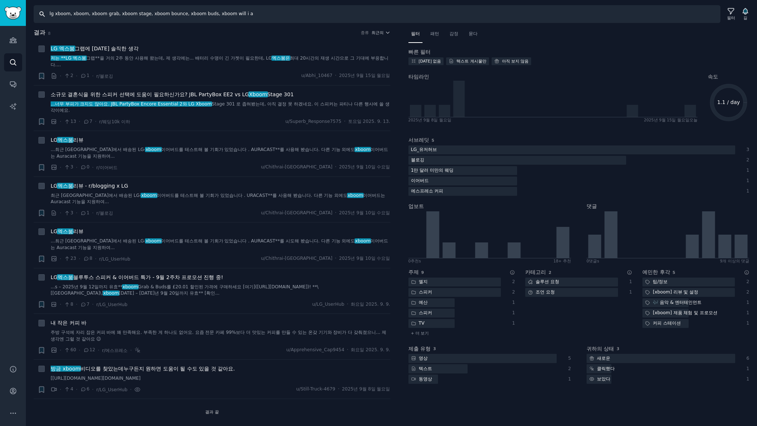
type input "lg xboom, xboom, xboom grab, xboom stage, xboom bounce, xboom buds, xboom [PERS…"
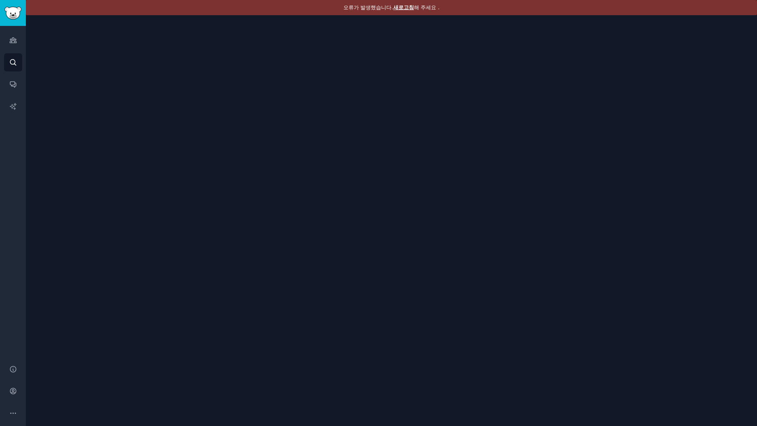
click at [403, 5] on font "새로고침" at bounding box center [403, 7] width 21 height 6
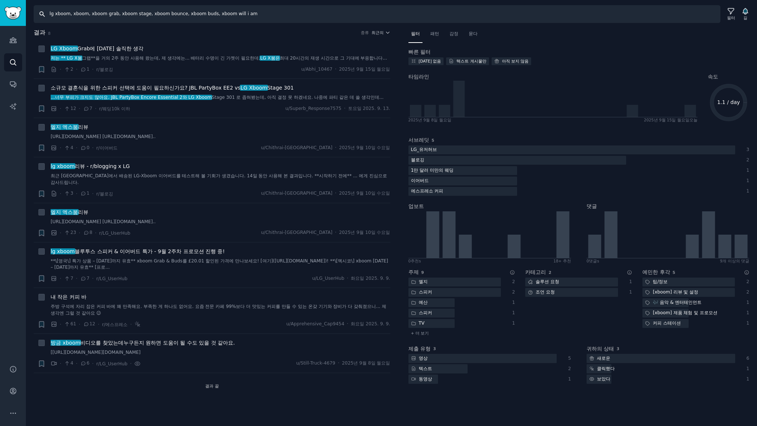
click at [274, 14] on input "lg xboom, xboom, xboom grab, xboom stage, xboom bounce, xboom buds, xboom will …" at bounding box center [377, 14] width 687 height 18
type input "lg xboom, xboom, xboom grab, xboom stage, xboom bounce, xboom buds, xboom will …"
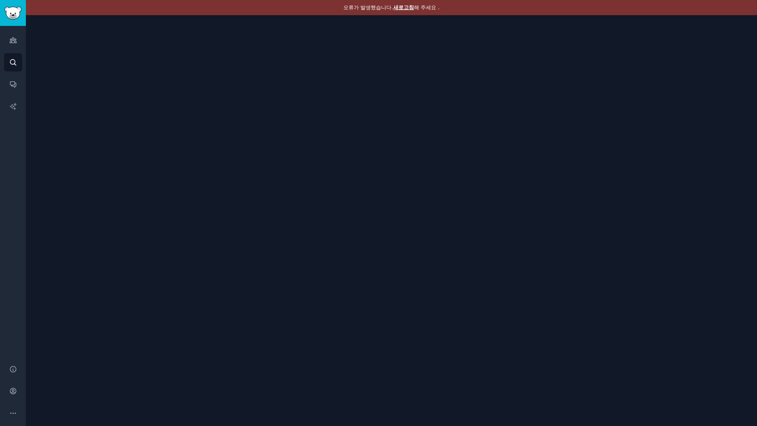
click at [408, 8] on font "새로고침" at bounding box center [403, 7] width 21 height 6
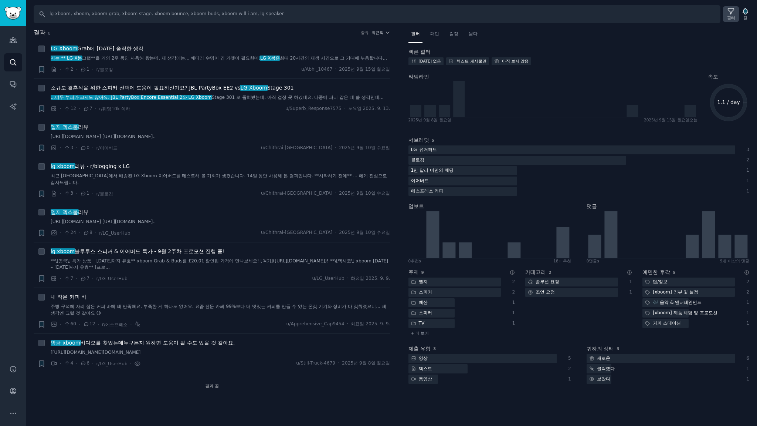
click at [734, 16] on font "필터" at bounding box center [731, 18] width 8 height 4
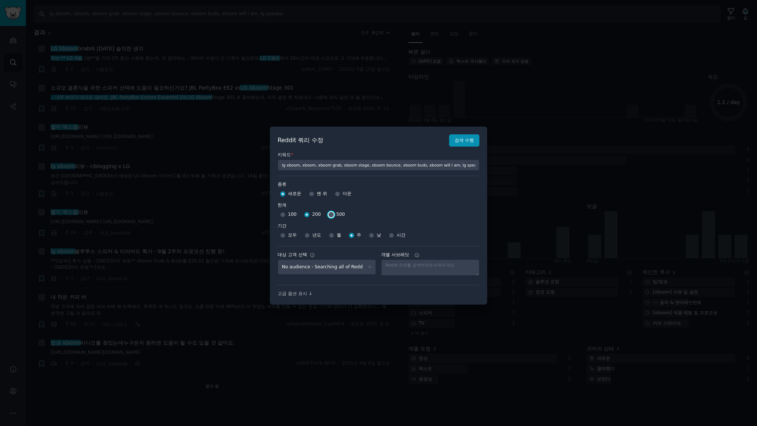
drag, startPoint x: 327, startPoint y: 213, endPoint x: 375, endPoint y: 202, distance: 49.4
click at [329, 213] on input "500" at bounding box center [331, 214] width 5 height 5
radio input "true"
click at [460, 141] on font "검색 수행" at bounding box center [464, 140] width 19 height 5
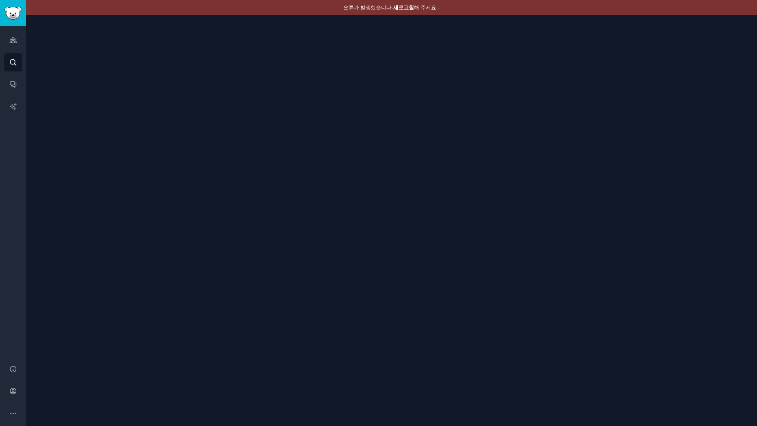
click at [402, 6] on font "새로고침" at bounding box center [403, 7] width 21 height 6
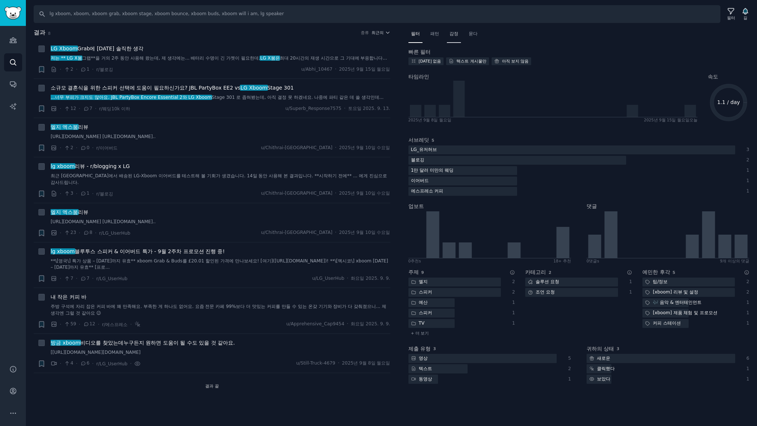
click at [454, 34] on font "감정" at bounding box center [454, 33] width 9 height 5
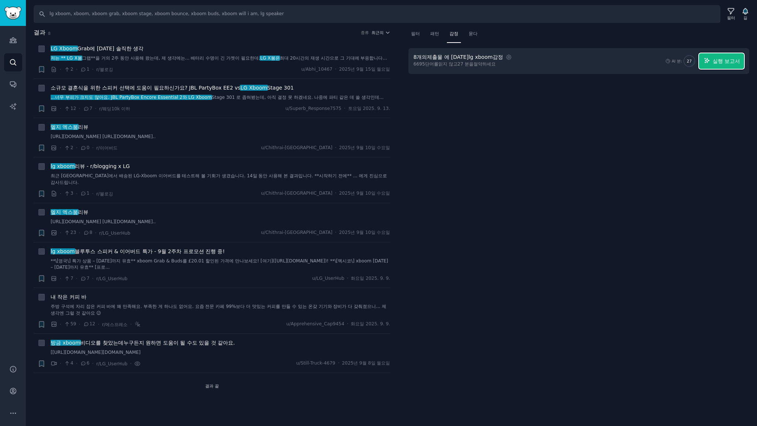
click at [726, 64] on font "실행 보고서" at bounding box center [726, 61] width 27 height 6
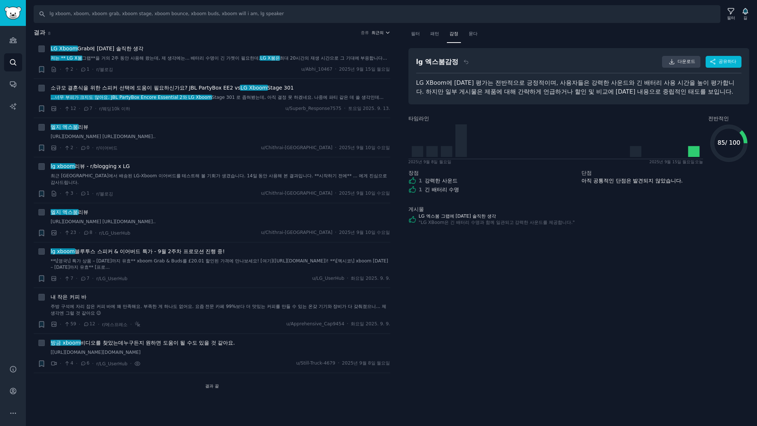
click at [379, 30] on font "최근의" at bounding box center [378, 32] width 12 height 4
click at [344, 58] on p "Upvotes" at bounding box center [341, 60] width 18 height 7
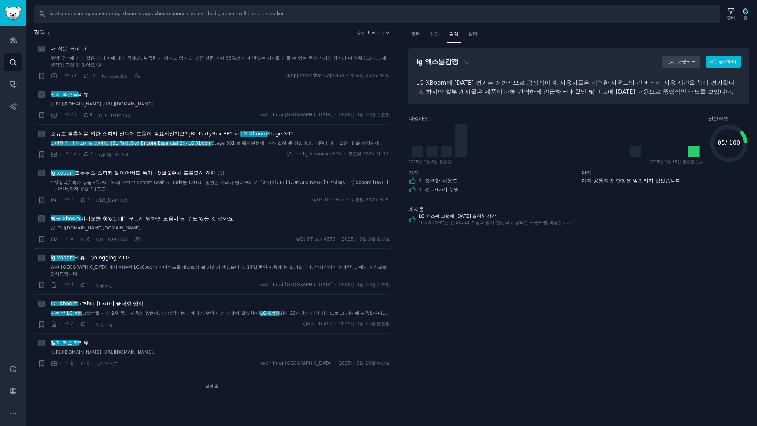
click at [217, 60] on font "주방 구석에 자리 잡은 커피 바에 꽤 만족해요. 부족한 게 하나도 없어요. 요즘 전문 카페 99%보다 더 맛있는 커피를 만들 수 있는 온갖 기…" at bounding box center [219, 61] width 336 height 12
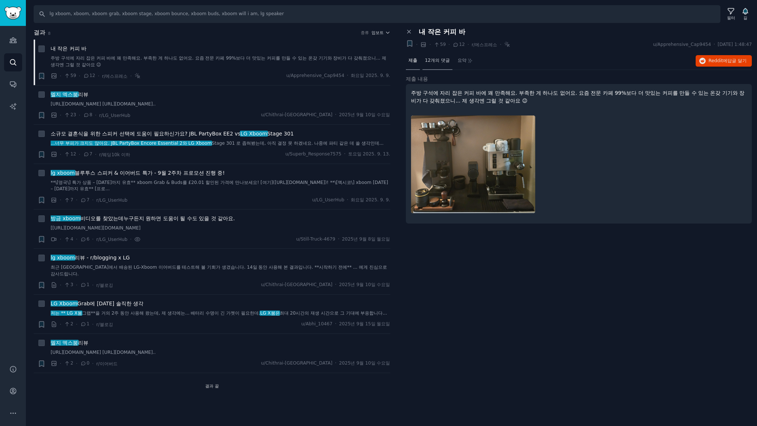
click at [441, 62] on font "12개의 댓글" at bounding box center [437, 60] width 25 height 5
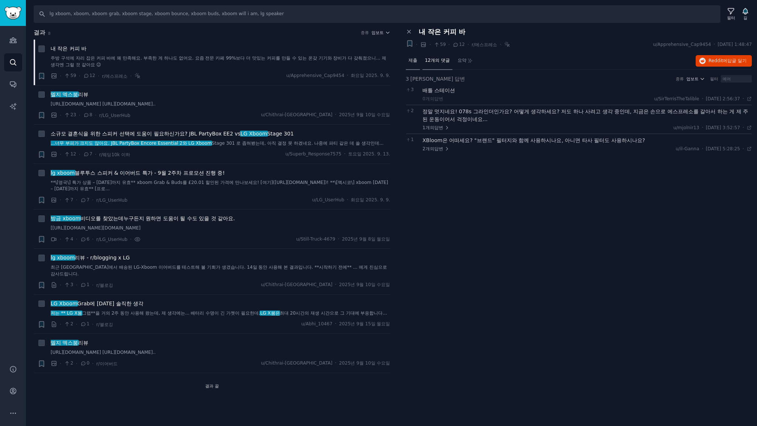
click at [413, 61] on font "제출" at bounding box center [413, 60] width 9 height 5
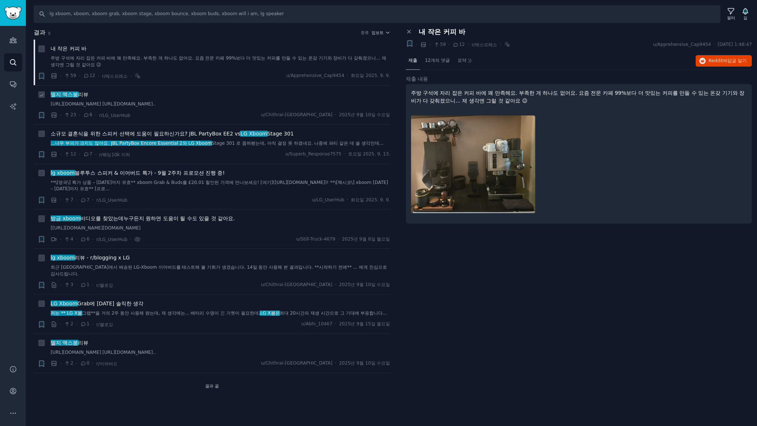
click at [156, 105] on font "https://preview.redd.it/0xn7swejt5of1.png?width=830&format=png&auto=webp&s=bc52…" at bounding box center [103, 103] width 105 height 5
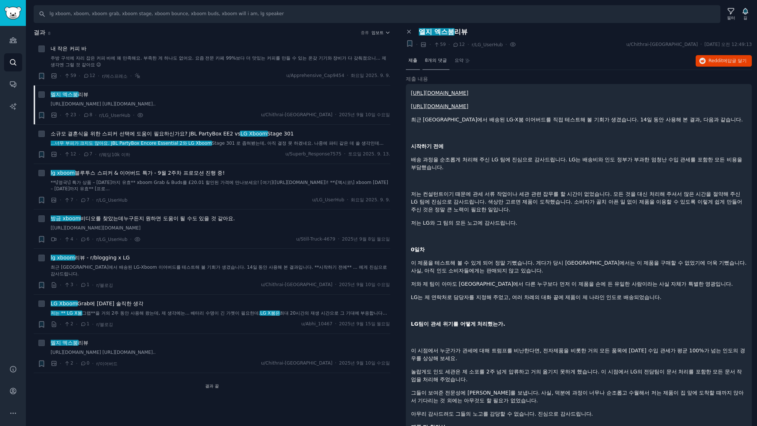
click at [440, 60] on font "8개의 댓글" at bounding box center [436, 60] width 22 height 5
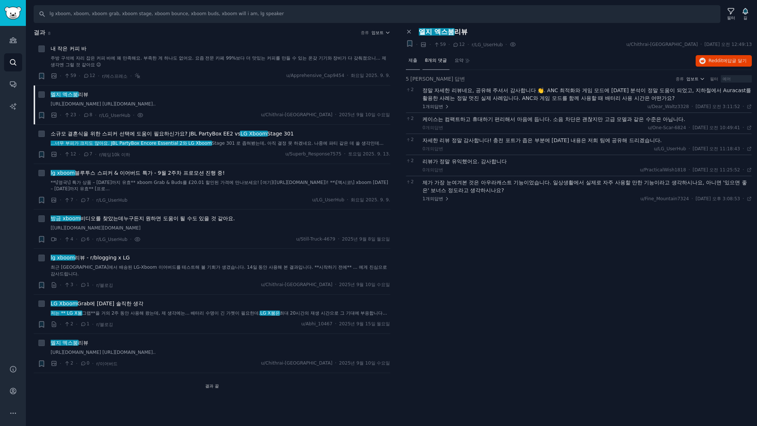
click at [416, 61] on font "제출" at bounding box center [413, 60] width 9 height 5
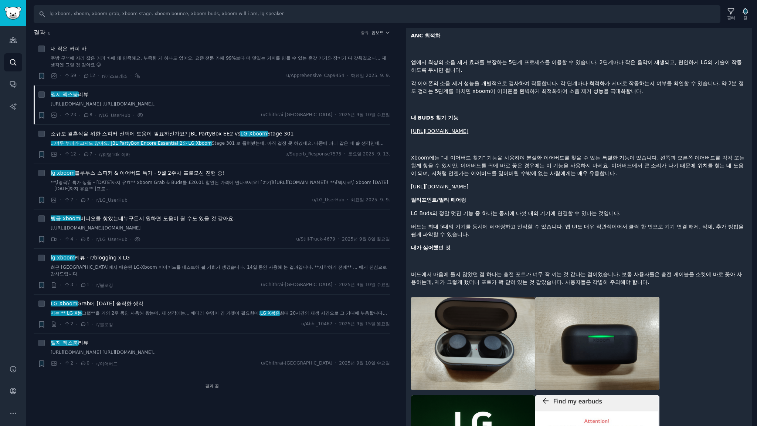
scroll to position [1183, 0]
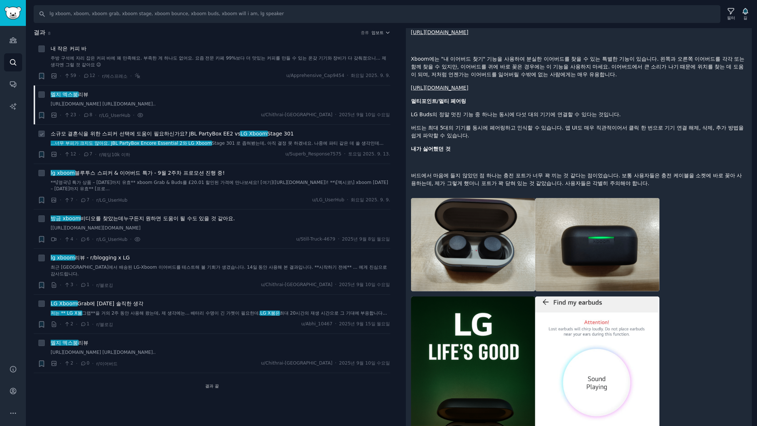
click at [271, 136] on font "Stage 301" at bounding box center [280, 134] width 27 height 6
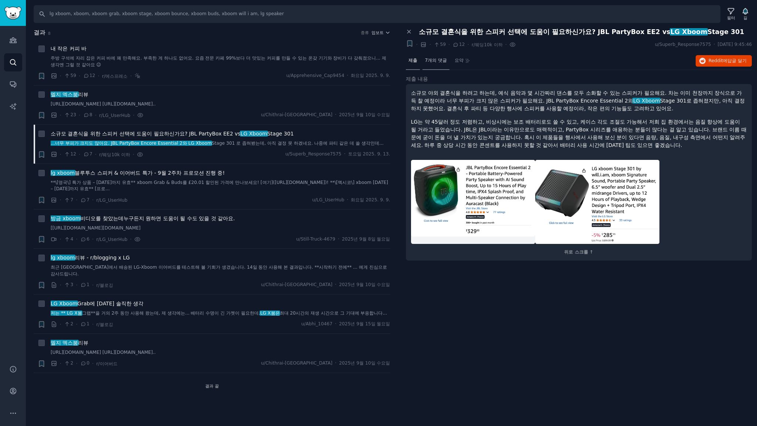
click at [437, 61] on font "7개의 댓글" at bounding box center [436, 60] width 22 height 5
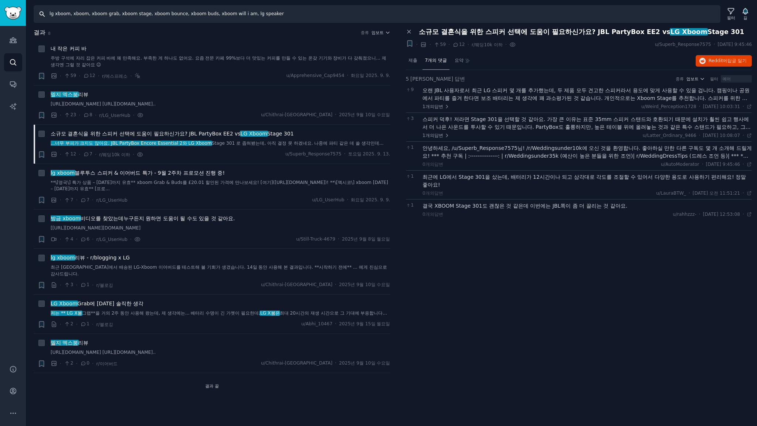
drag, startPoint x: 167, startPoint y: 4, endPoint x: 0, endPoint y: -21, distance: 168.7
click at [0, 0] on html "청중 찾다 대화 AI 보고서 돕다 계정 더 찾다 lg xboom, xboom, xboom grab, xboom stage, xboom boun…" at bounding box center [378, 213] width 757 height 426
type input "lg stanbyme, stanbyme, stanbyme 2, [GEOGRAPHIC_DATA], stanbyme2"
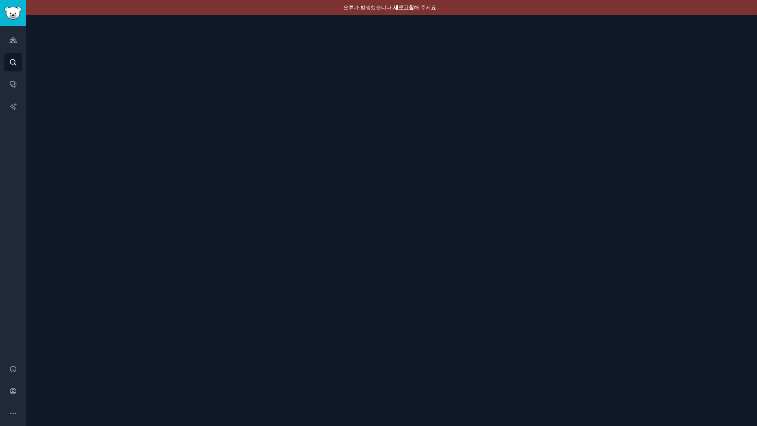
click at [405, 8] on font "새로고침" at bounding box center [403, 7] width 21 height 6
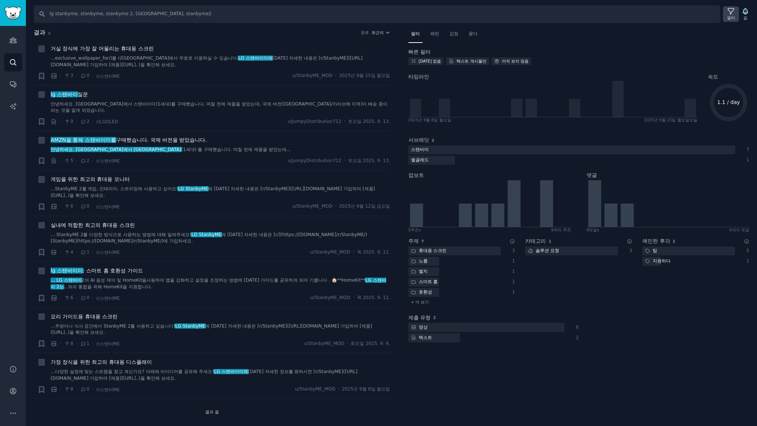
click at [730, 18] on font "필터" at bounding box center [731, 18] width 8 height 4
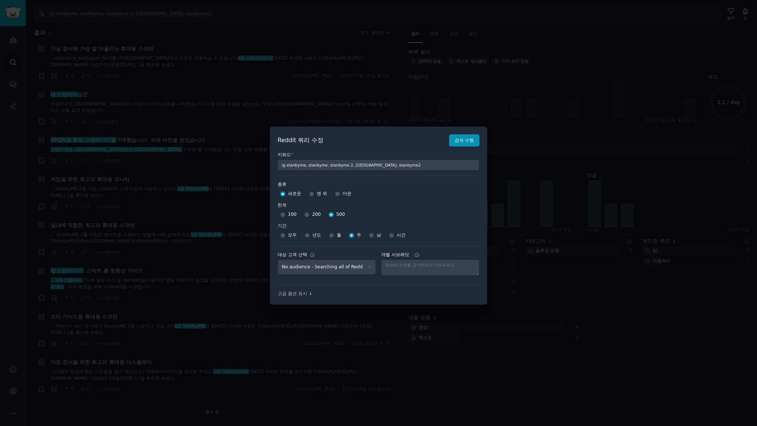
click at [322, 34] on div at bounding box center [378, 213] width 757 height 426
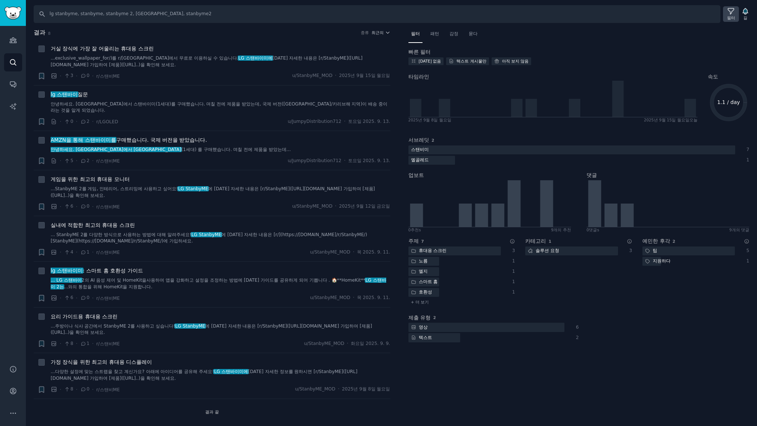
click at [735, 13] on icon at bounding box center [731, 11] width 8 height 8
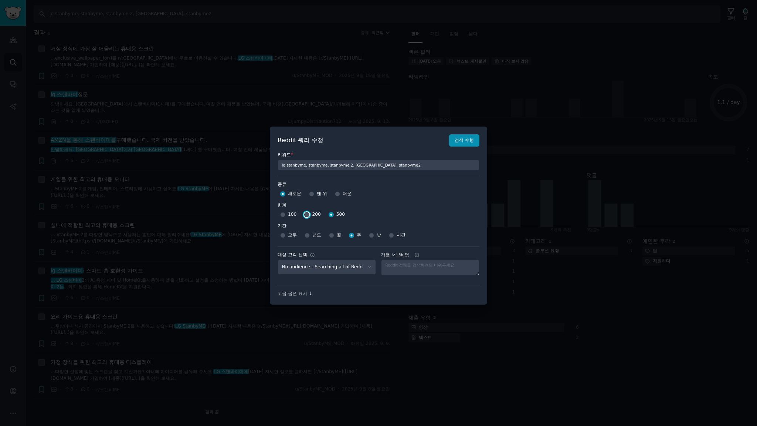
click at [307, 213] on div at bounding box center [306, 214] width 5 height 7
click at [358, 266] on select "No audience - Searching all of Reddit stanbyme - 35 Subreddits internetexplorer…" at bounding box center [327, 266] width 98 height 15
click at [278, 259] on select "No audience - Searching all of Reddit stanbyme - 35 Subreddits internetexplorer…" at bounding box center [327, 266] width 98 height 15
click at [461, 141] on font "검색 수행" at bounding box center [464, 140] width 19 height 5
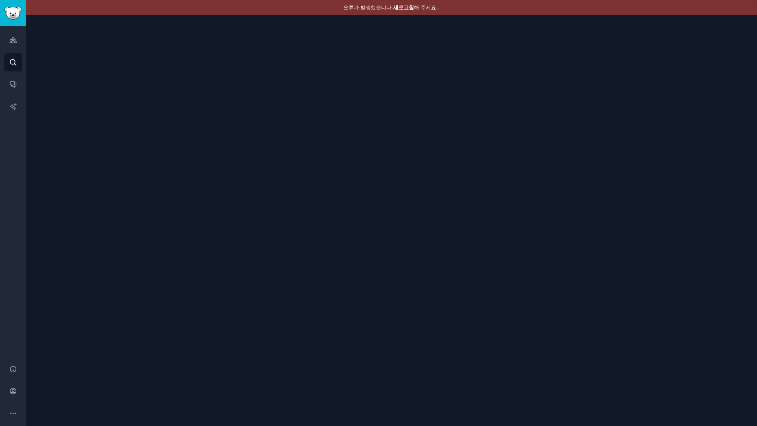
click at [407, 8] on font "새로고침" at bounding box center [403, 7] width 21 height 6
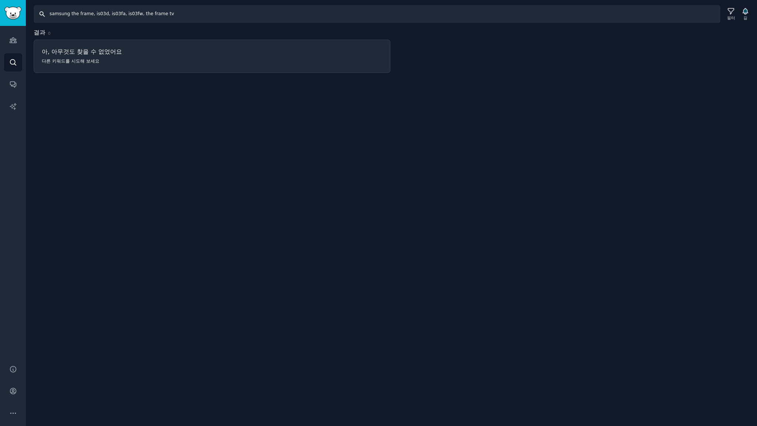
click at [206, 13] on input "samsung the frame, is03d, is03fa, is03fw, the frame tv" at bounding box center [377, 14] width 687 height 18
type input "samsung the frame, is03d, is03fa, is03fw, the frame tv, the frame pro"
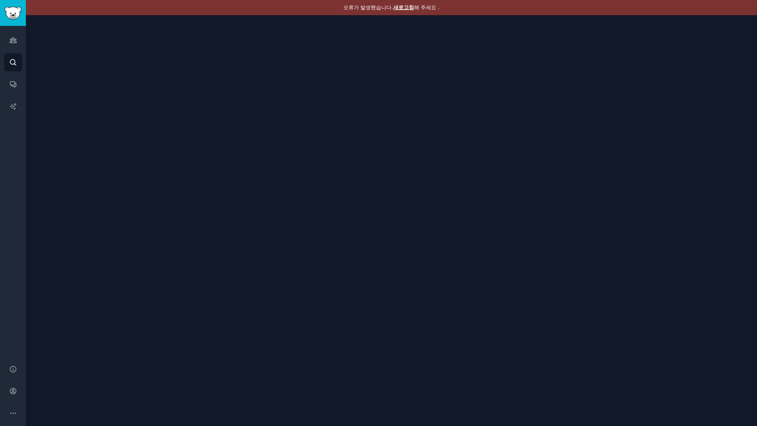
click at [402, 6] on font "새로고침" at bounding box center [403, 7] width 21 height 6
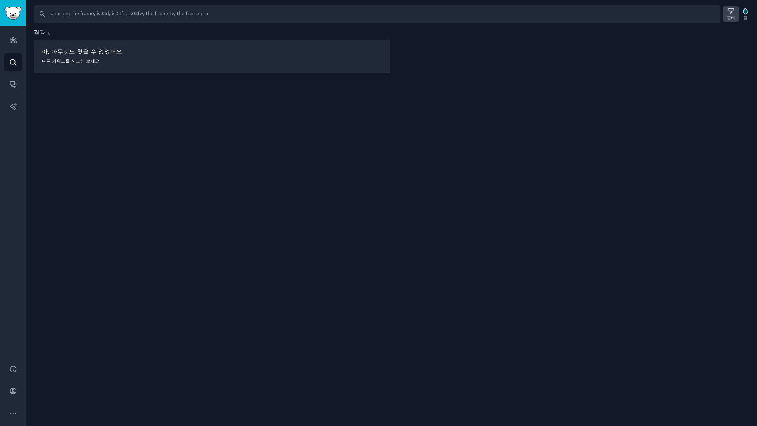
click at [730, 13] on icon at bounding box center [731, 11] width 8 height 8
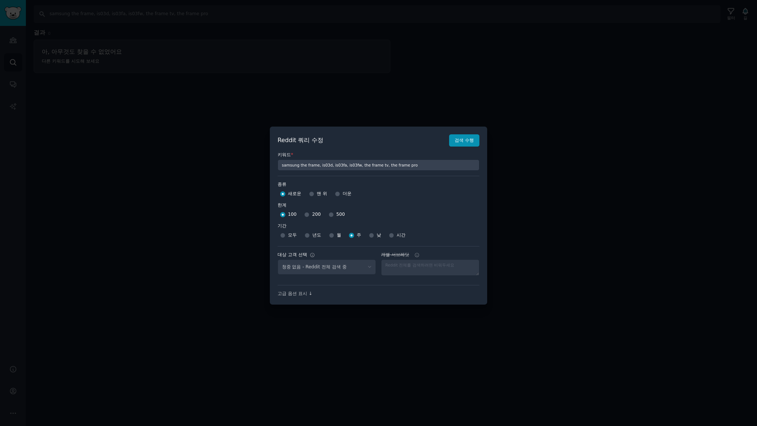
select select "d5641c5a1a"
click at [330, 213] on input "500" at bounding box center [331, 214] width 5 height 5
radio input "true"
click at [359, 265] on select "No audience - Searching all of Reddit stanbyme - 35 Subreddits internetexplorer…" at bounding box center [327, 266] width 98 height 15
select select
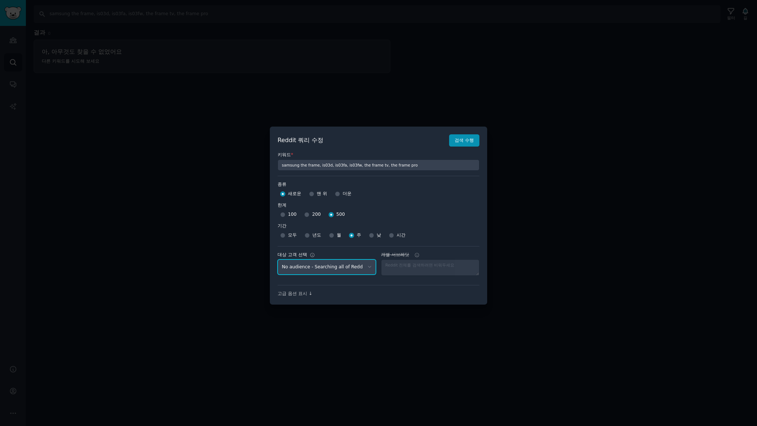
click at [278, 259] on select "No audience - Searching all of Reddit stanbyme - 35 Subreddits internetexplorer…" at bounding box center [327, 266] width 98 height 15
click at [305, 213] on input "200" at bounding box center [306, 214] width 5 height 5
radio input "true"
click at [464, 148] on div "키워드 * samsung the frame, is03d, is03fa, is03fw, the frame tv, the frame pro" at bounding box center [379, 158] width 202 height 24
click at [469, 141] on font "검색 수행" at bounding box center [464, 140] width 19 height 5
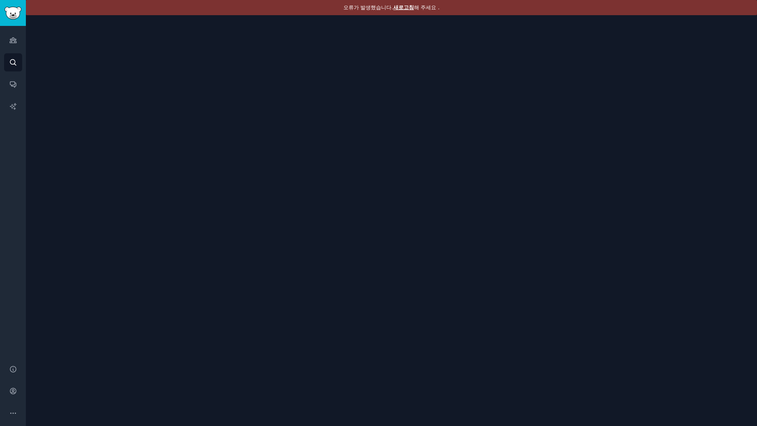
click at [407, 6] on font "새로고침" at bounding box center [403, 7] width 21 height 6
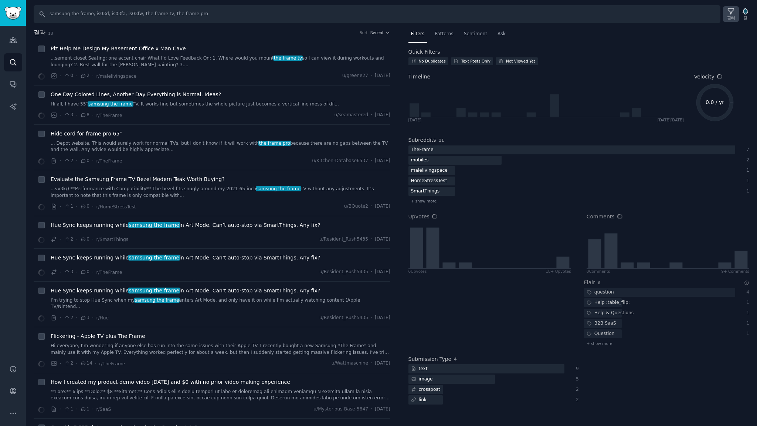
click at [727, 11] on div "필터" at bounding box center [731, 14] width 16 height 16
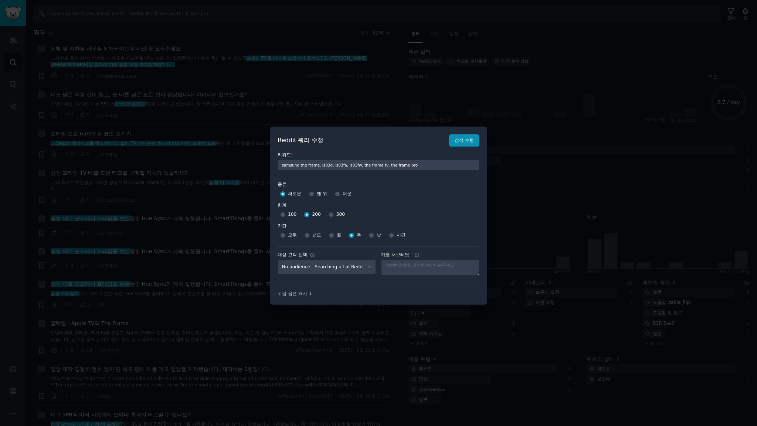
click at [385, 10] on div at bounding box center [378, 213] width 757 height 426
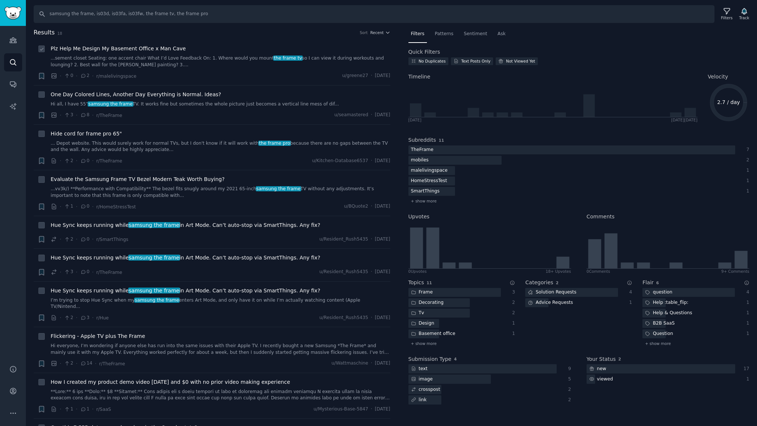
click at [314, 59] on link "...sement closet Seating: one accent chair What I’d Love Feedback On: 1. Where …" at bounding box center [221, 61] width 340 height 13
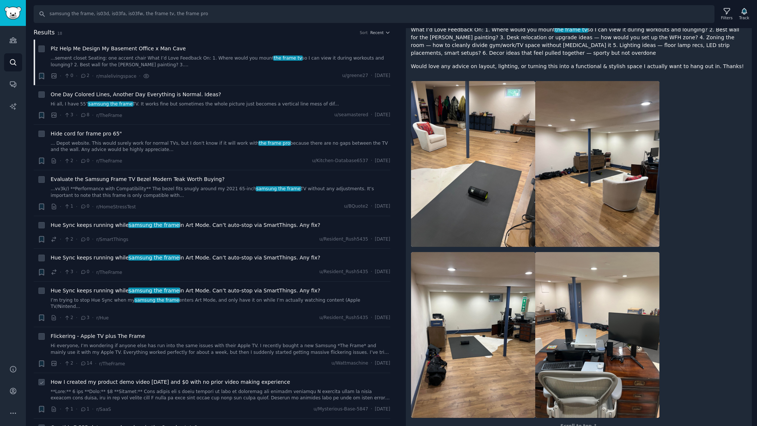
scroll to position [98, 0]
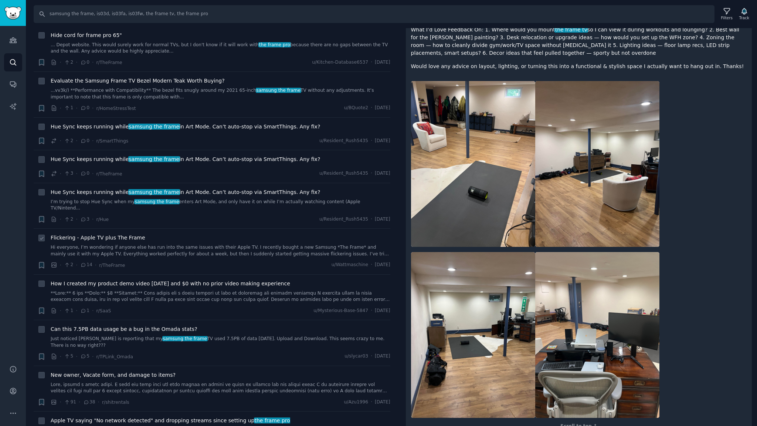
click at [131, 234] on span "Flickering - Apple TV plus The Frame" at bounding box center [98, 238] width 95 height 8
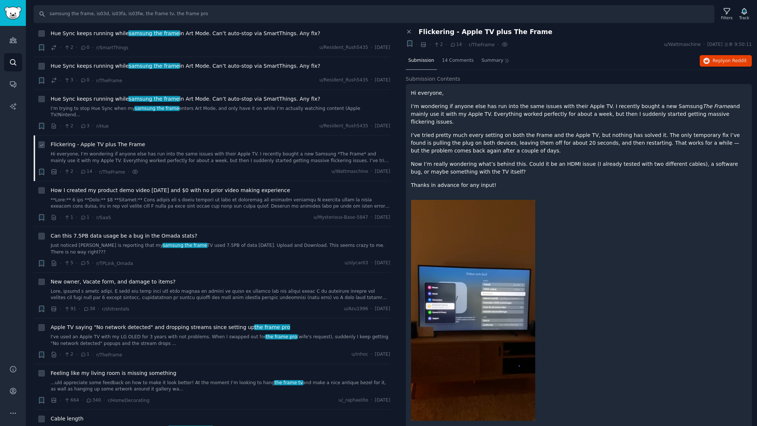
scroll to position [197, 0]
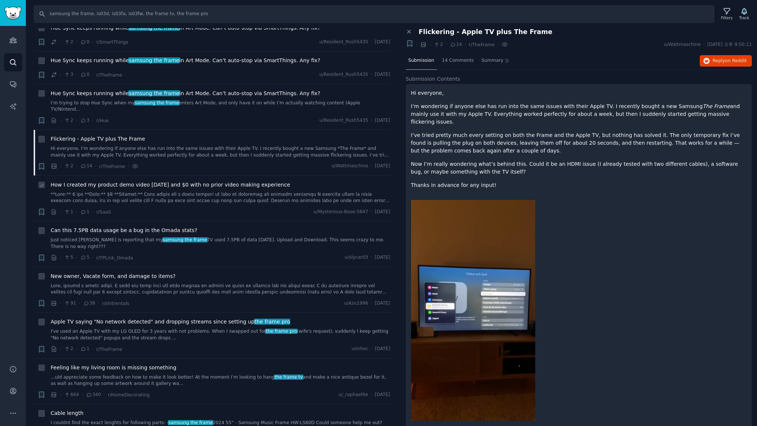
click at [221, 181] on span "How I created my product demo video in 1 day and $0 with no prior video making …" at bounding box center [171, 185] width 240 height 8
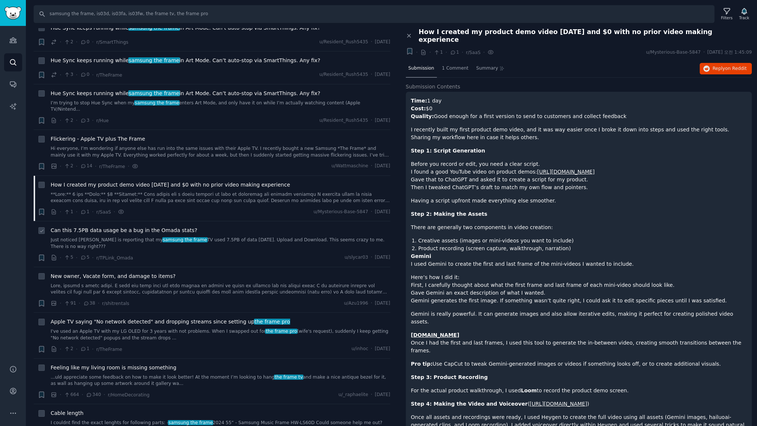
click at [180, 226] on span "Can this 7.5PB data usage be a bug in the Omada stats?" at bounding box center [124, 230] width 147 height 8
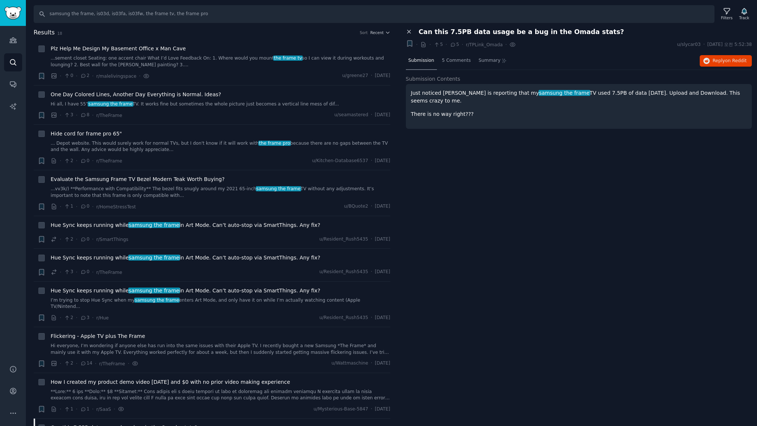
click at [410, 31] on icon at bounding box center [409, 31] width 7 height 7
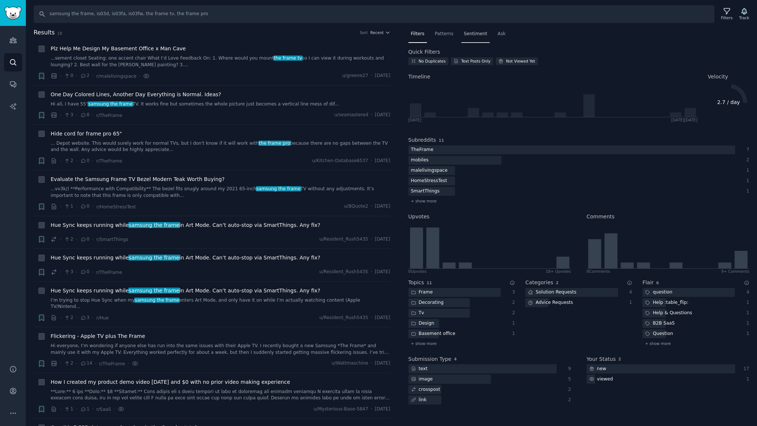
click at [476, 34] on span "Sentiment" at bounding box center [475, 34] width 23 height 7
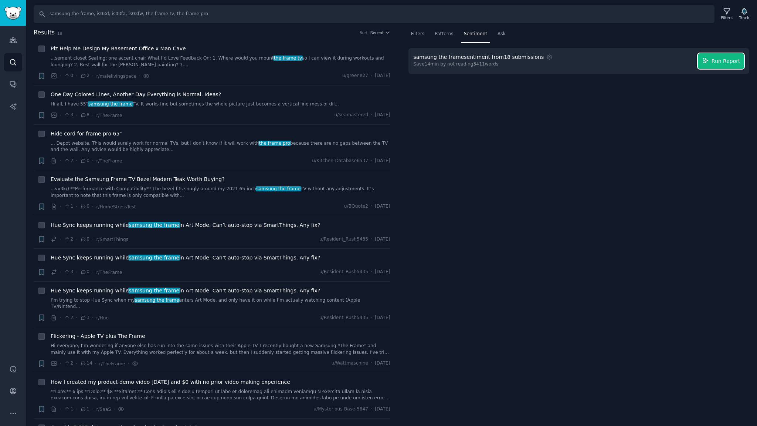
click at [729, 61] on span "Run Report" at bounding box center [726, 61] width 29 height 8
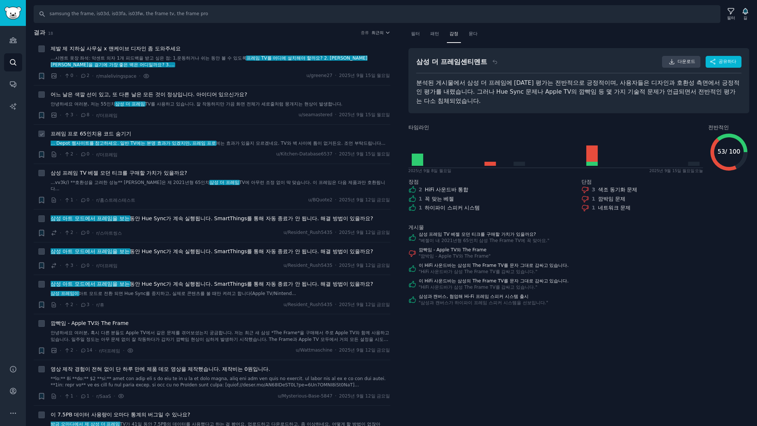
click at [239, 147] on link "... Depot 웹사이트를 참고하세요. 일반 TV에는 분명 효과가 있겠지만, 프레임 프로 에는 효과가 있을지 모르겠네요 . TV와 벽 사이에…" at bounding box center [221, 143] width 340 height 7
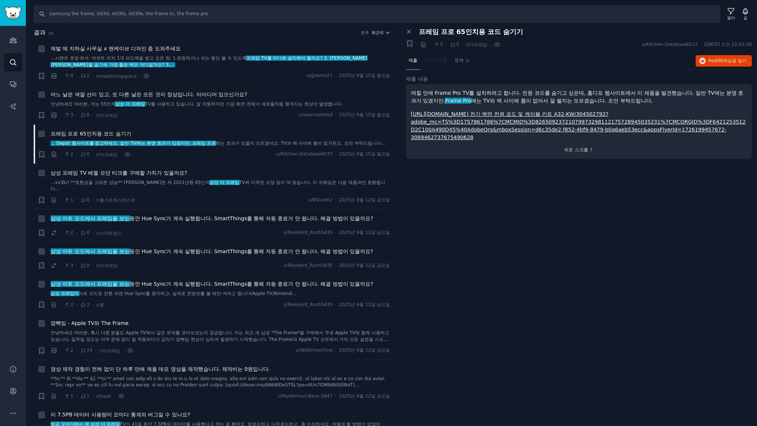
click at [373, 33] on font "최근의" at bounding box center [378, 32] width 12 height 4
click at [333, 60] on p "Upvotes" at bounding box center [341, 60] width 18 height 7
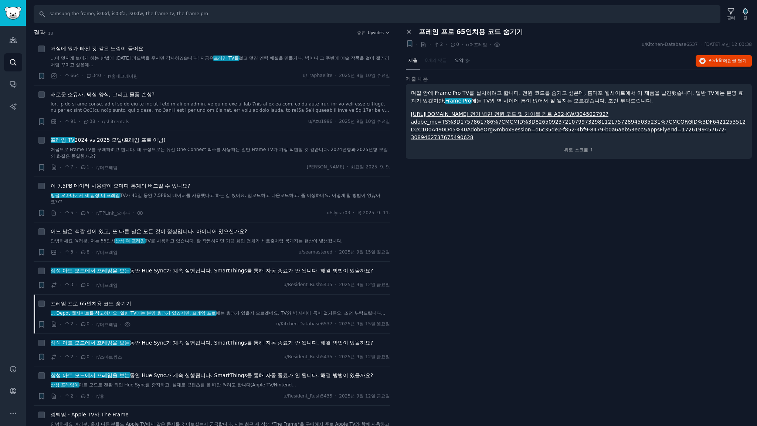
click at [408, 31] on icon at bounding box center [409, 31] width 3 height 3
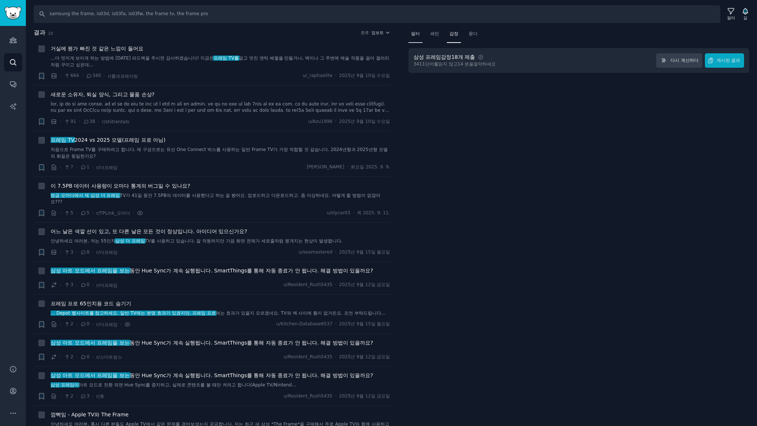
click at [411, 33] on font "필터" at bounding box center [415, 33] width 9 height 5
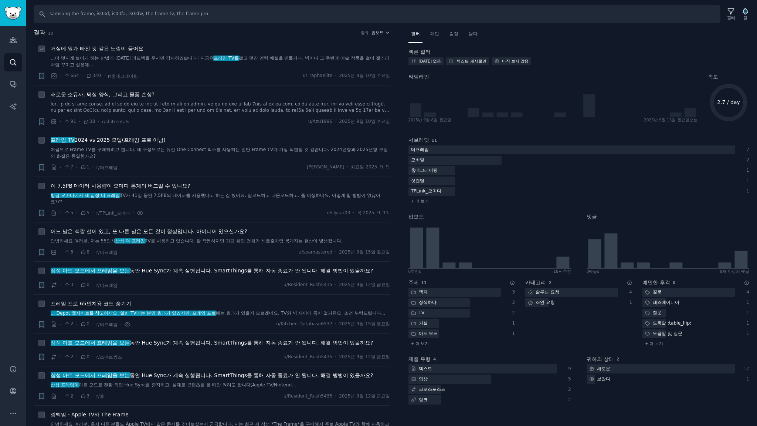
click at [268, 70] on div "거실에 뭔가 빠진 것 같은 느낌이 들어요 ...더 멋지게 보이게 하는 방법에 대한 피드백을 주시면 감사하겠습니다! 지금은 프레임 TV를 걸고 …" at bounding box center [221, 62] width 340 height 35
click at [277, 55] on font "걸고 멋진 앤틱 베젤을 만들거나, 벽이나 그 주변에 예술 작품을 걸어 갤러리처럼 꾸미고 싶은데..." at bounding box center [220, 61] width 339 height 12
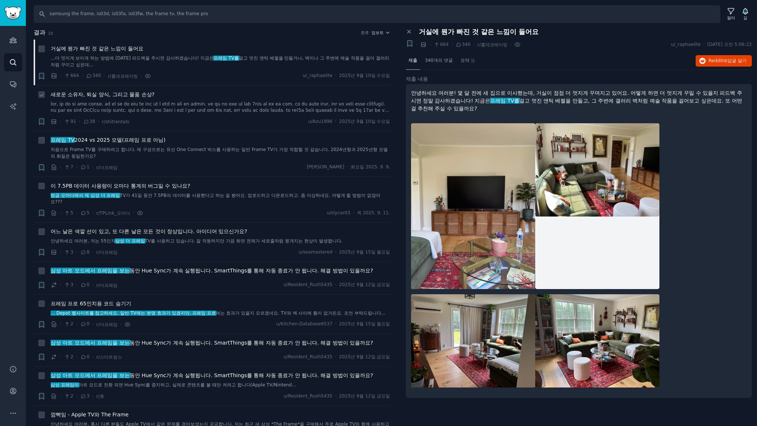
click at [203, 117] on div "새로운 소유자, 퇴실 양식, 그리고 물품 손상? · 91 · 38 · r/shitrentals u/Azu1996 · 2025년 9월 10일 수…" at bounding box center [221, 108] width 340 height 35
click at [164, 141] on div "프레임 TV 2024 vs 2025 모델(프레임 프로 아님)" at bounding box center [221, 140] width 340 height 8
click at [152, 141] on font "2024 vs 2025 모델(프레임 프로 아님)" at bounding box center [120, 140] width 91 height 6
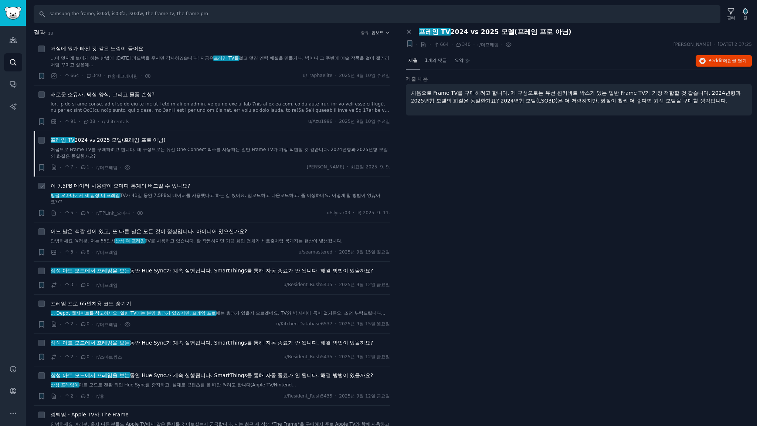
click at [163, 185] on font "이 7.5PB 데이터 사용량이 오마다 통계의 버그일 수 있나요?" at bounding box center [120, 186] width 139 height 6
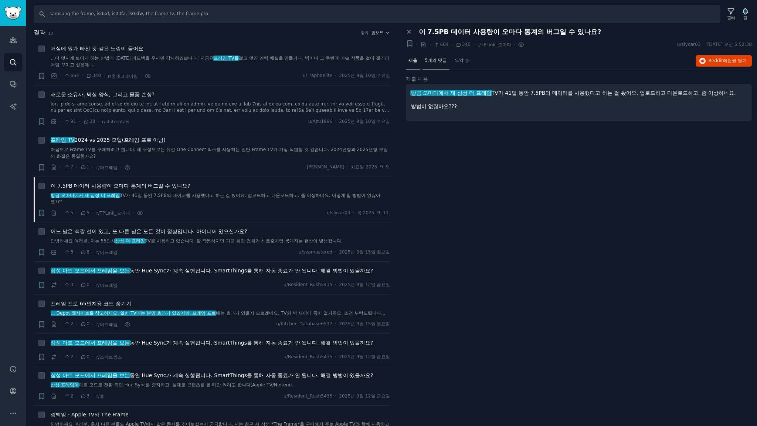
click at [440, 62] on font "5개의 댓글" at bounding box center [436, 60] width 22 height 5
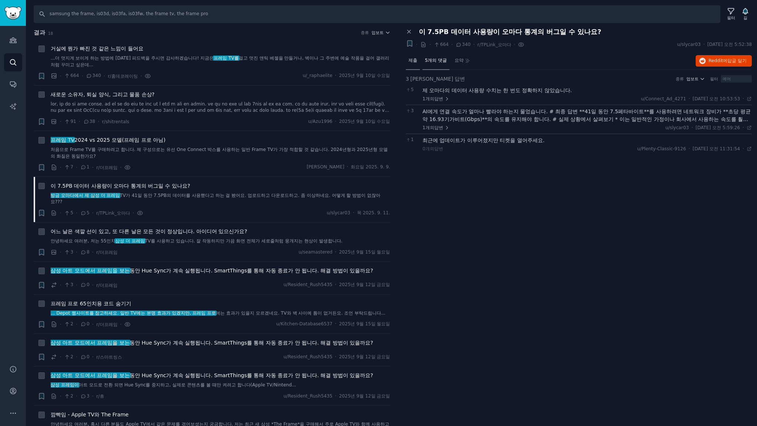
click at [412, 61] on font "제출" at bounding box center [413, 60] width 9 height 5
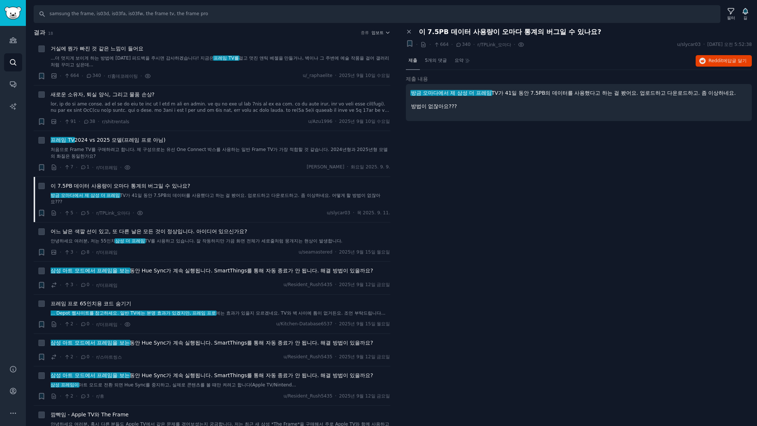
click at [487, 143] on div "패널 닫기 이 7.5PB 데이터 사용량이 오마다 통계의 버그일 수 있나요? + · · 664 · 340 · r/TPLink_오마다 · u/sl…" at bounding box center [579, 227] width 357 height 398
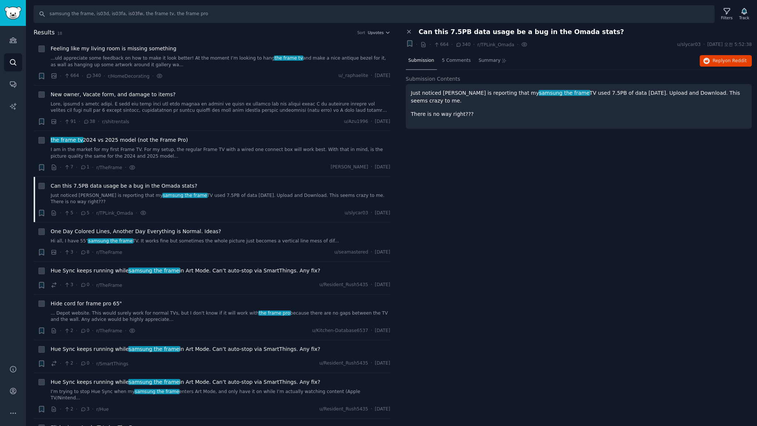
click at [557, 163] on div "Close panel Can this 7.5PB data usage be a bug in the Omada stats? + · · 664 · …" at bounding box center [579, 227] width 357 height 398
click at [408, 32] on icon at bounding box center [409, 31] width 3 height 3
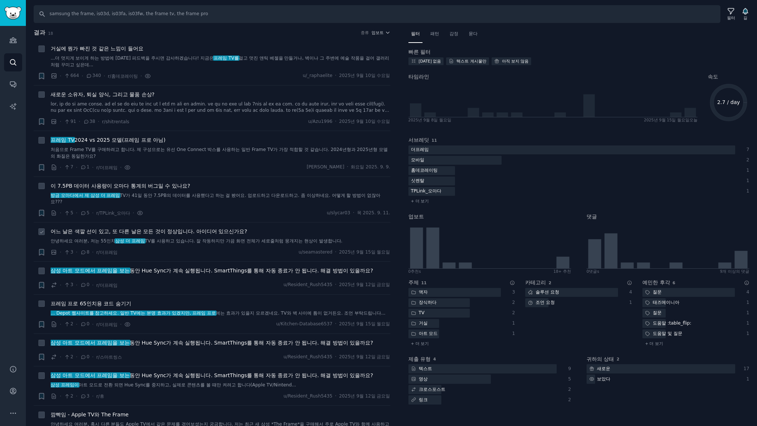
click at [216, 229] on font "어느 날은 색깔 선이 있고, 또 다른 날은 모든 것이 정상입니다. 아이디어 있으신가요?" at bounding box center [149, 231] width 197 height 6
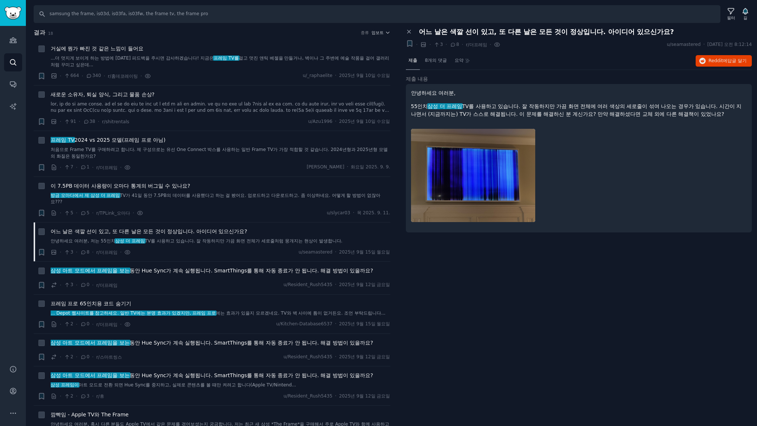
click at [379, 33] on font "업보트" at bounding box center [378, 32] width 12 height 4
click at [337, 71] on font "댓글" at bounding box center [336, 72] width 9 height 5
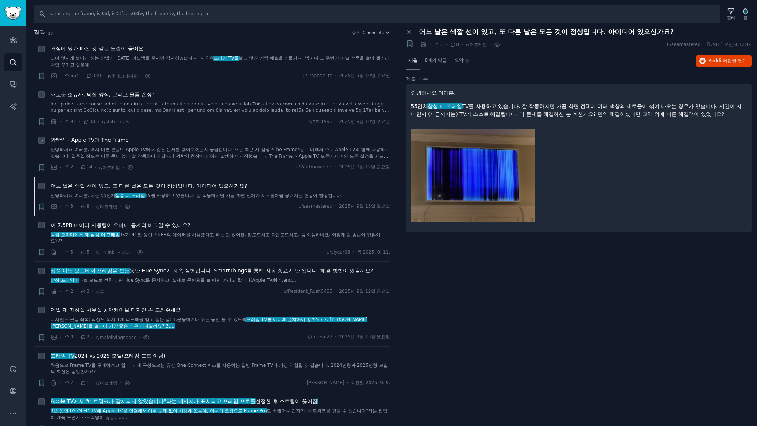
click at [120, 142] on font "깜빡임 - Apple TV와 The Frame" at bounding box center [90, 140] width 78 height 6
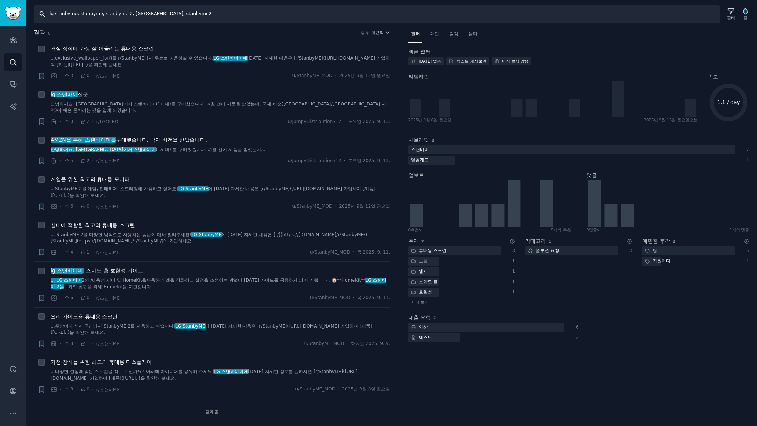
click at [233, 10] on input "lg stanbyme, stanbyme, stanbyme 2, stanbyme go, stanbyme2" at bounding box center [377, 14] width 687 height 18
type input "lg stanbyme, stanbyme, stanbyme 2, stanbyme go, stanbyme2, lg portable monitor"
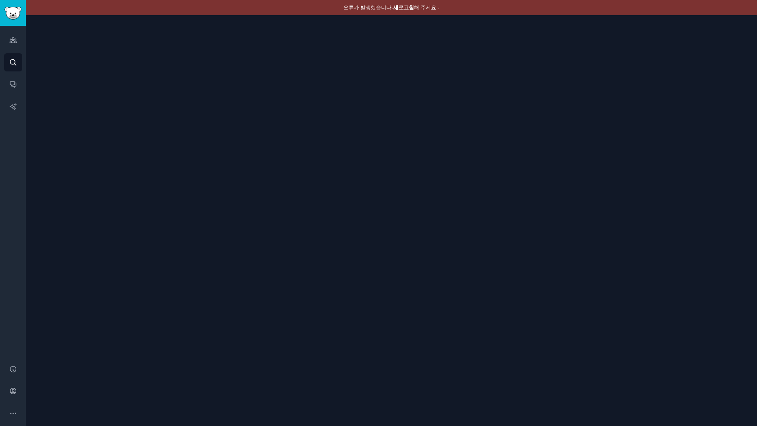
click at [406, 7] on font "새로고침" at bounding box center [403, 7] width 21 height 6
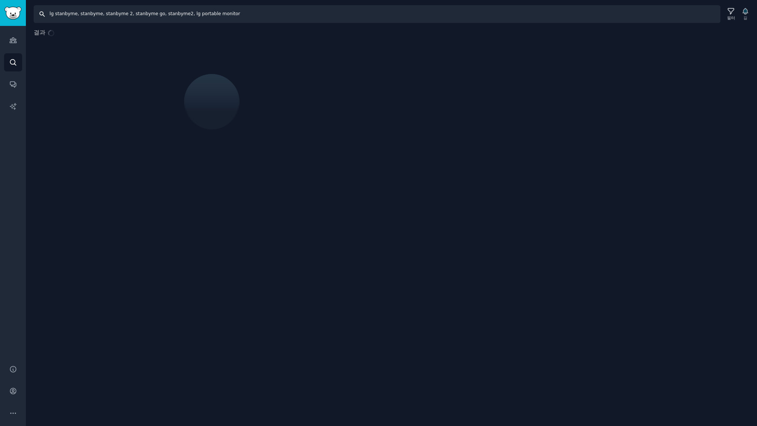
click at [297, 14] on input "lg stanbyme, stanbyme, stanbyme 2, stanbyme go, stanbyme2, lg portable monitor" at bounding box center [377, 14] width 687 height 18
type input "lg stanbyme, stanbyme, stanbyme 2, stanbyme go, stanbyme2, lg portable monitor,…"
click at [382, 12] on input "lg stanbyme, stanbyme, stanbyme 2, stanbyme go, stanbyme2, lg portable monitor,…" at bounding box center [374, 14] width 681 height 18
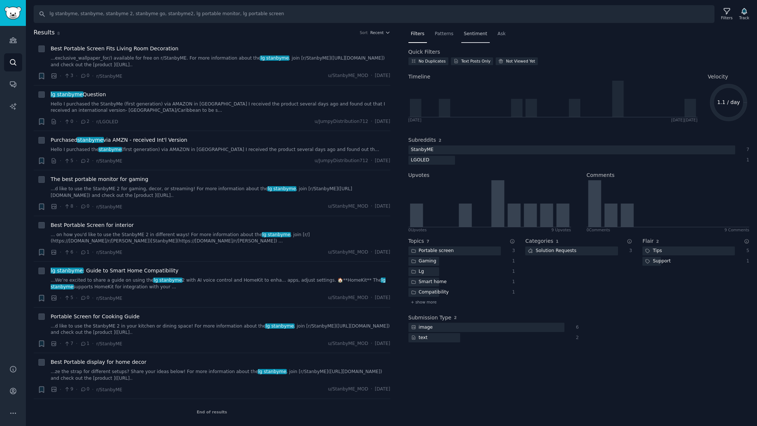
click at [478, 32] on span "Sentiment" at bounding box center [475, 34] width 23 height 7
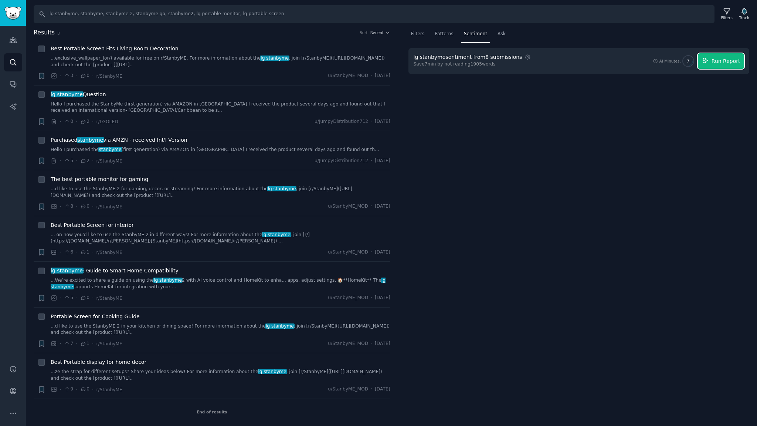
click at [728, 64] on span "Run Report" at bounding box center [726, 61] width 29 height 8
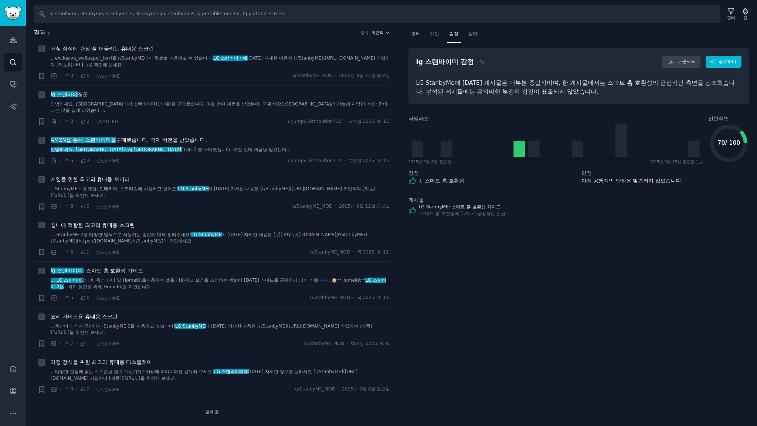
click at [378, 31] on font "최근의" at bounding box center [378, 32] width 12 height 4
click at [344, 62] on p "Upvotes" at bounding box center [341, 60] width 18 height 7
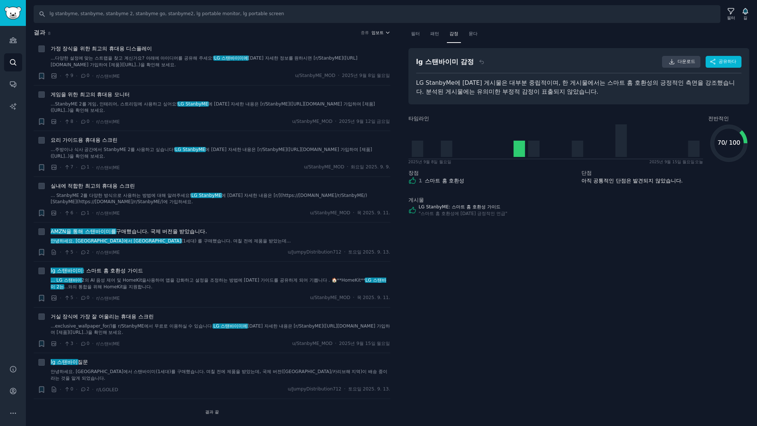
click at [385, 33] on icon "button" at bounding box center [387, 32] width 5 height 5
click at [334, 72] on font "댓글" at bounding box center [336, 72] width 9 height 5
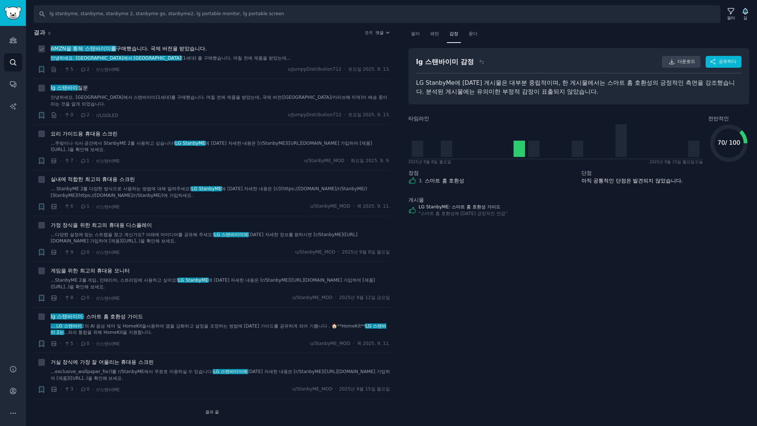
drag, startPoint x: 156, startPoint y: 49, endPoint x: 171, endPoint y: 50, distance: 15.2
click at [156, 49] on font ". 국제 버전을 받았습니다." at bounding box center [177, 48] width 60 height 6
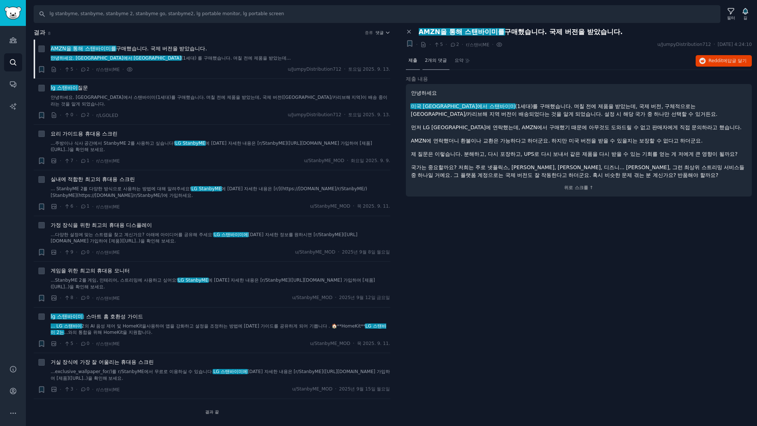
click at [434, 61] on font "2개의 댓글" at bounding box center [436, 60] width 22 height 5
